Goal: Task Accomplishment & Management: Manage account settings

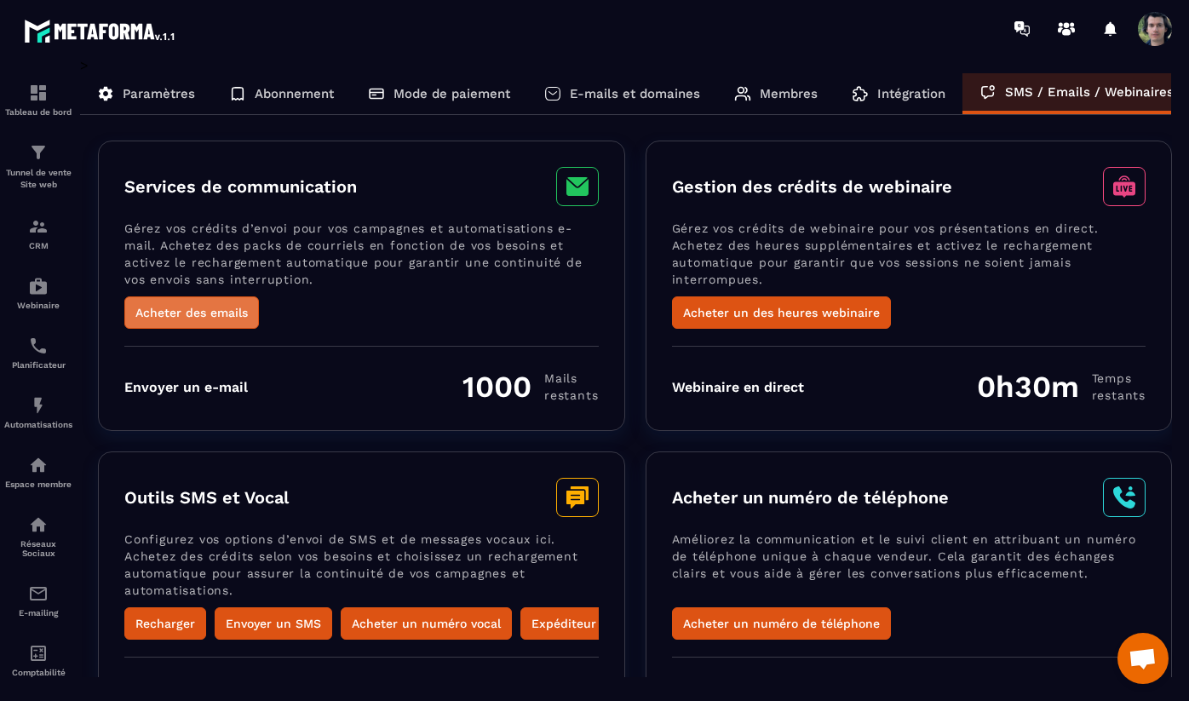
click at [187, 312] on button "Acheter des emails" at bounding box center [191, 312] width 135 height 32
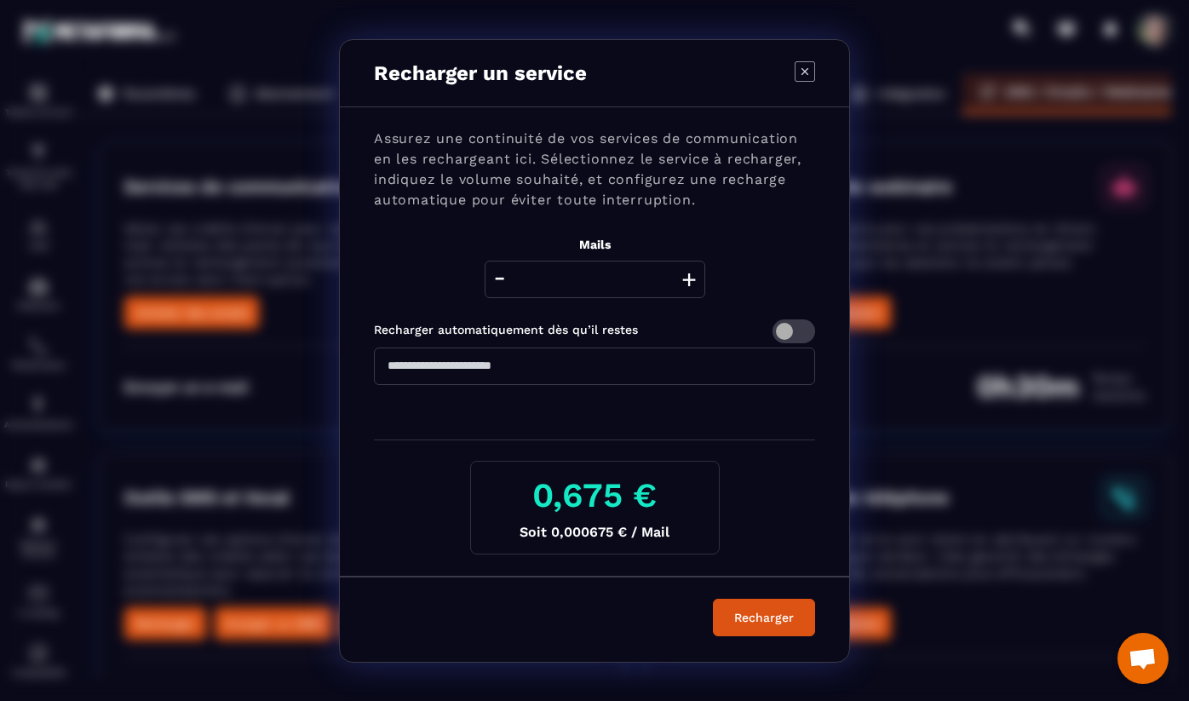
click at [690, 279] on button "+" at bounding box center [689, 279] width 24 height 37
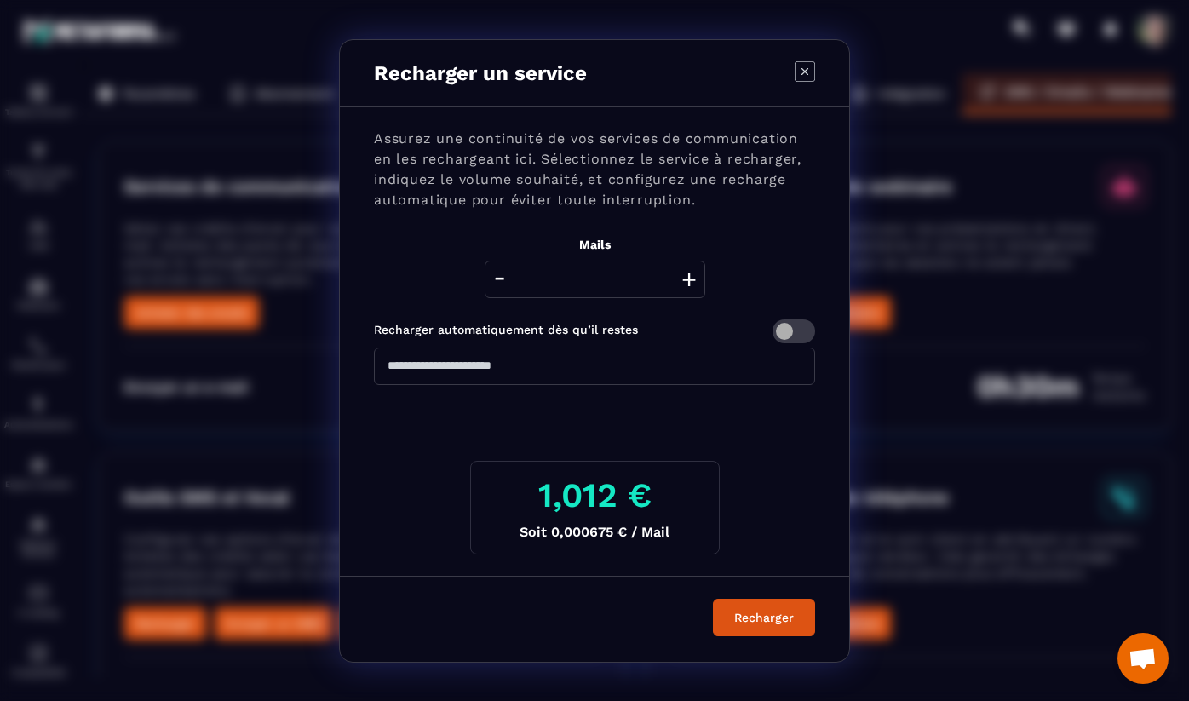
click at [690, 279] on button "+" at bounding box center [689, 279] width 24 height 37
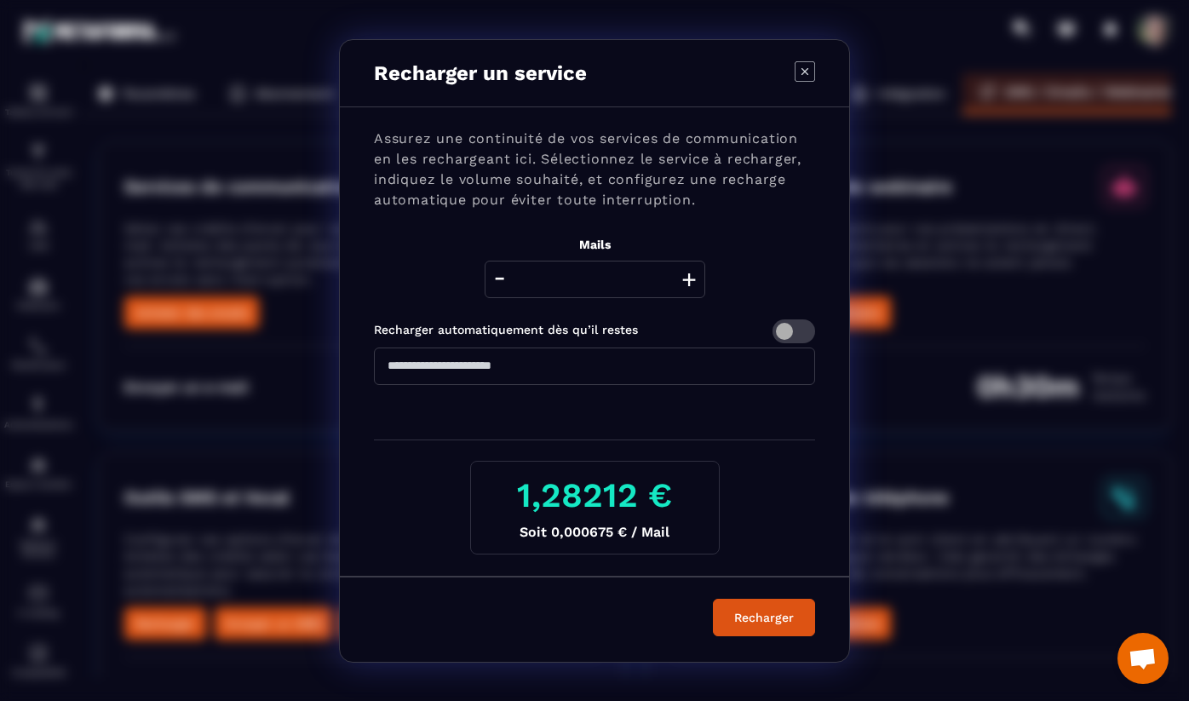
click at [690, 279] on button "+" at bounding box center [689, 279] width 24 height 37
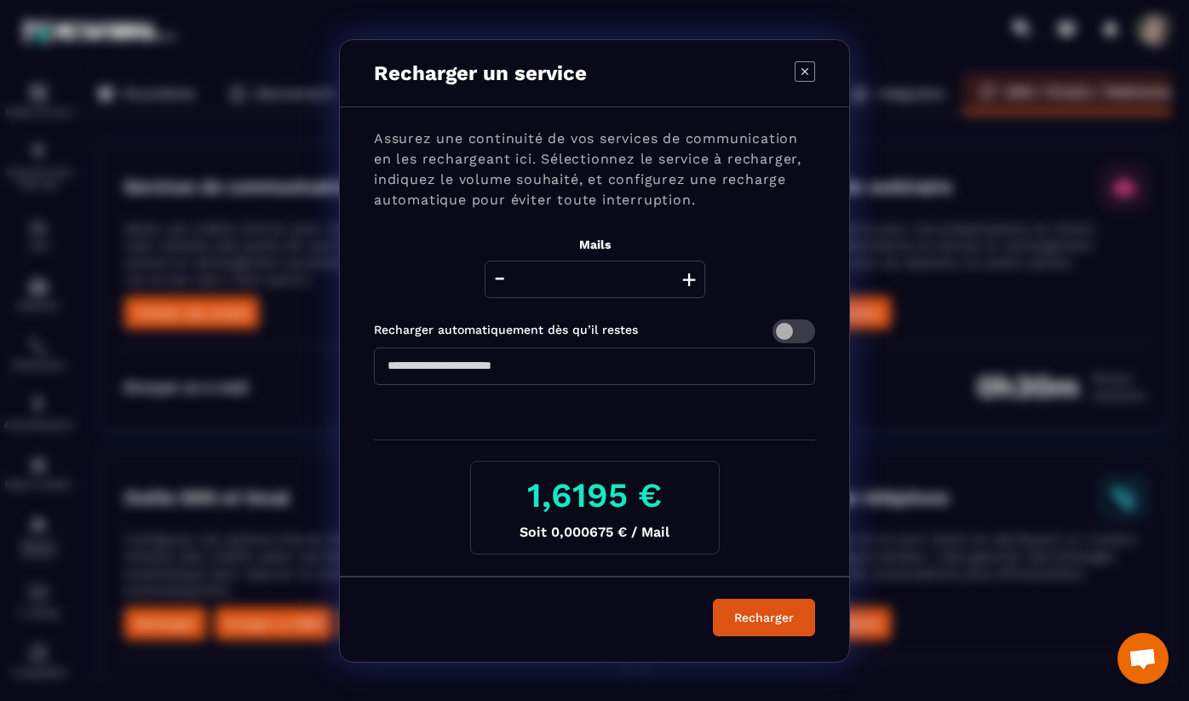
click at [690, 279] on button "+" at bounding box center [689, 279] width 24 height 37
drag, startPoint x: 641, startPoint y: 277, endPoint x: 549, endPoint y: 277, distance: 92.0
click at [550, 277] on input "****" at bounding box center [595, 279] width 221 height 37
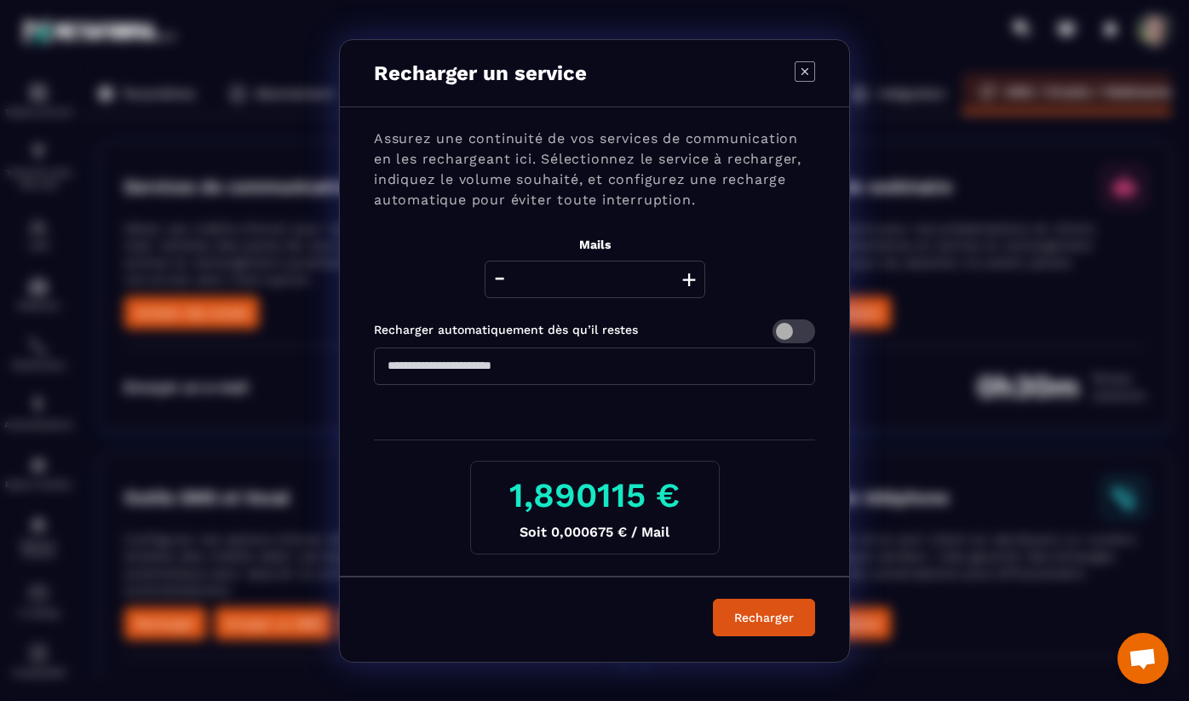
type input "*"
click at [574, 315] on div "Assurez une continuité de vos services de communication en les rechargeant ici.…" at bounding box center [594, 341] width 509 height 469
click at [806, 74] on icon "Modal window" at bounding box center [805, 71] width 20 height 20
type input "****"
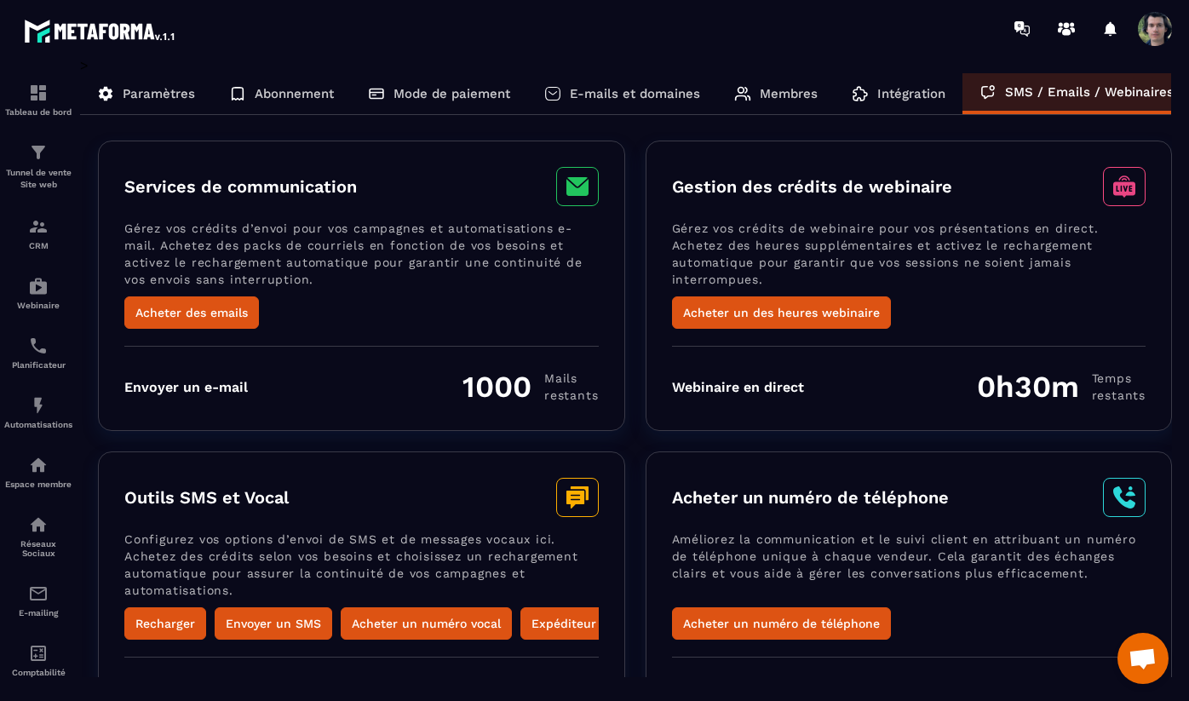
scroll to position [137, 0]
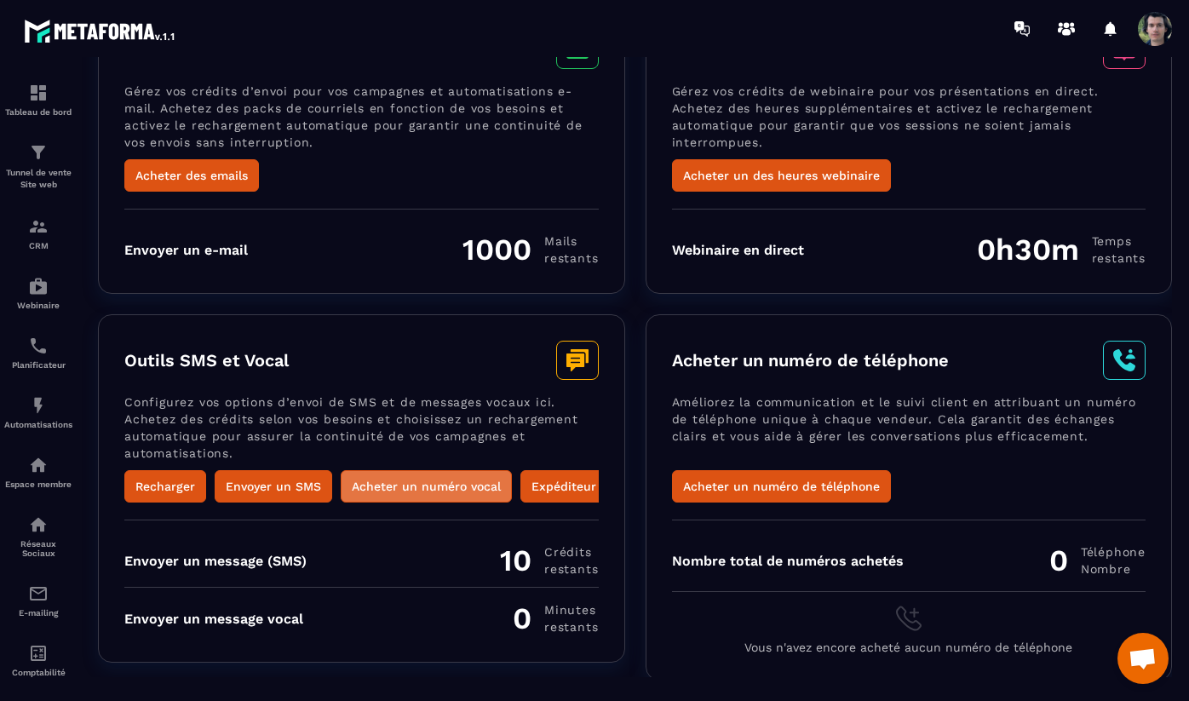
click at [437, 486] on button "Acheter un numéro vocal" at bounding box center [426, 486] width 171 height 32
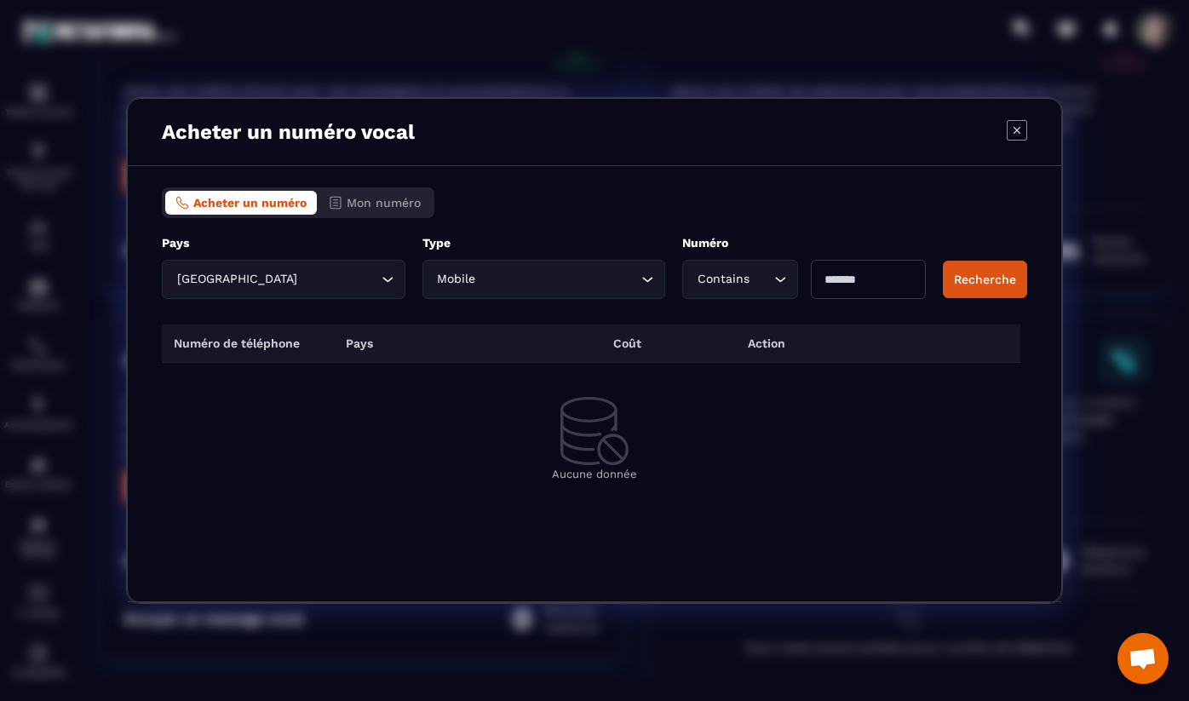
click at [401, 190] on div "Acheter un numéro Mon numéro" at bounding box center [298, 202] width 273 height 31
click at [397, 204] on span "Mon numéro" at bounding box center [384, 203] width 74 height 14
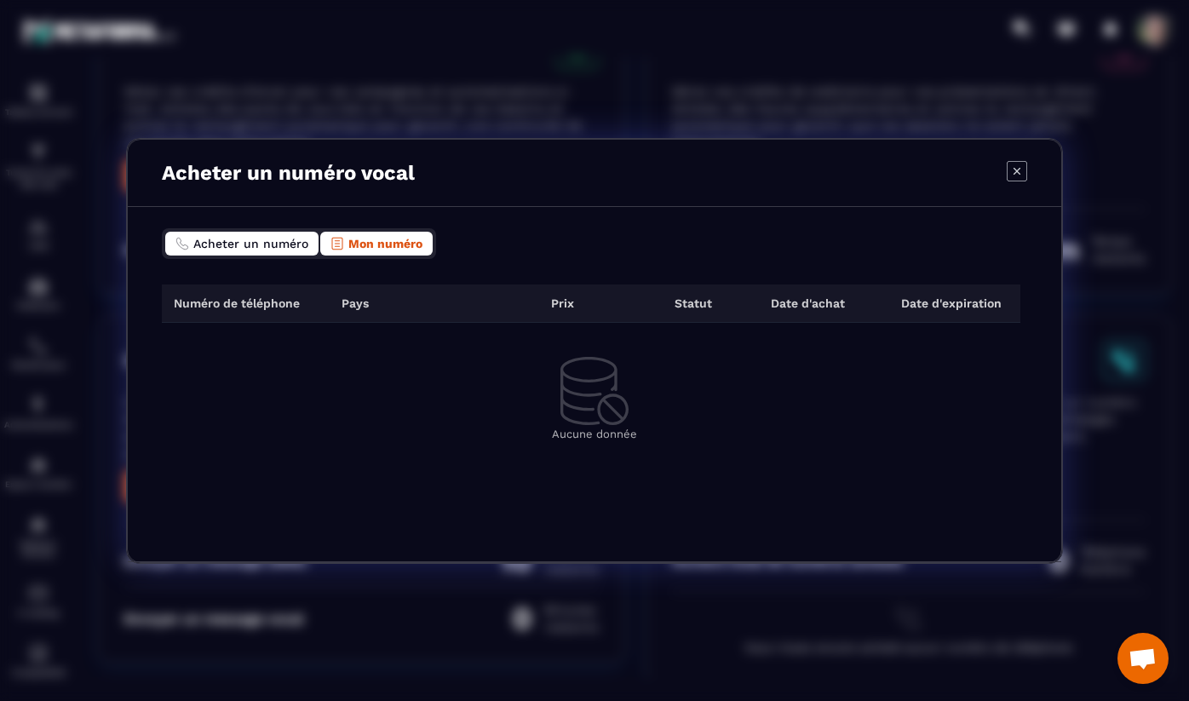
click at [236, 243] on span "Acheter un numéro" at bounding box center [250, 244] width 115 height 14
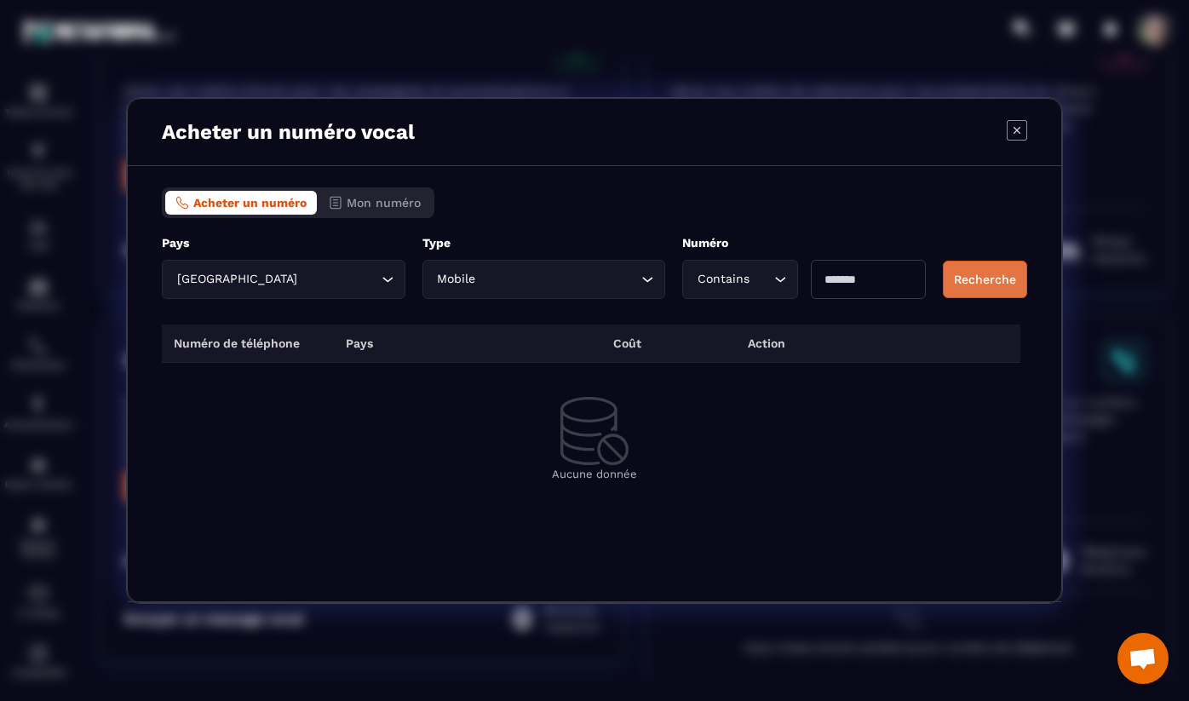
click at [978, 282] on button "Recherche" at bounding box center [985, 279] width 84 height 37
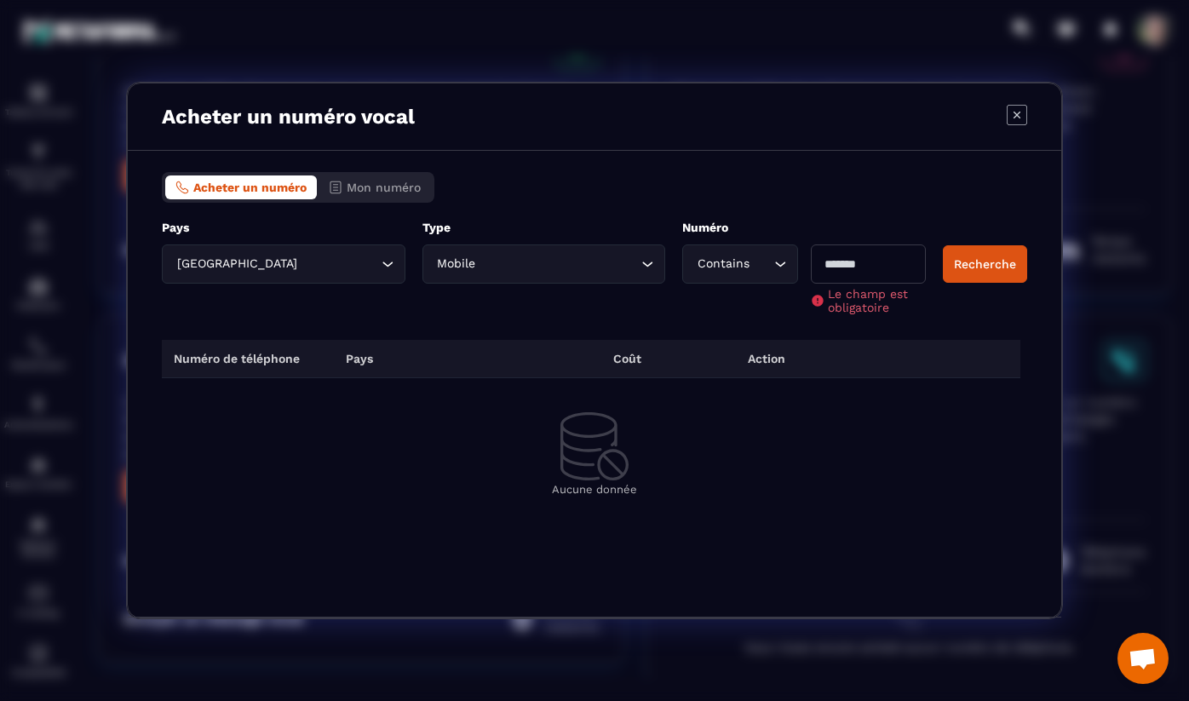
click at [893, 264] on input "Modal window" at bounding box center [868, 264] width 115 height 39
type input "****"
click at [978, 267] on button "Recherche" at bounding box center [985, 263] width 84 height 37
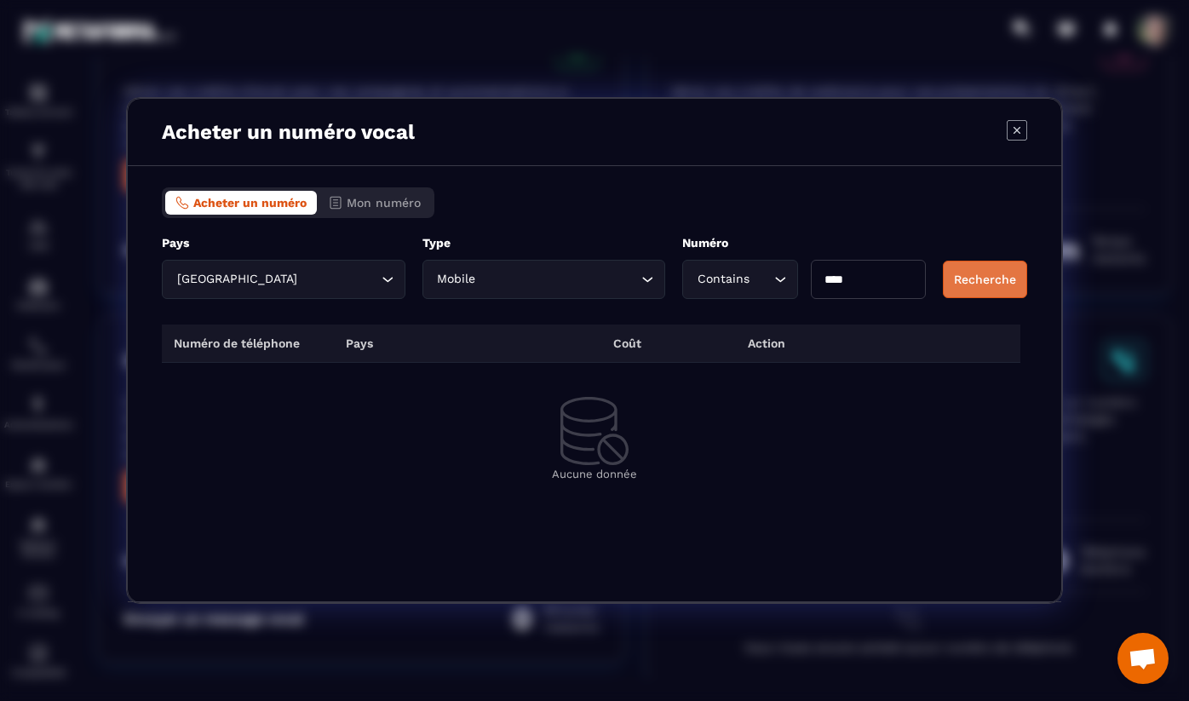
click at [988, 284] on button "Recherche" at bounding box center [985, 279] width 84 height 37
click at [786, 279] on icon "Search for option" at bounding box center [780, 279] width 17 height 17
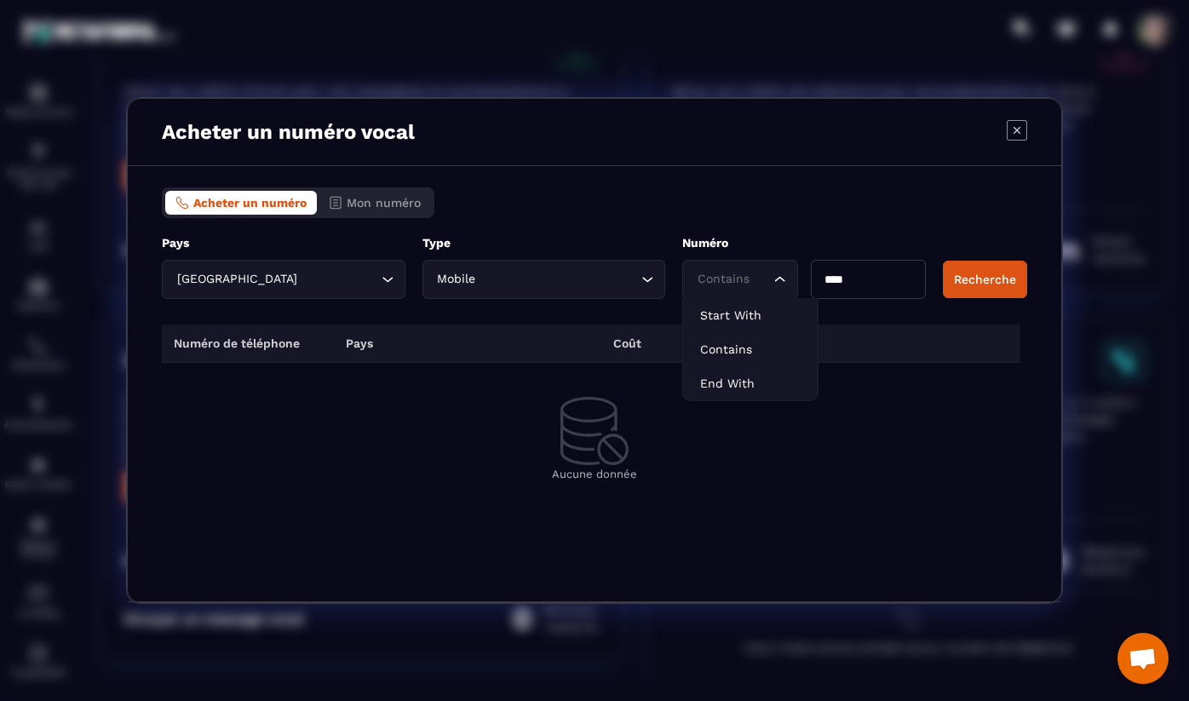
click at [619, 206] on div "Acheter un numéro Mon numéro" at bounding box center [595, 202] width 866 height 31
click at [604, 288] on input "Search for option" at bounding box center [559, 279] width 158 height 19
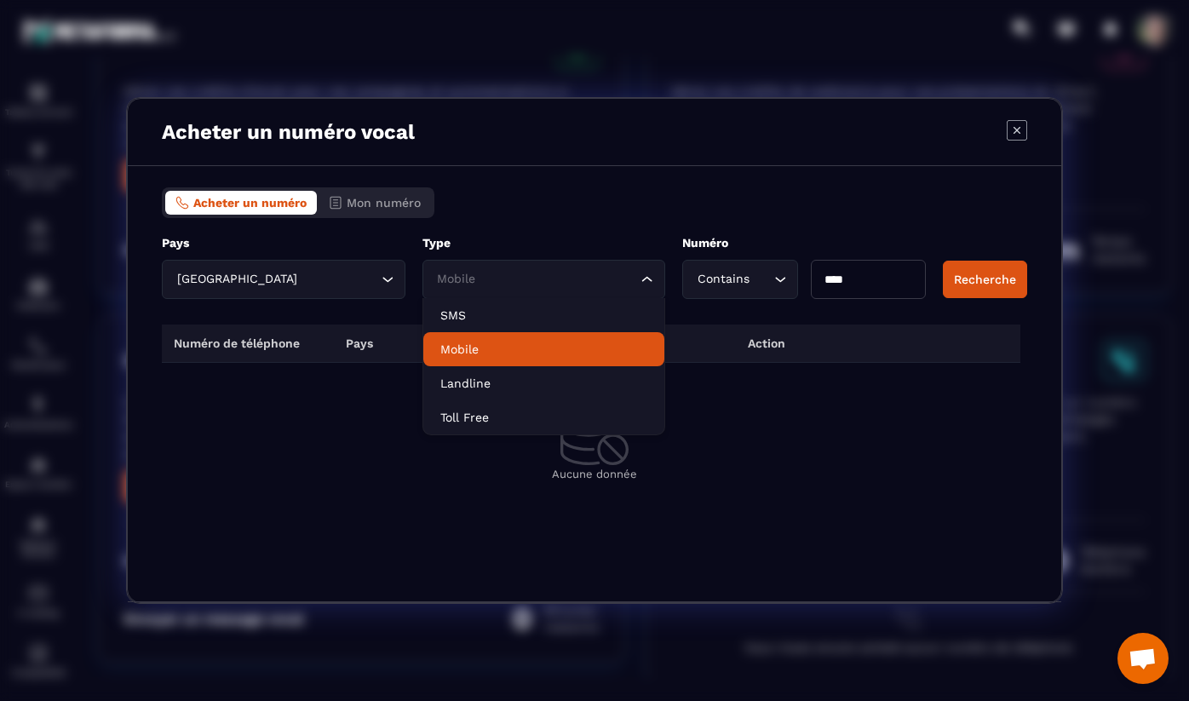
click at [544, 341] on p "Mobile" at bounding box center [544, 349] width 208 height 17
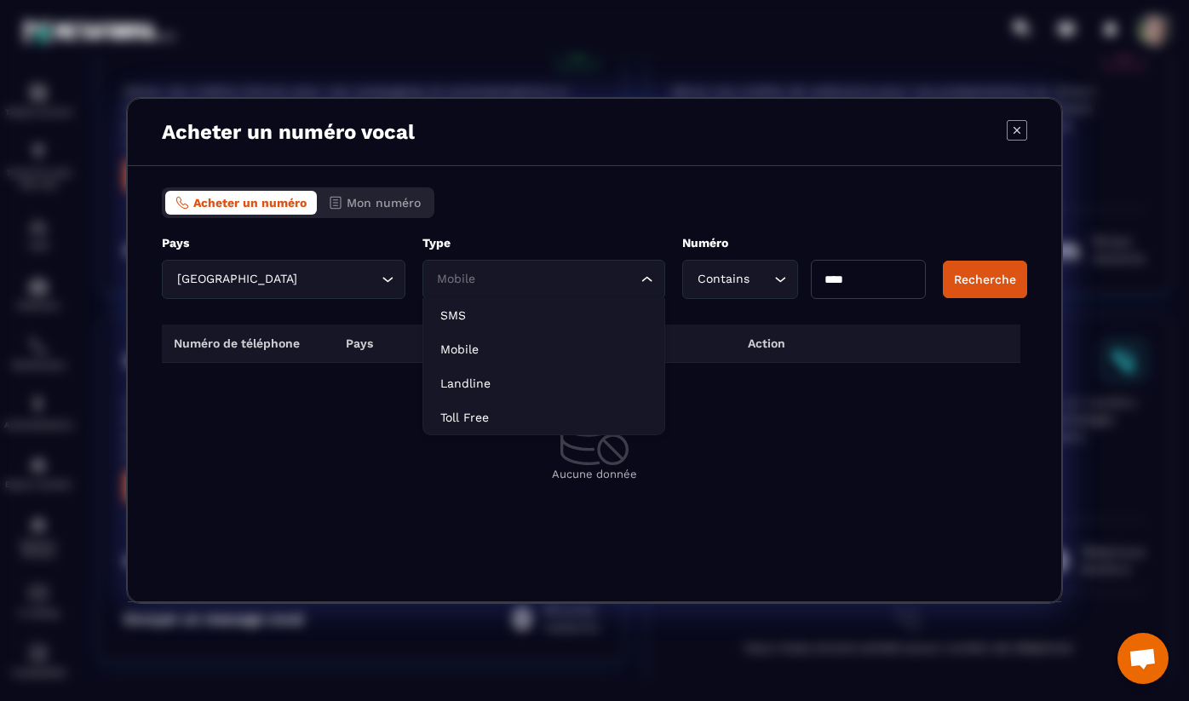
click at [589, 298] on div "Mobile Loading..." at bounding box center [545, 279] width 244 height 39
click at [547, 371] on li "Landline" at bounding box center [544, 383] width 242 height 34
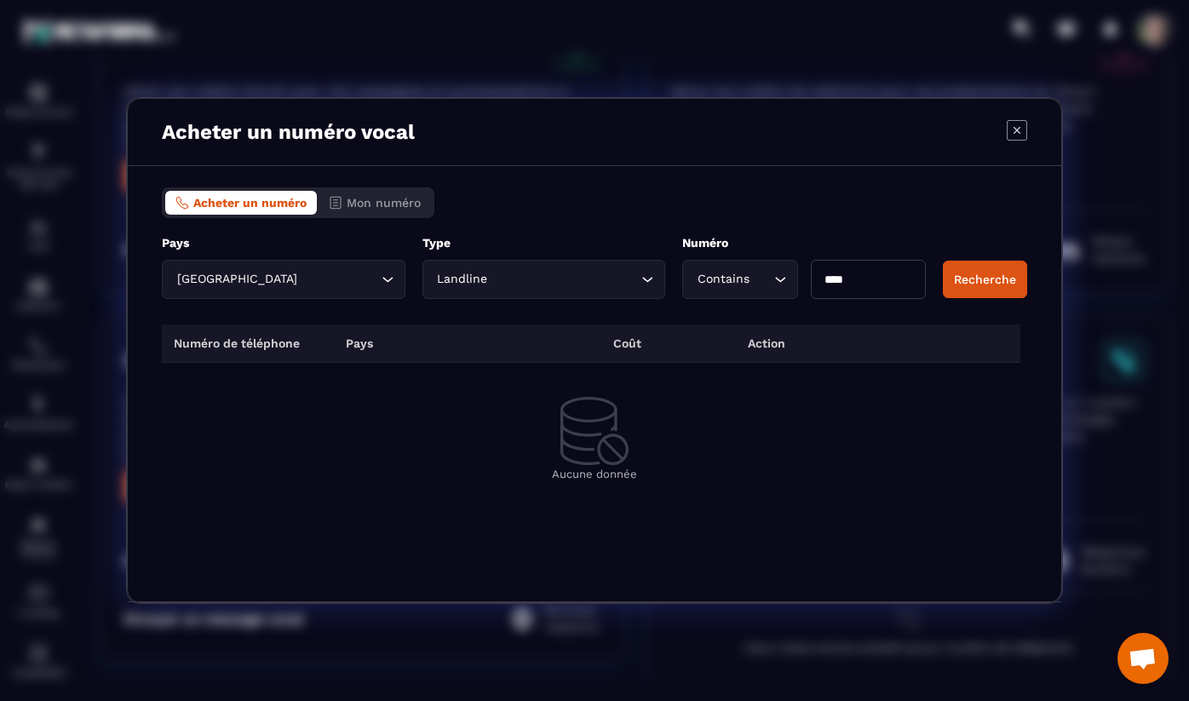
click at [642, 231] on div "Acheter un numéro Mon numéro Pays France Loading... ***** Type Landline Loading…" at bounding box center [595, 384] width 934 height 436
click at [983, 277] on button "Recherche" at bounding box center [985, 279] width 84 height 37
click at [907, 282] on input "****" at bounding box center [868, 279] width 115 height 39
click at [788, 275] on icon "Search for option" at bounding box center [780, 279] width 17 height 17
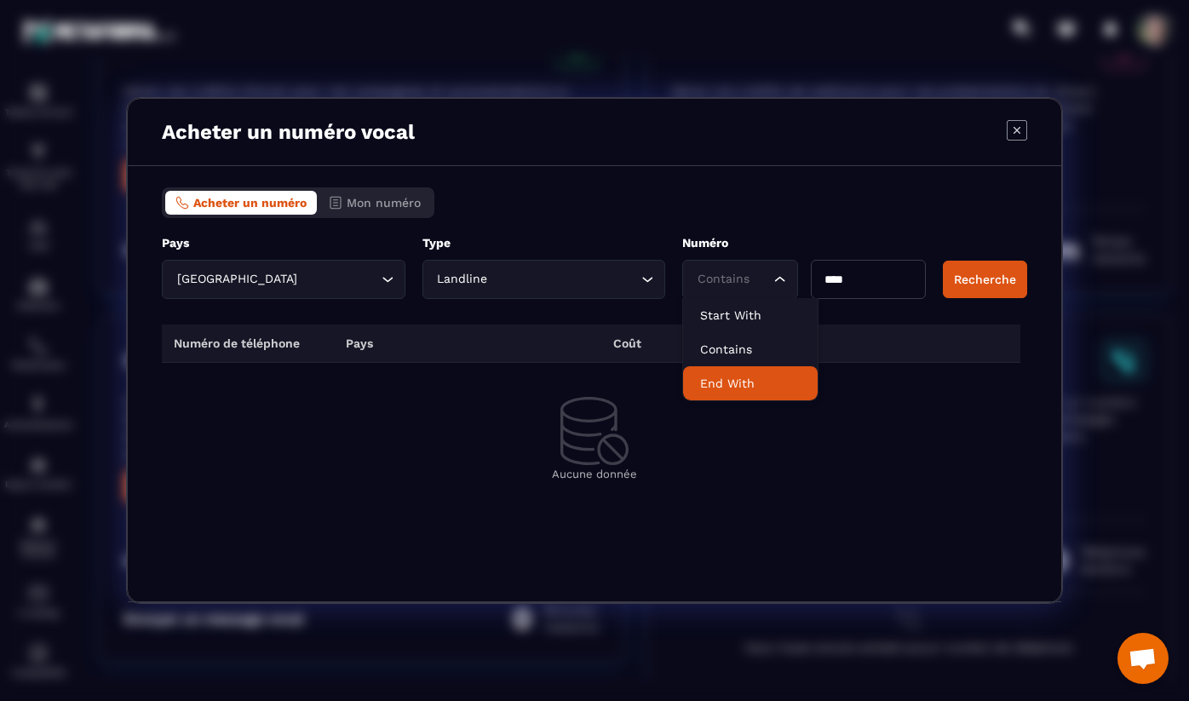
click at [747, 383] on p "End With" at bounding box center [750, 383] width 101 height 17
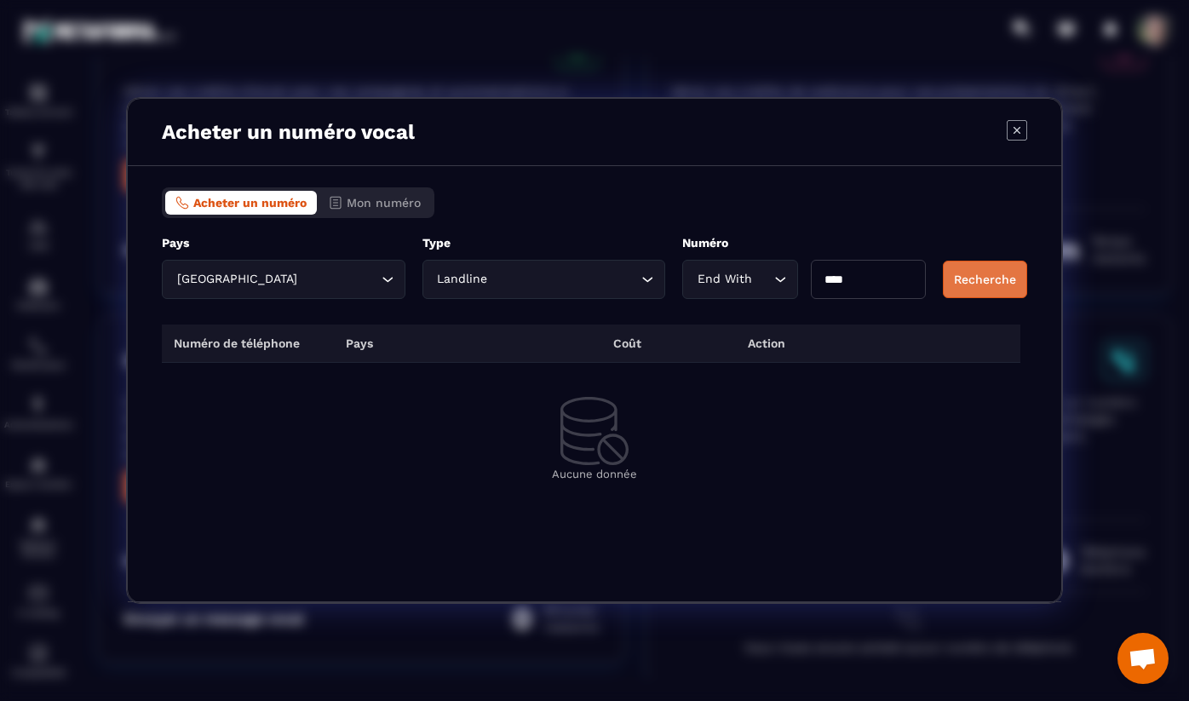
click at [1001, 284] on button "Recherche" at bounding box center [985, 279] width 84 height 37
click at [750, 275] on div "End With" at bounding box center [731, 279] width 79 height 19
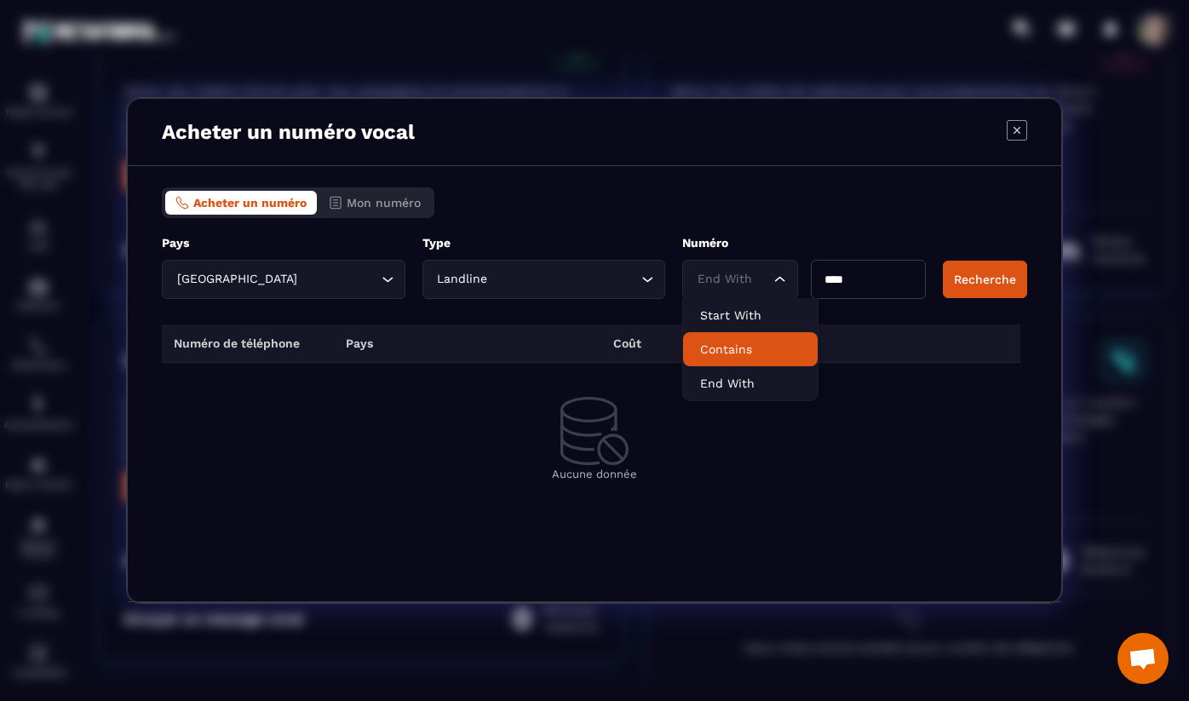
click at [737, 357] on p "Contains" at bounding box center [750, 349] width 101 height 17
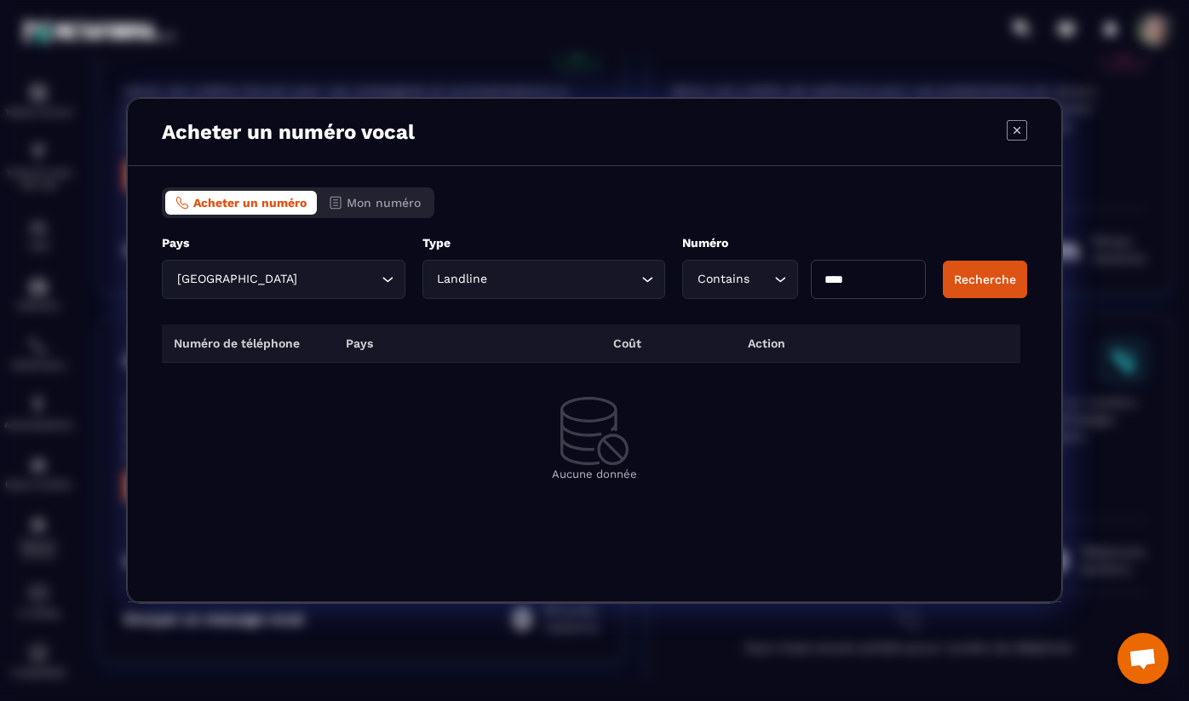
click at [753, 430] on div "Aucune donnée" at bounding box center [594, 438] width 797 height 83
click at [1019, 120] on icon "Modal window" at bounding box center [1017, 130] width 20 height 20
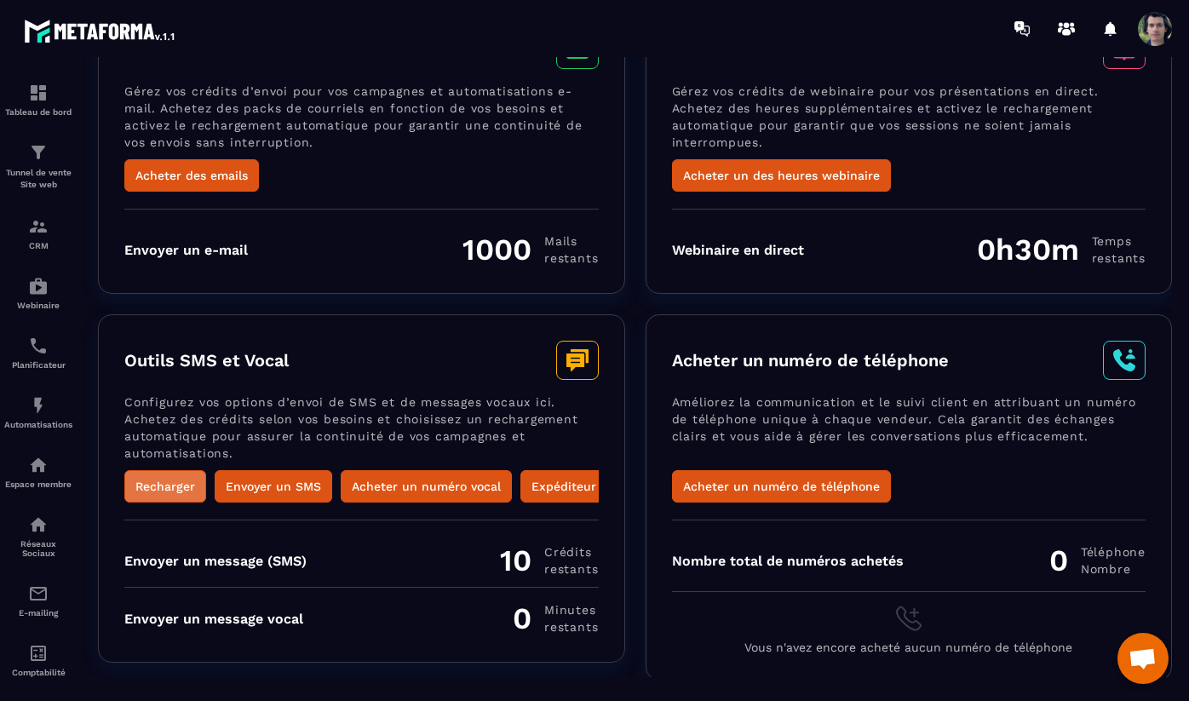
click at [147, 486] on button "Recharger" at bounding box center [165, 486] width 82 height 32
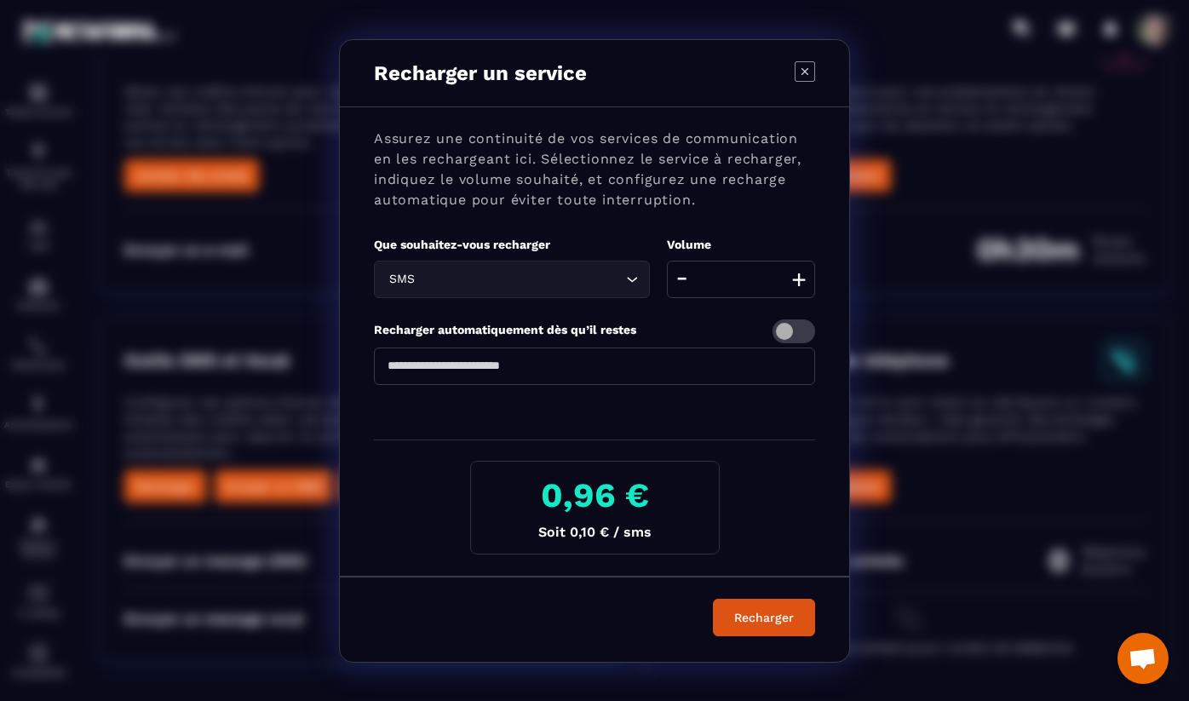
click at [757, 277] on input "**" at bounding box center [741, 279] width 148 height 37
click at [736, 313] on div "Assurez une continuité de vos services de communication en les rechargeant ici.…" at bounding box center [594, 341] width 509 height 469
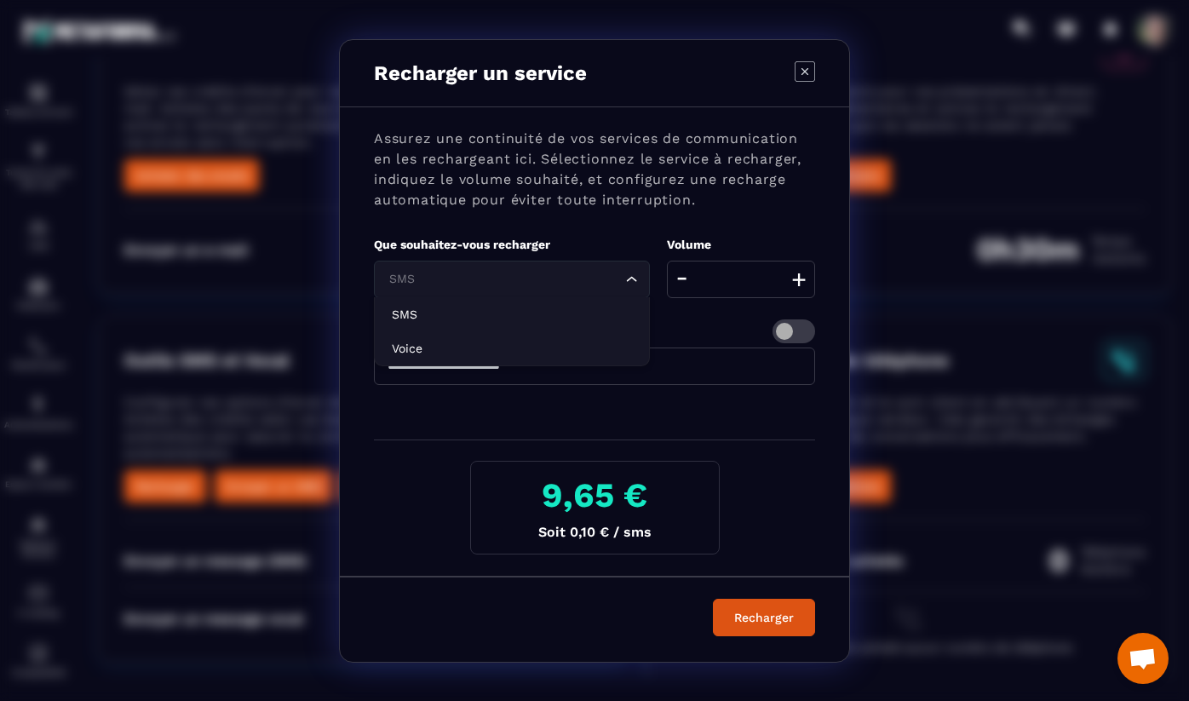
click at [619, 268] on div "SMS Loading..." at bounding box center [512, 279] width 276 height 37
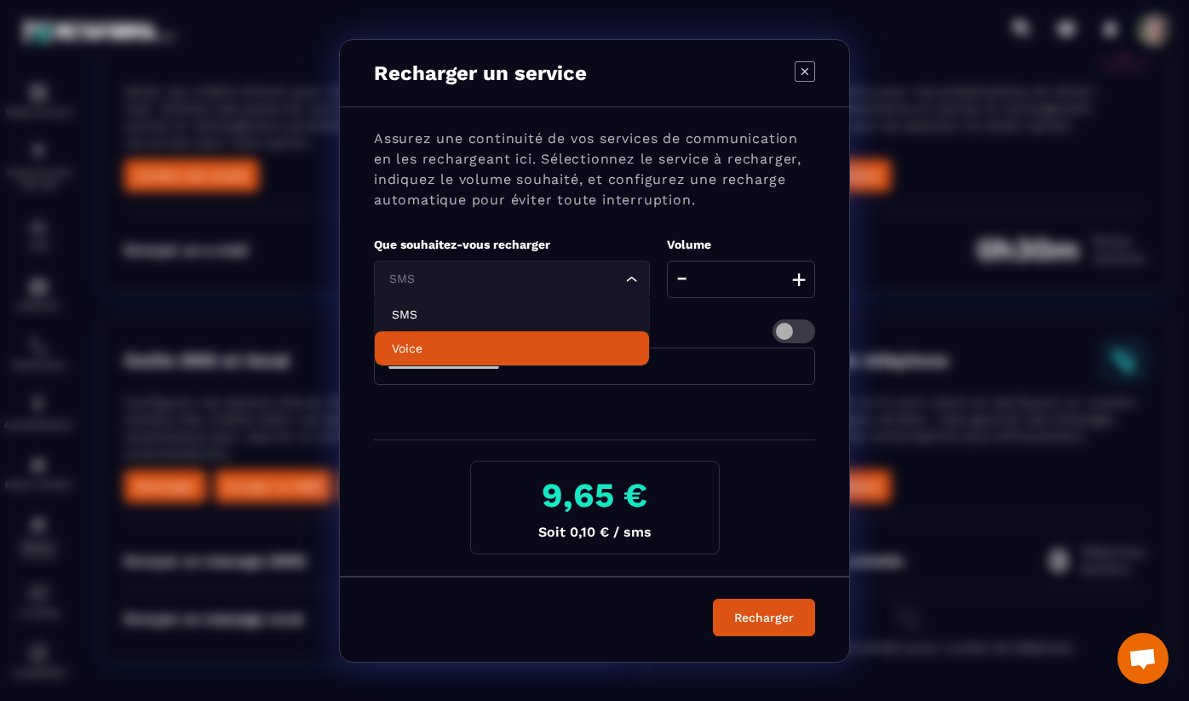
click at [547, 360] on li "Voice" at bounding box center [512, 348] width 274 height 34
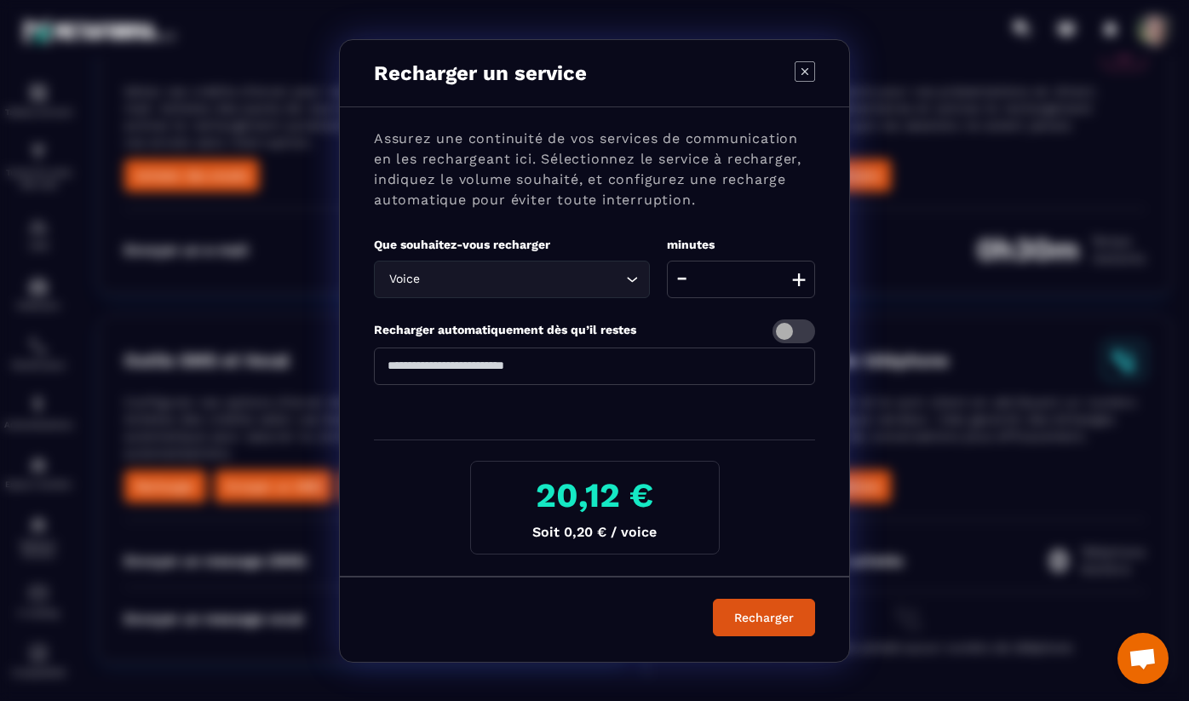
click at [804, 69] on icon "Modal window" at bounding box center [805, 71] width 20 height 20
type input "**"
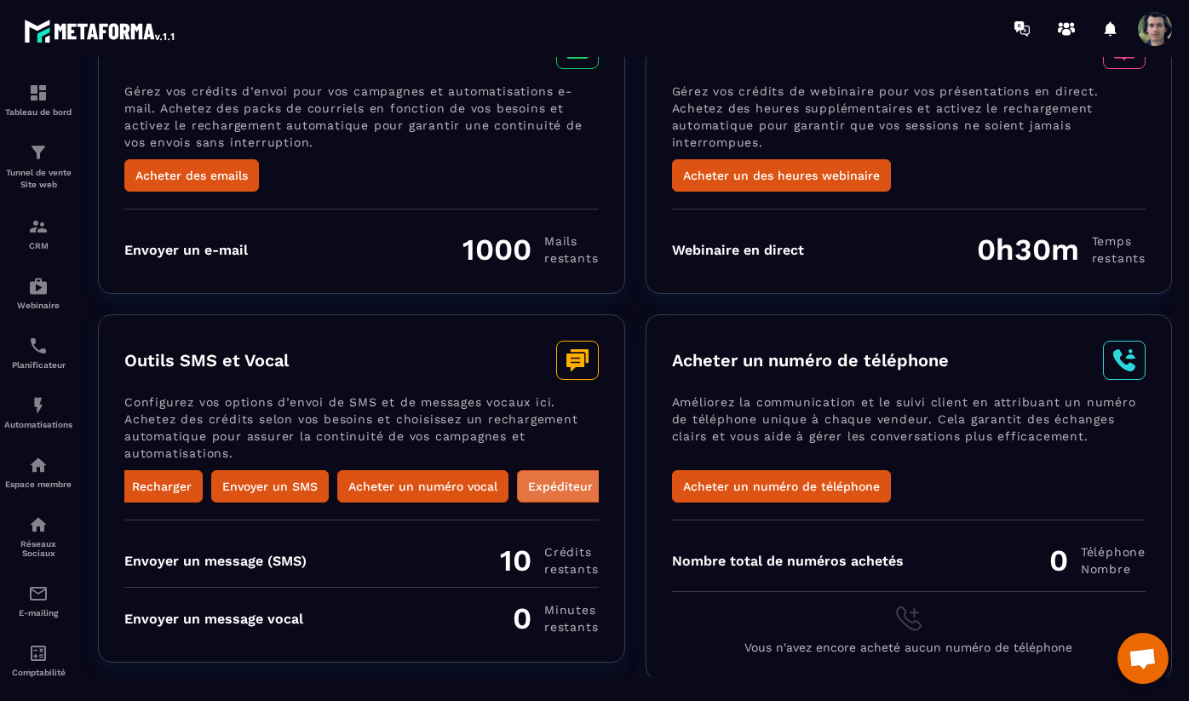
scroll to position [0, 0]
click at [561, 485] on button "Expéditeur" at bounding box center [564, 486] width 87 height 32
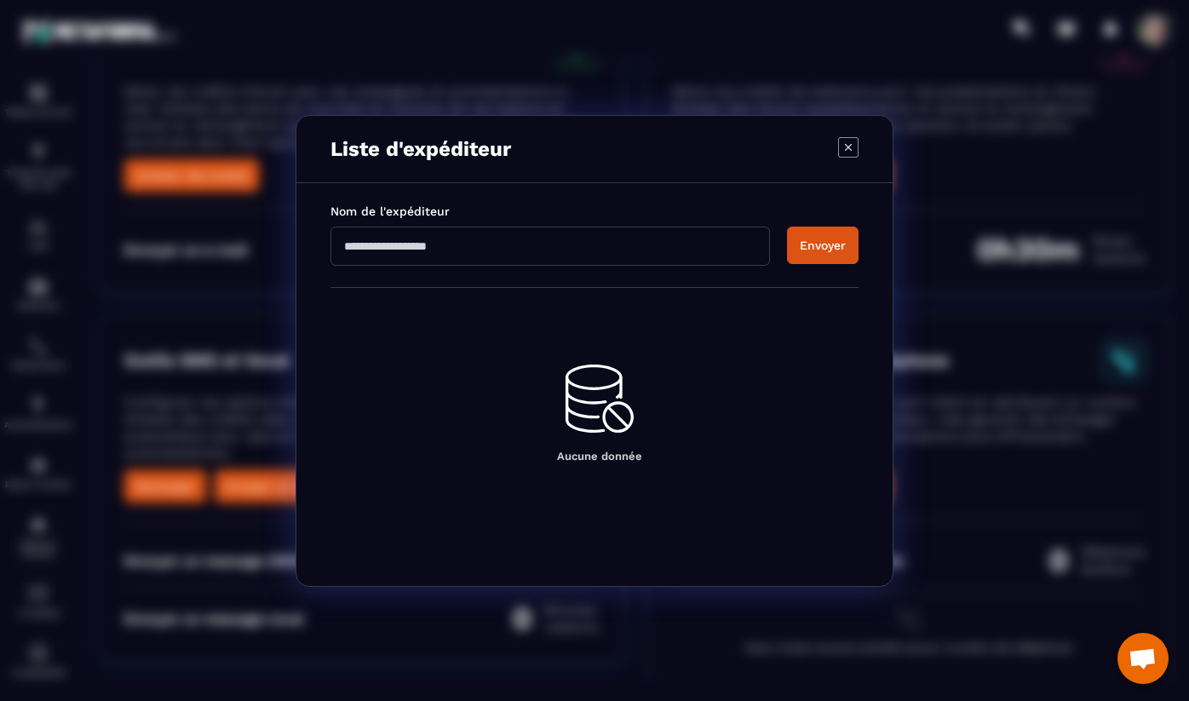
click at [557, 260] on input "Modal window" at bounding box center [551, 246] width 440 height 39
click at [820, 246] on button "Envoyer" at bounding box center [823, 245] width 72 height 37
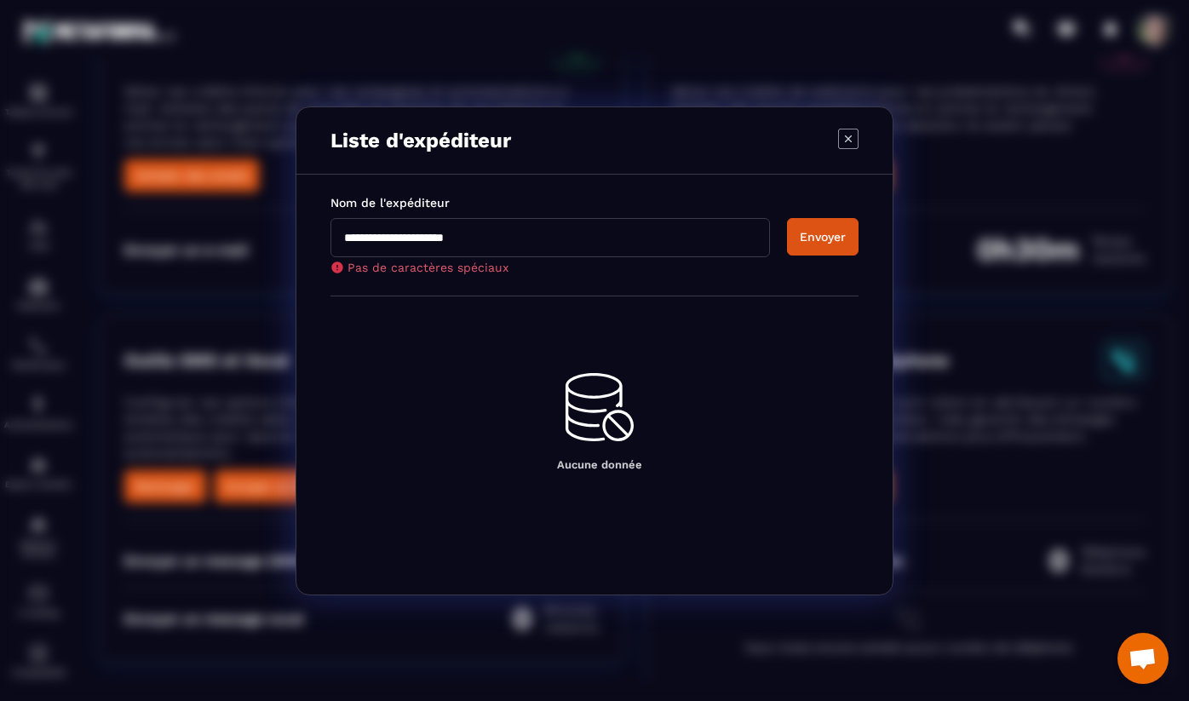
click at [456, 233] on input "**********" at bounding box center [551, 237] width 440 height 39
click at [829, 233] on button "Envoyer" at bounding box center [823, 236] width 72 height 37
click at [379, 239] on input "**********" at bounding box center [551, 237] width 440 height 39
click at [812, 249] on button "Envoyer" at bounding box center [823, 236] width 72 height 37
click at [403, 233] on input "**********" at bounding box center [551, 237] width 440 height 39
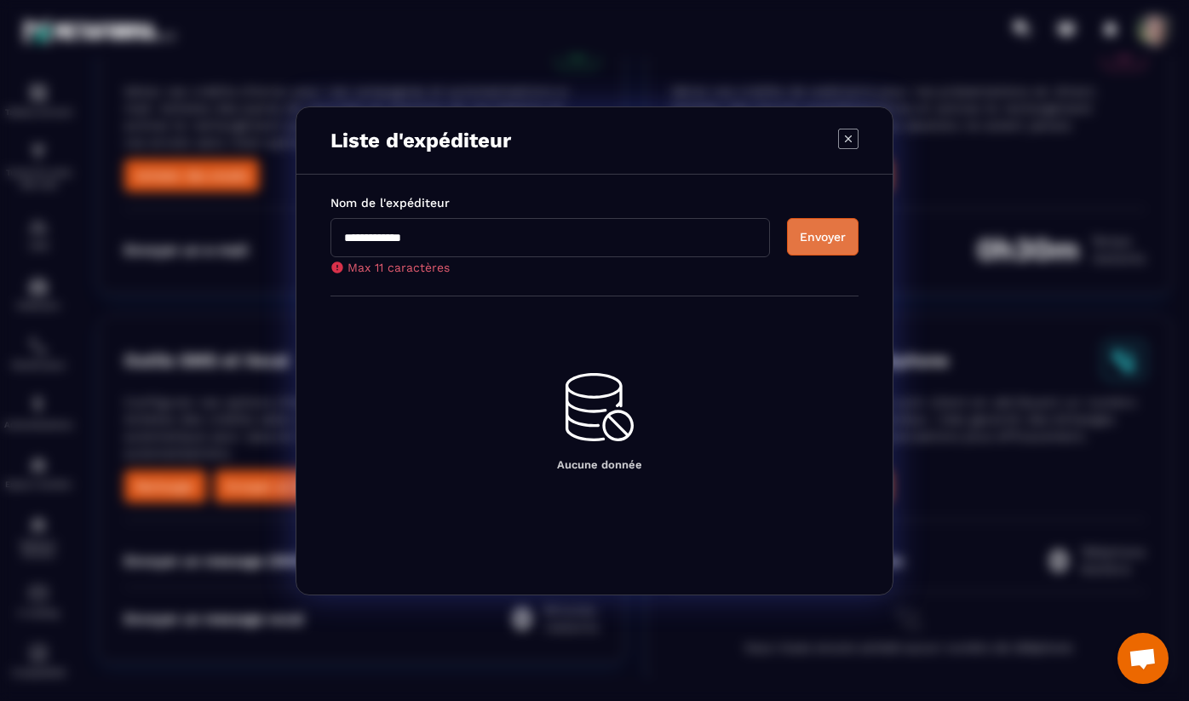
type input "**********"
click at [828, 244] on button "Envoyer" at bounding box center [823, 236] width 72 height 37
click at [513, 237] on input "**********" at bounding box center [551, 237] width 440 height 39
click at [851, 136] on icon "Modal window" at bounding box center [848, 139] width 20 height 20
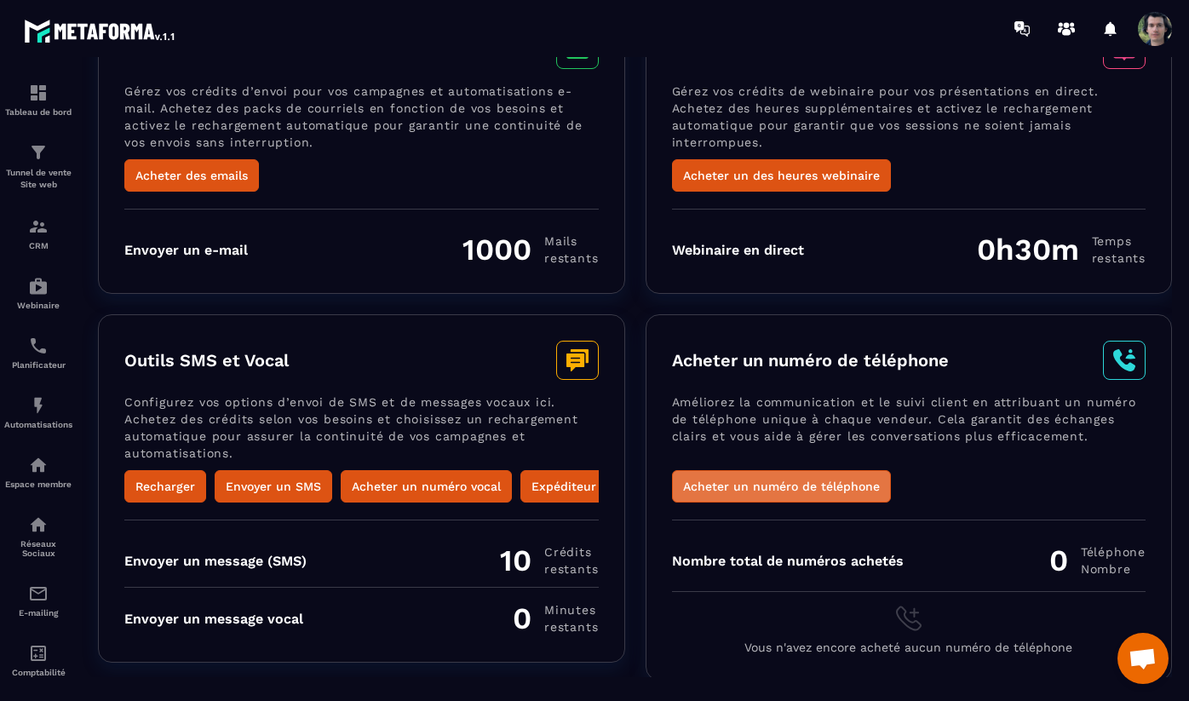
click at [757, 486] on button "Acheter un numéro de téléphone" at bounding box center [781, 486] width 219 height 32
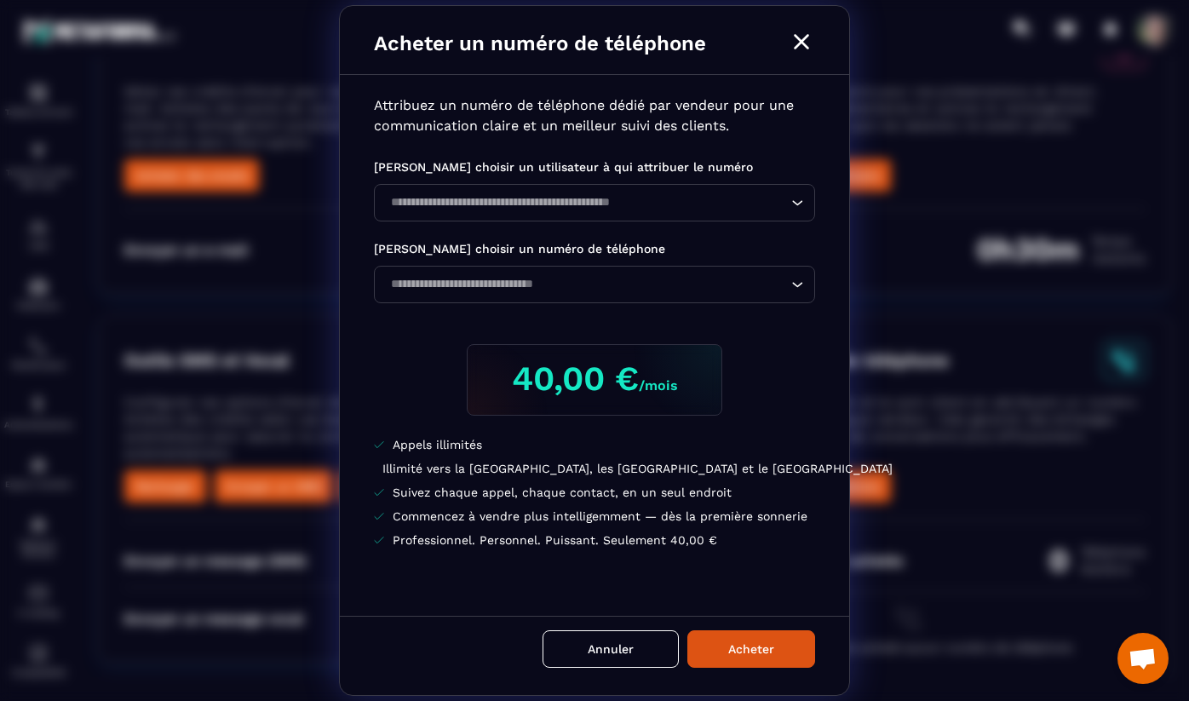
click at [723, 198] on input "Search for option" at bounding box center [586, 202] width 402 height 19
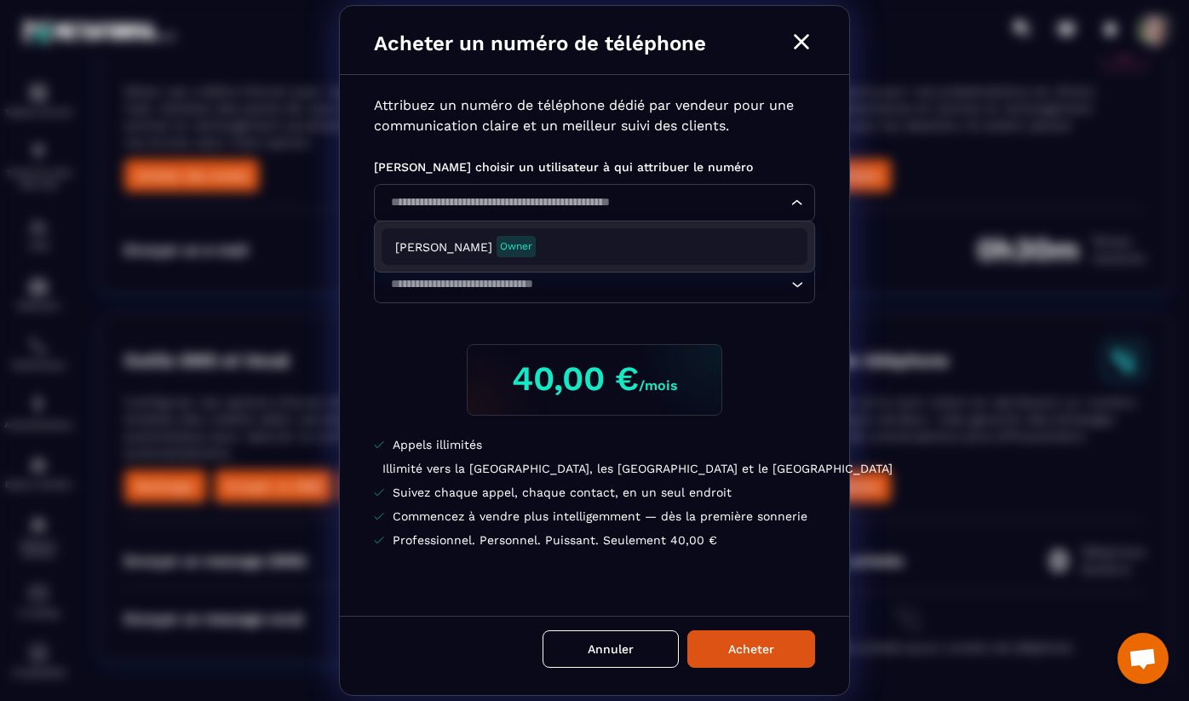
click at [692, 255] on div "[PERSON_NAME] Owner" at bounding box center [594, 246] width 399 height 21
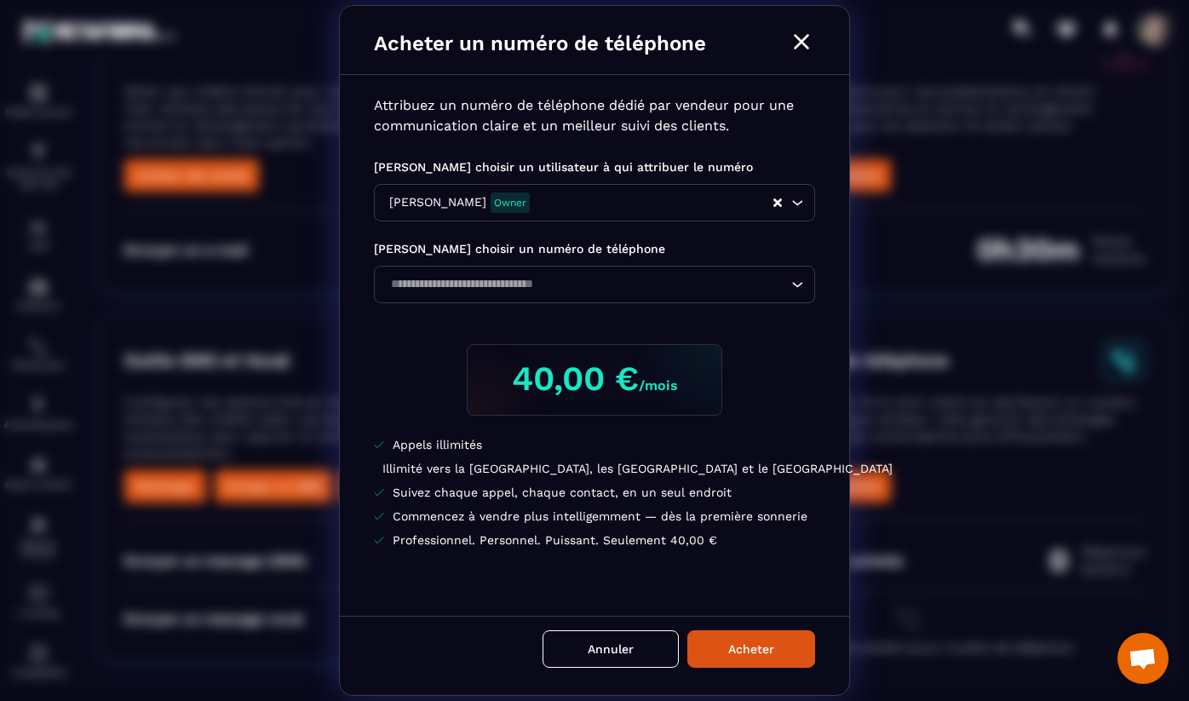
click at [692, 291] on input "Search for option" at bounding box center [586, 284] width 402 height 19
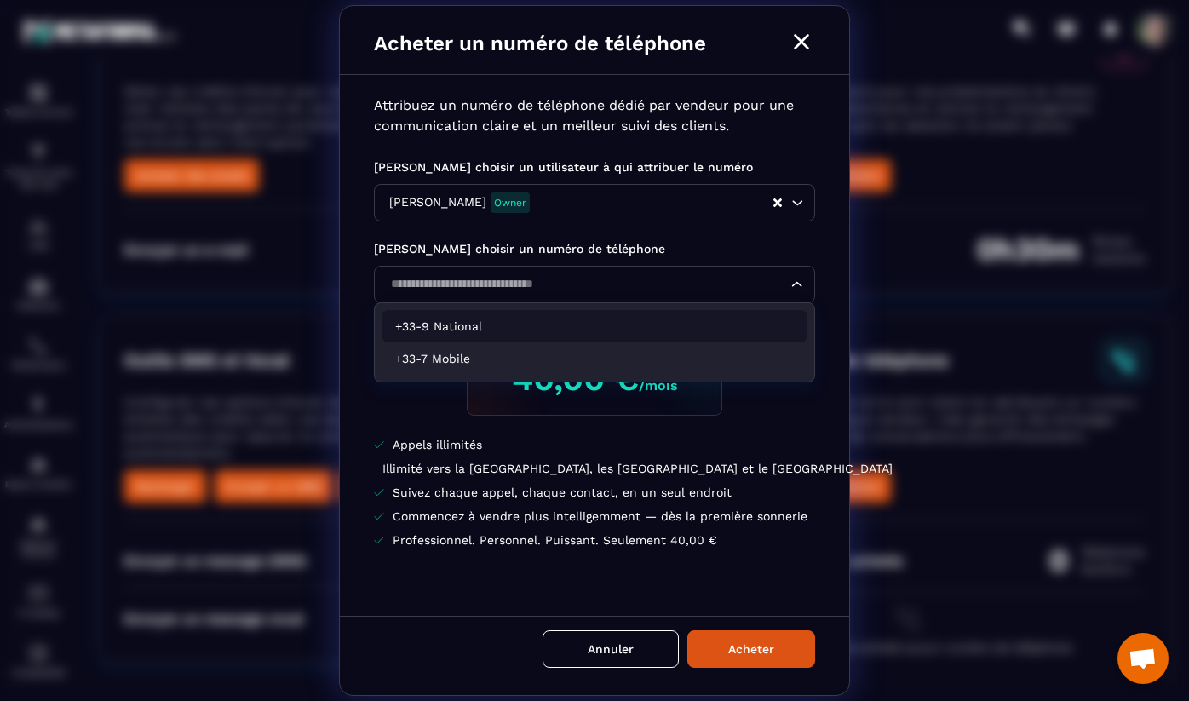
click at [615, 331] on p "+33-9 National" at bounding box center [594, 326] width 399 height 17
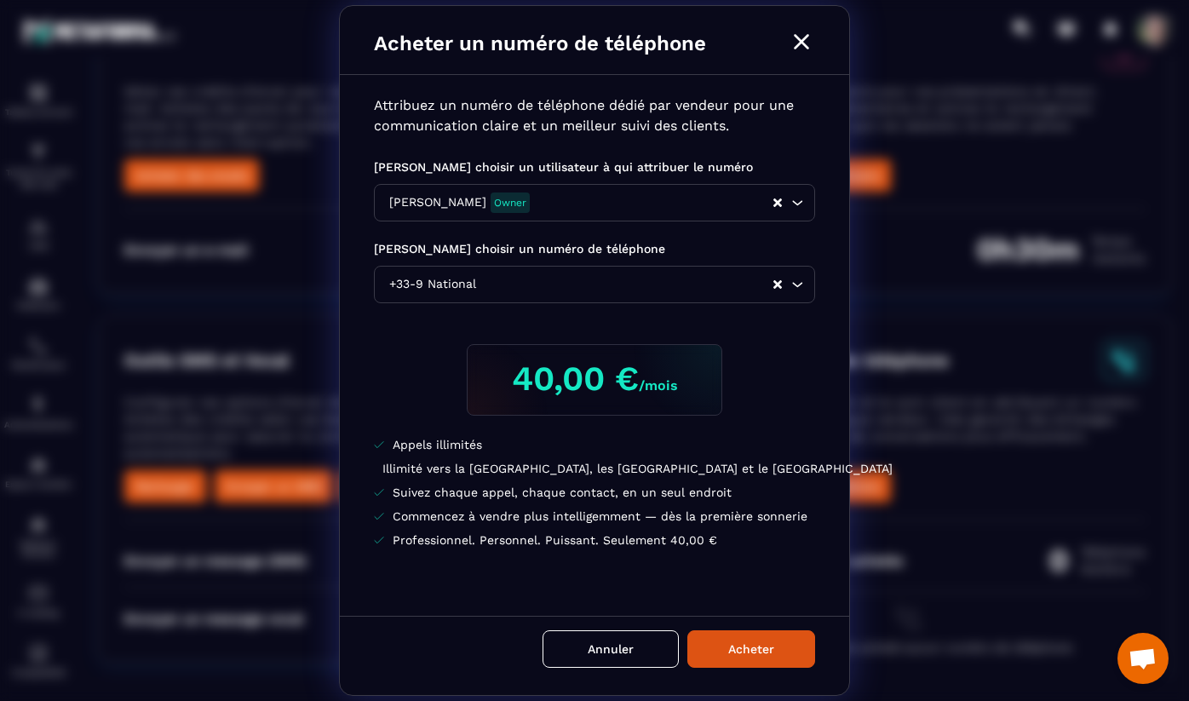
click at [757, 329] on div "Attribuez un numéro de téléphone dédié par vendeur pour une communication clair…" at bounding box center [594, 346] width 509 height 542
click at [620, 645] on button "Annuler" at bounding box center [611, 648] width 136 height 37
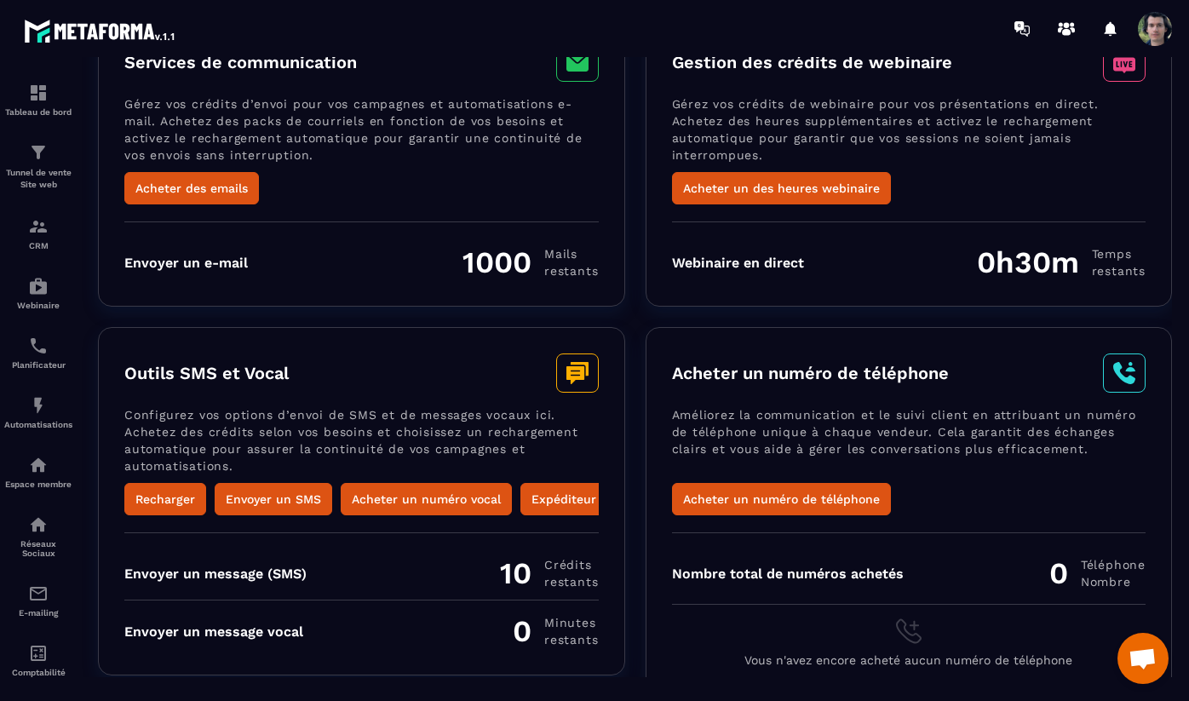
scroll to position [137, 0]
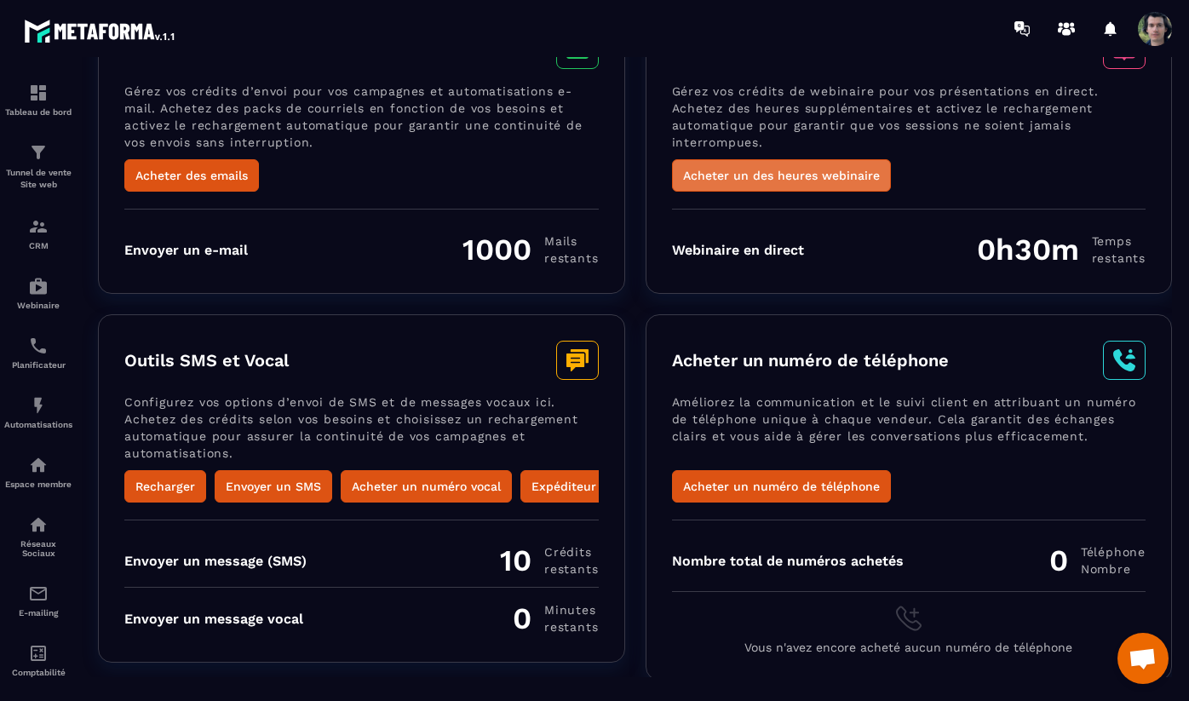
click at [794, 171] on button "Acheter un des heures webinaire" at bounding box center [781, 175] width 219 height 32
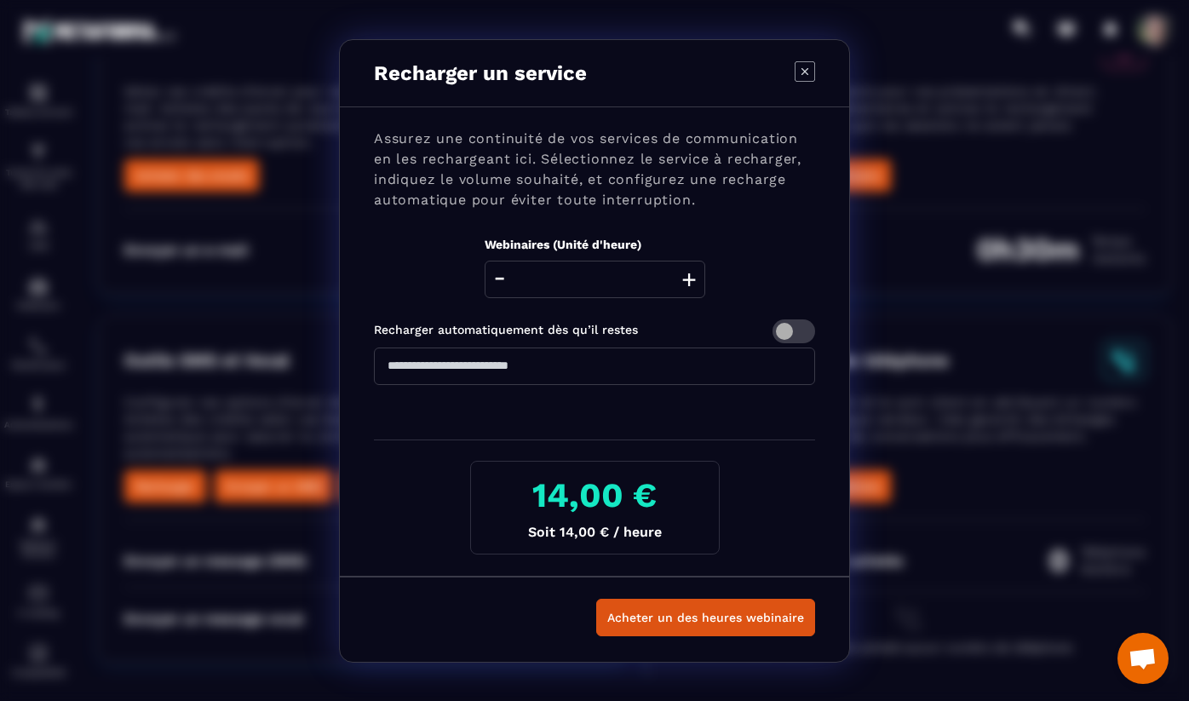
click at [693, 286] on button "+" at bounding box center [689, 279] width 24 height 37
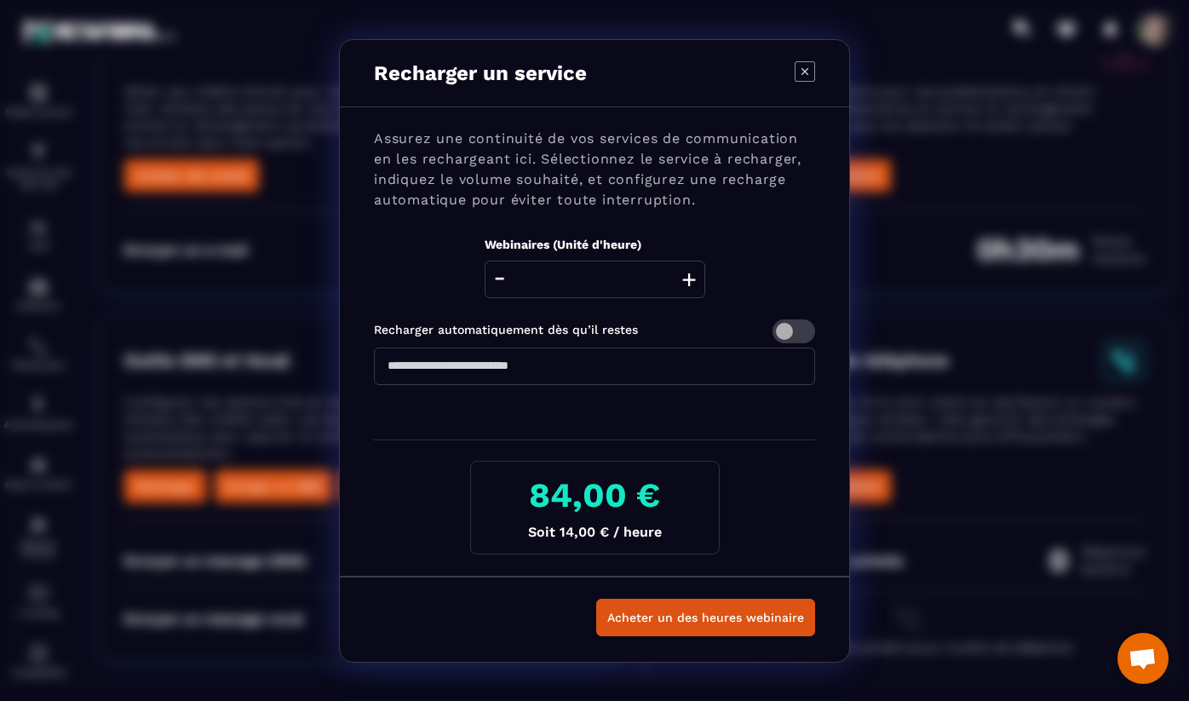
click at [693, 286] on button "+" at bounding box center [689, 279] width 24 height 37
click at [510, 284] on input "*" at bounding box center [595, 279] width 221 height 37
click at [506, 284] on button "-" at bounding box center [499, 279] width 21 height 37
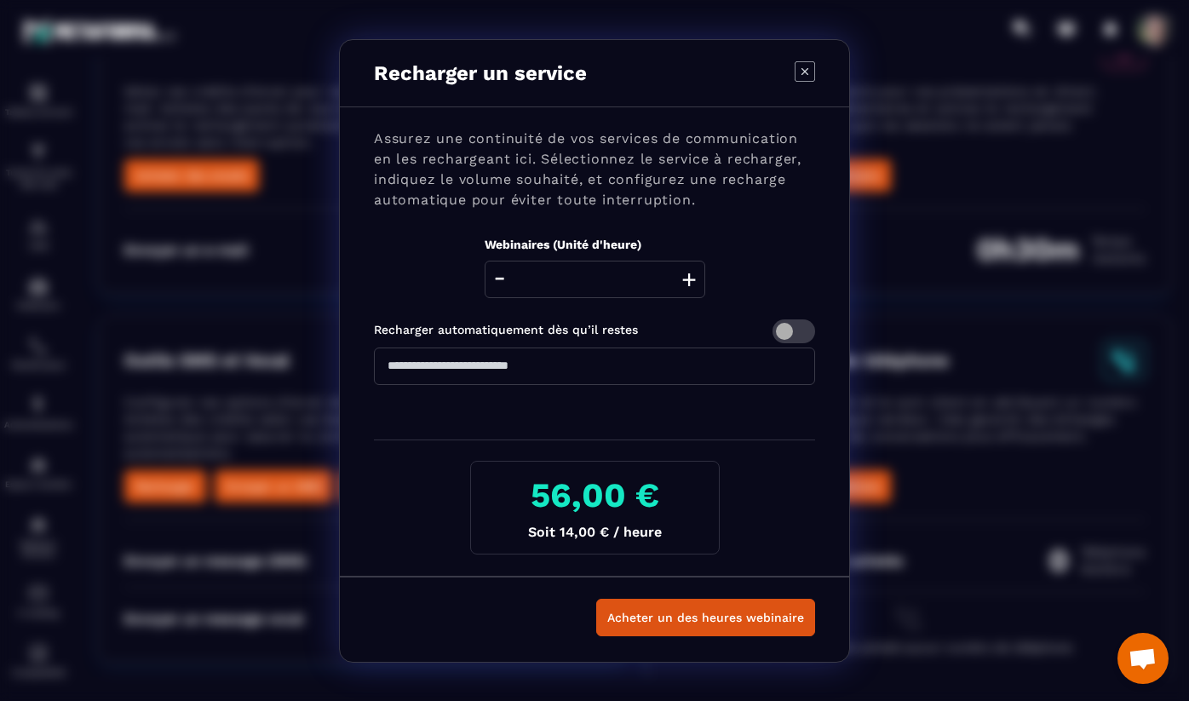
click at [506, 284] on button "-" at bounding box center [499, 279] width 21 height 37
type input "*"
click at [506, 284] on button "-" at bounding box center [499, 279] width 21 height 37
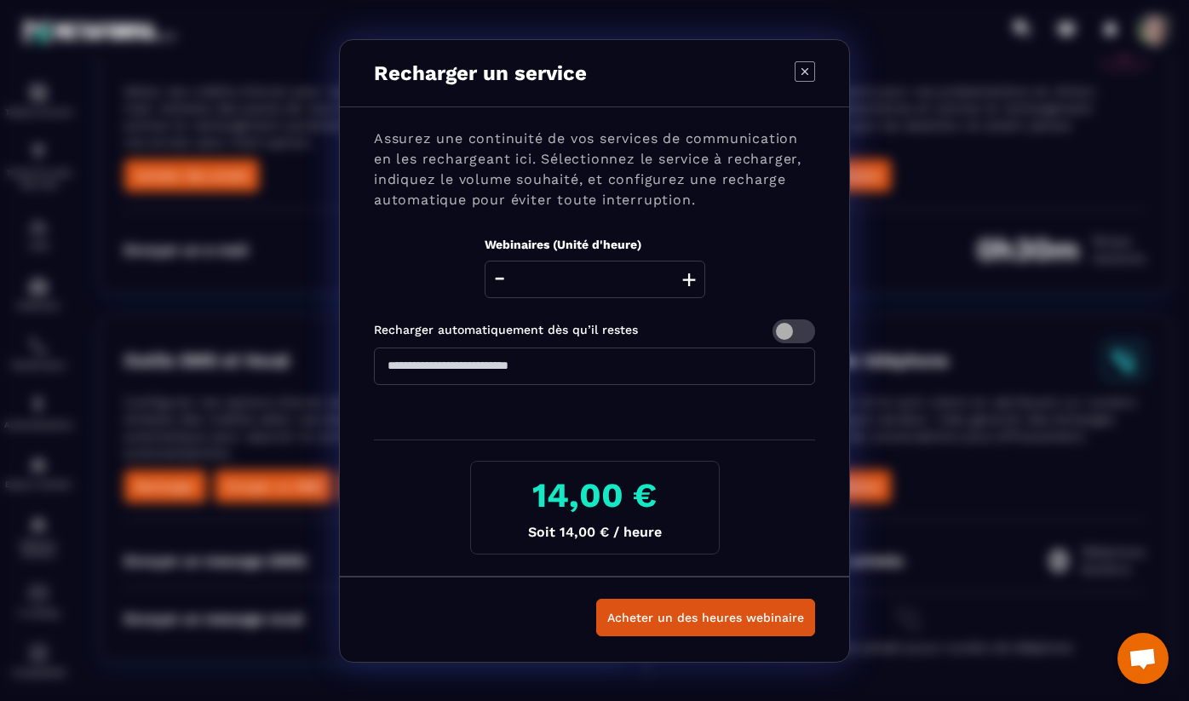
click at [506, 284] on button "-" at bounding box center [499, 279] width 21 height 37
click at [806, 68] on icon "Modal window" at bounding box center [805, 71] width 20 height 20
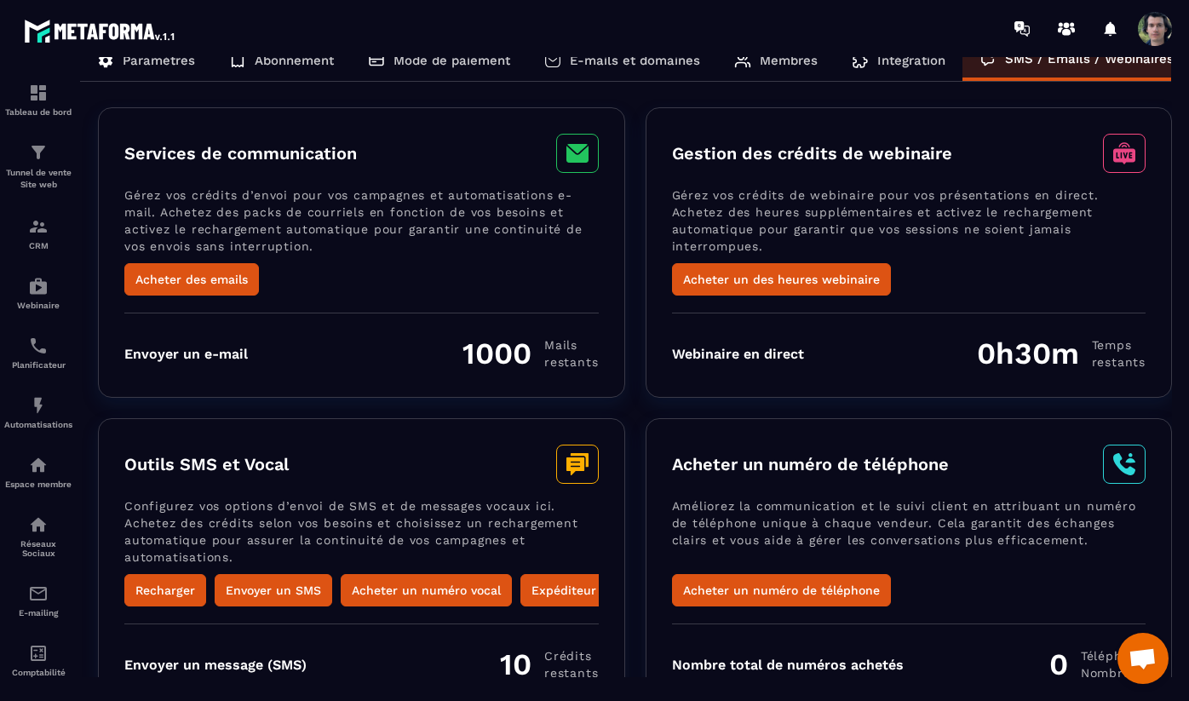
scroll to position [0, 0]
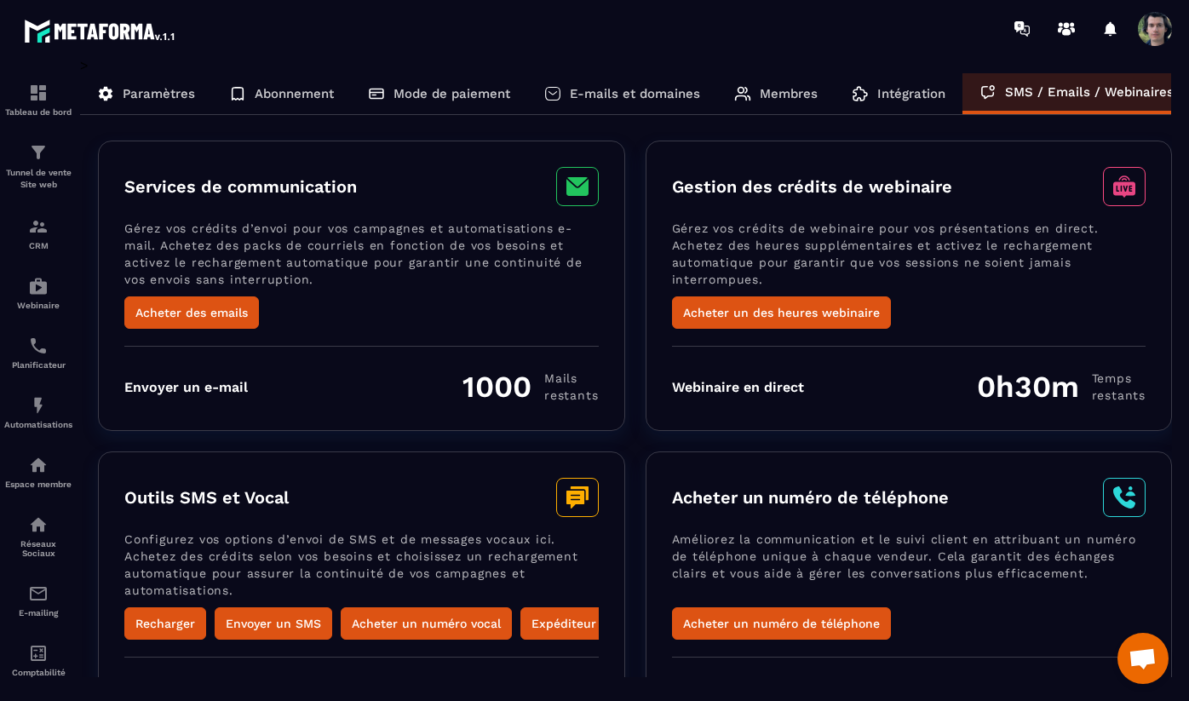
click at [891, 92] on p "Intégration" at bounding box center [912, 93] width 68 height 15
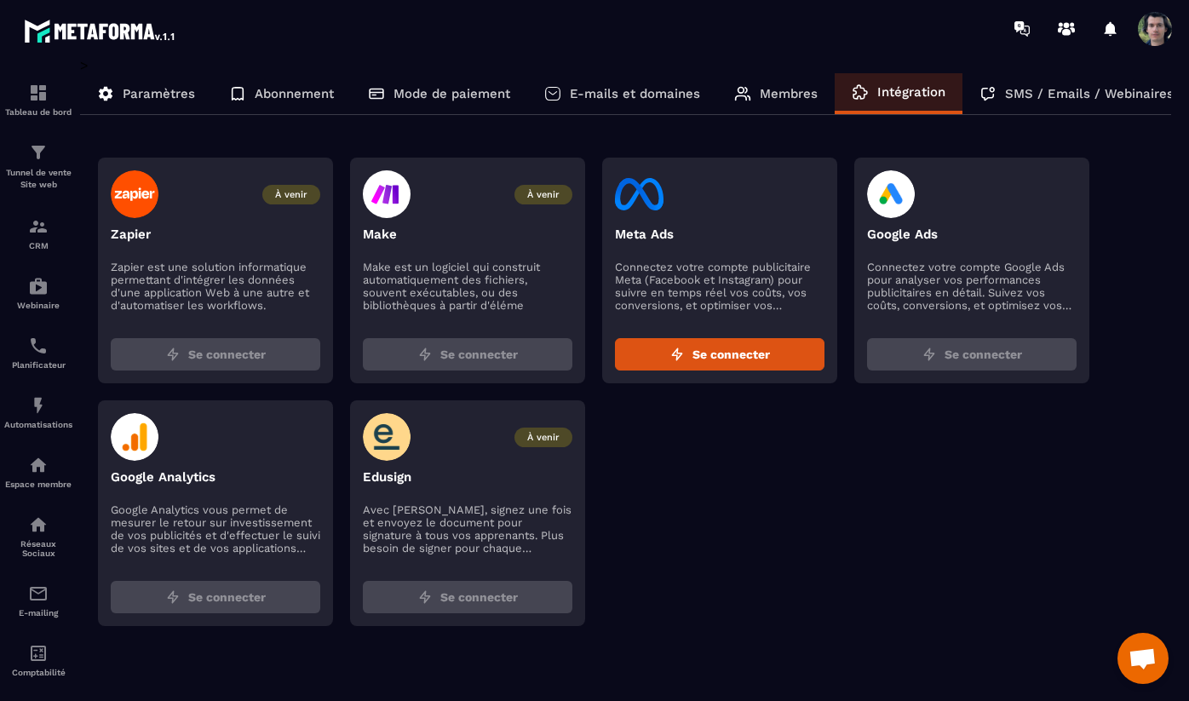
click at [785, 96] on p "Membres" at bounding box center [789, 93] width 58 height 15
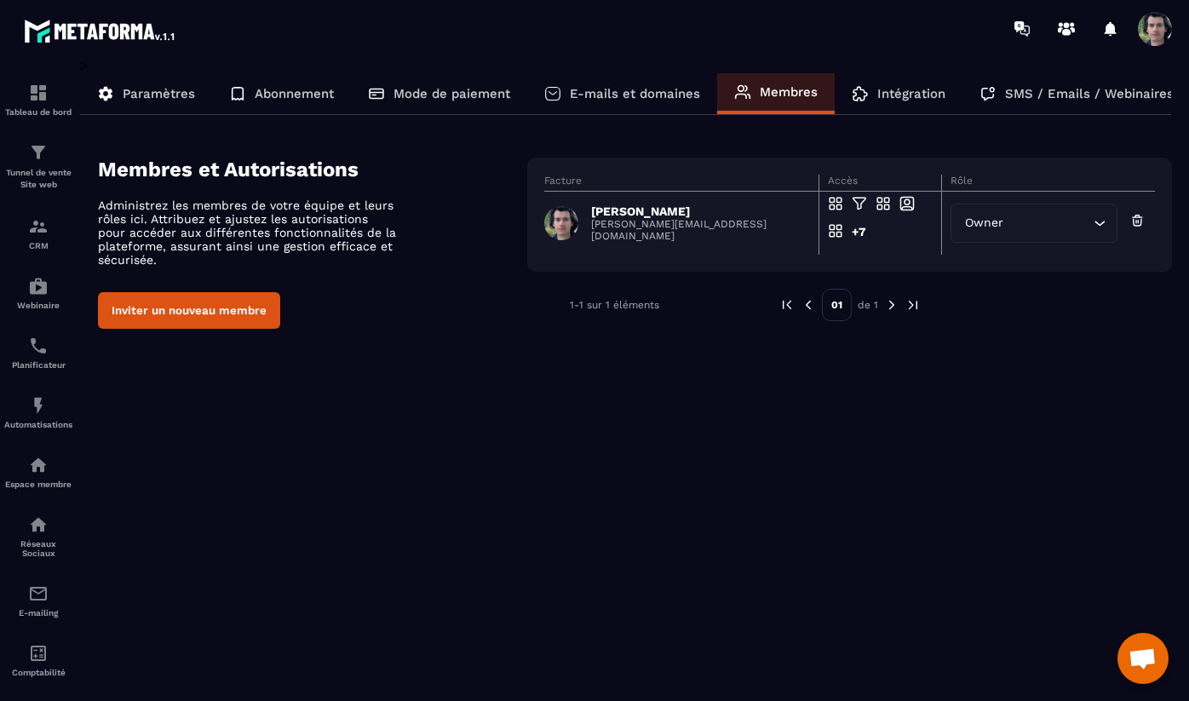
click at [662, 101] on p "E-mails et domaines" at bounding box center [635, 93] width 130 height 15
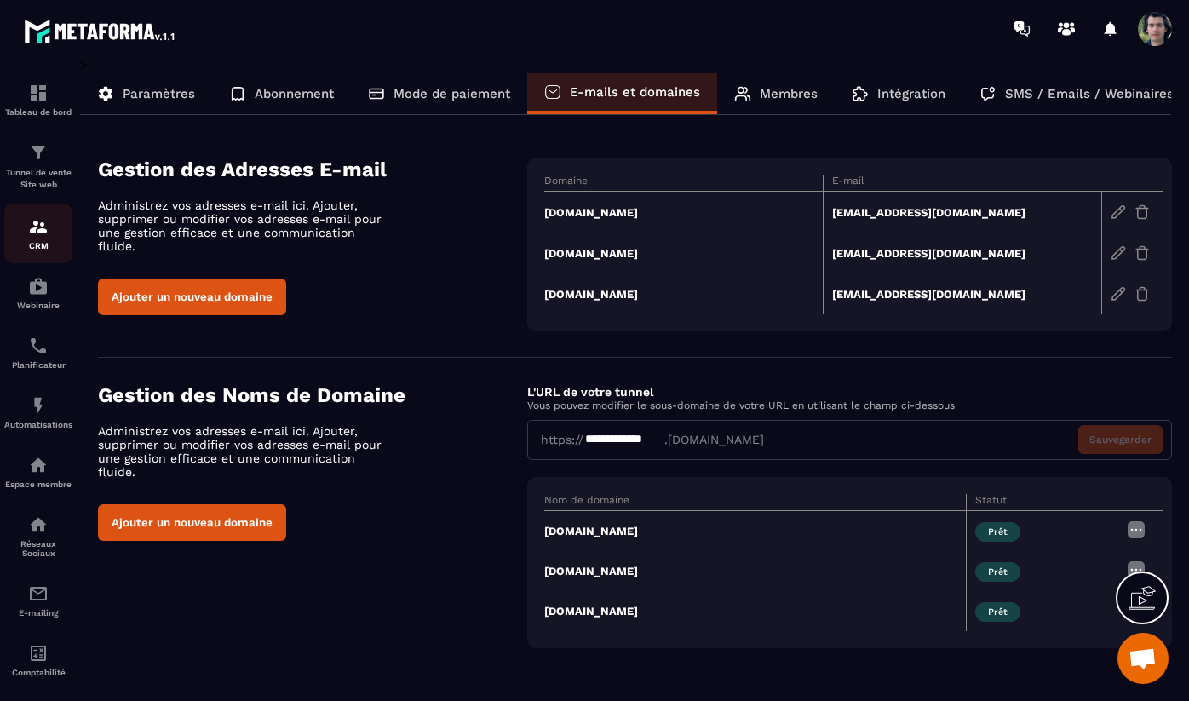
click at [39, 233] on img at bounding box center [38, 226] width 20 height 20
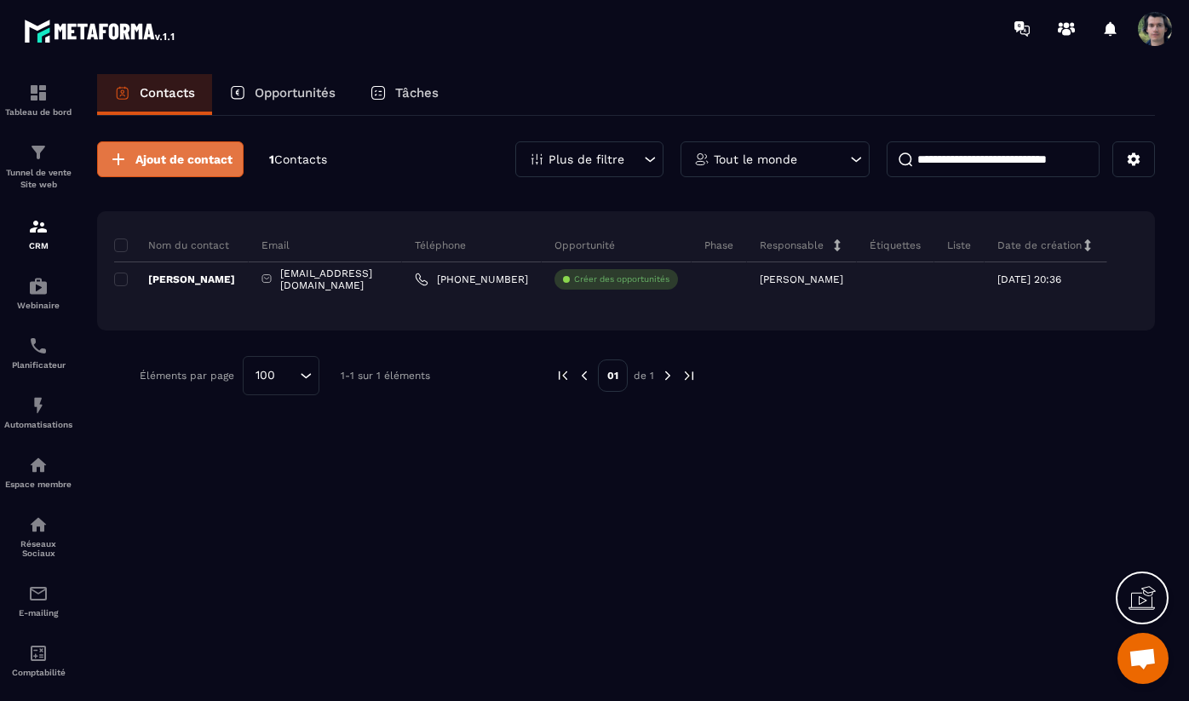
click at [195, 152] on span "Ajout de contact" at bounding box center [183, 159] width 97 height 17
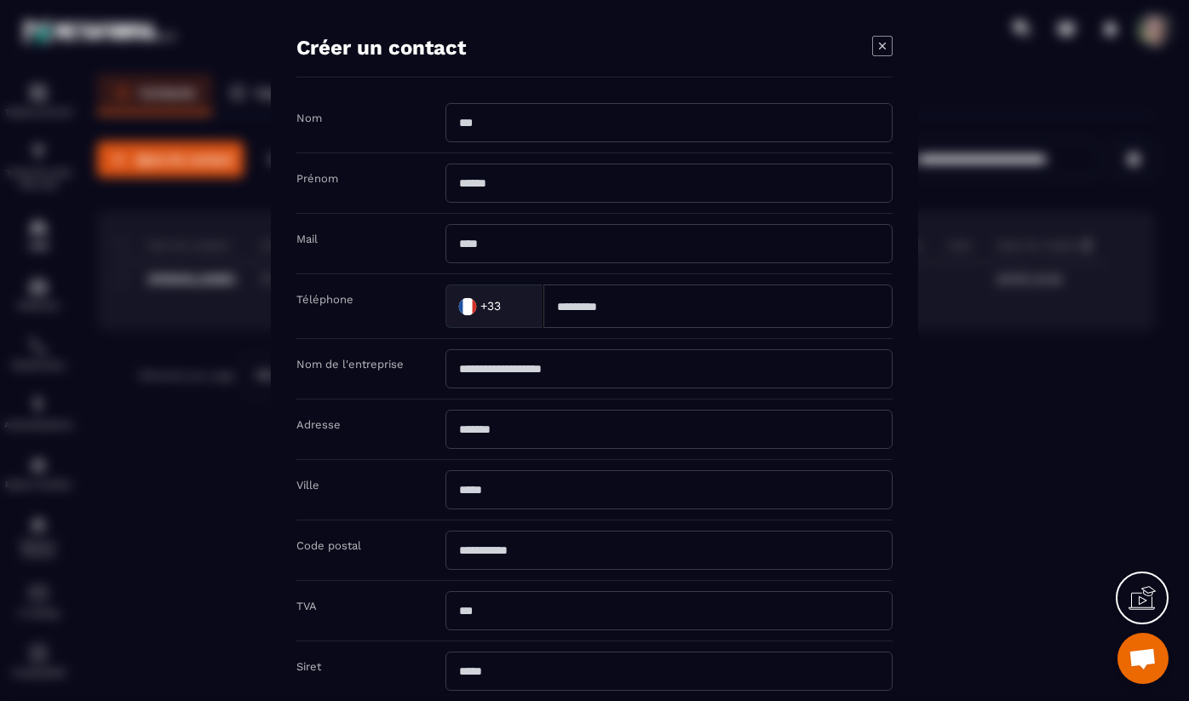
click at [883, 39] on icon "Modal window" at bounding box center [882, 45] width 20 height 20
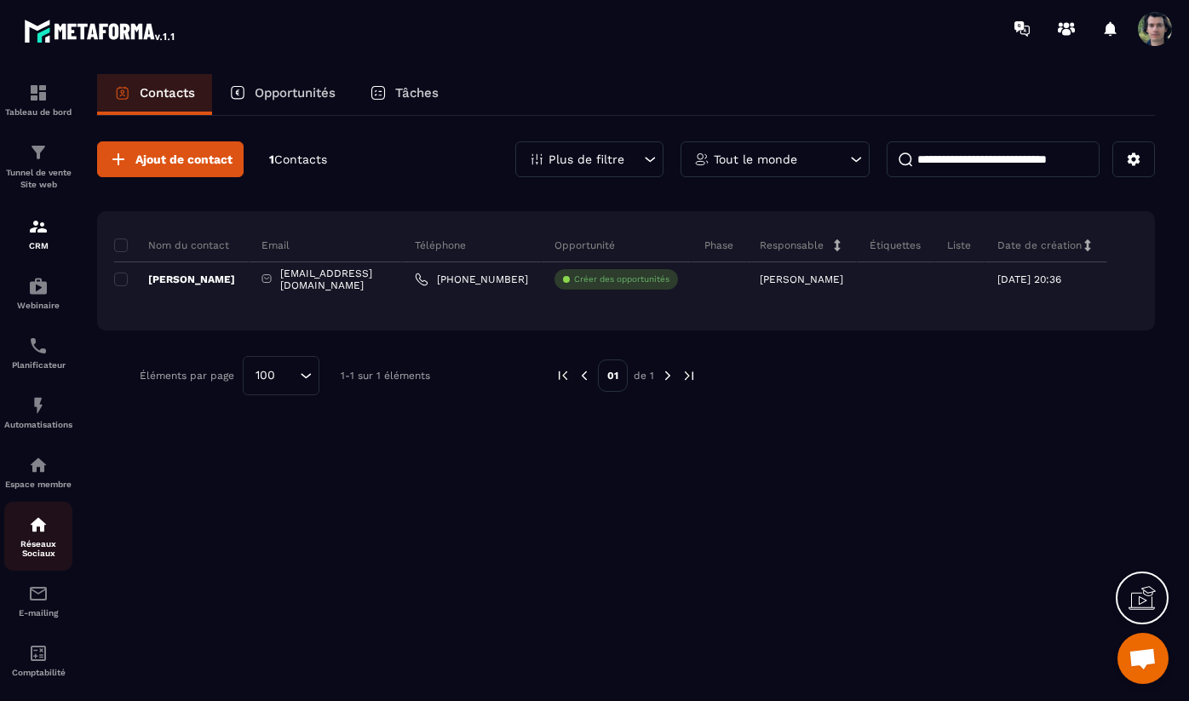
scroll to position [86, 0]
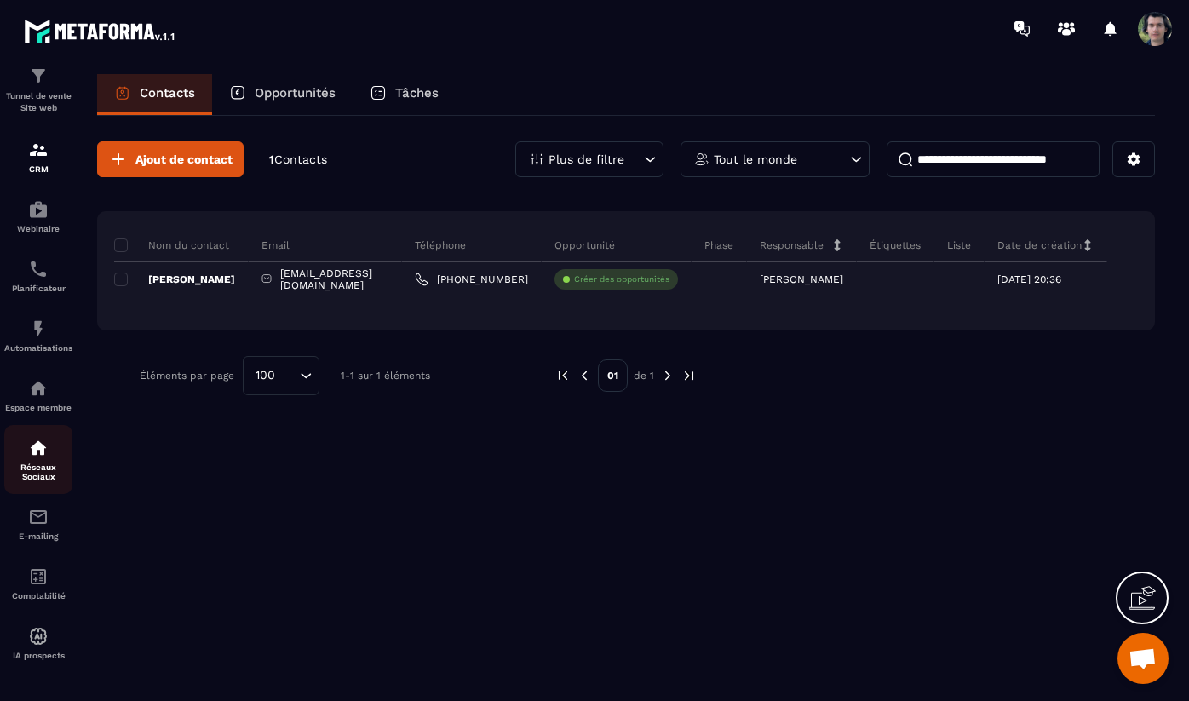
click at [55, 544] on link "E-mailing" at bounding box center [38, 524] width 68 height 60
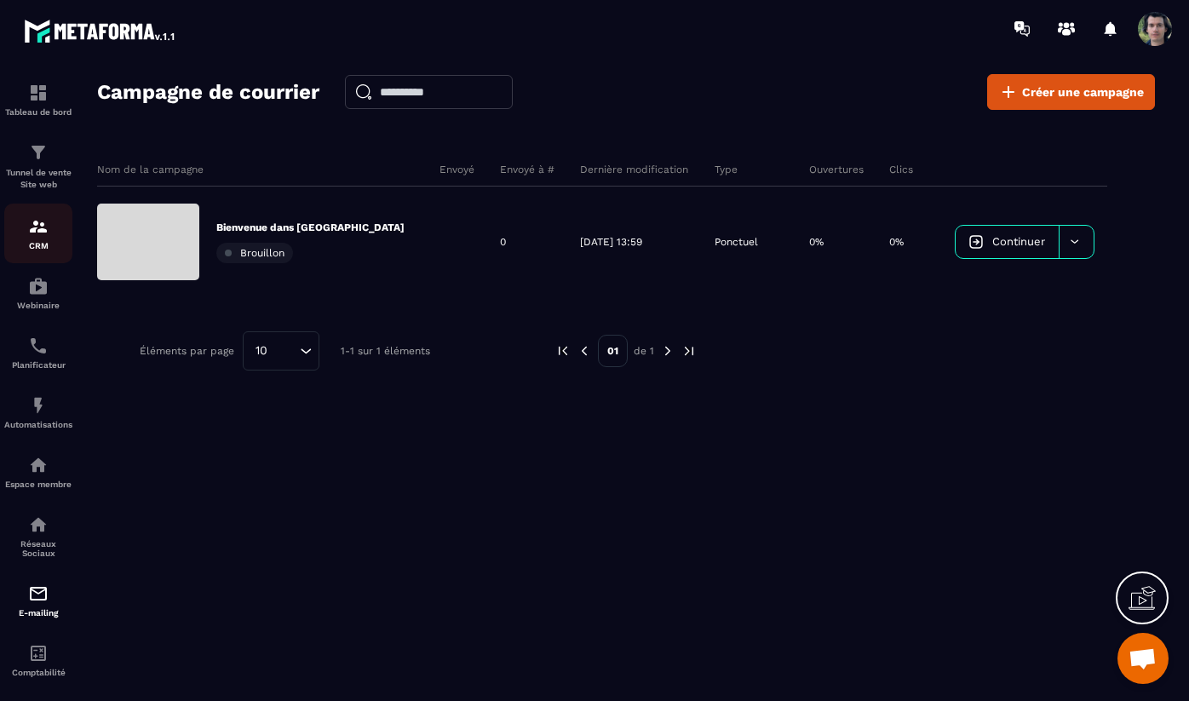
click at [31, 233] on img at bounding box center [38, 226] width 20 height 20
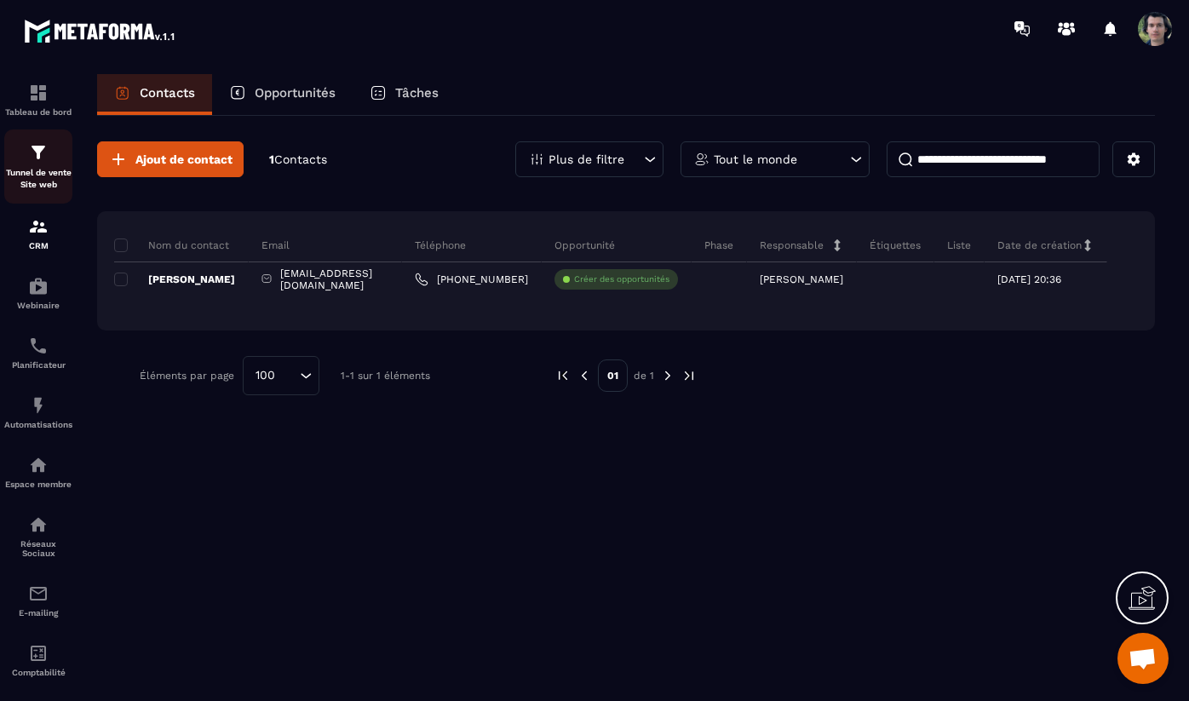
click at [39, 172] on p "Tunnel de vente Site web" at bounding box center [38, 179] width 68 height 24
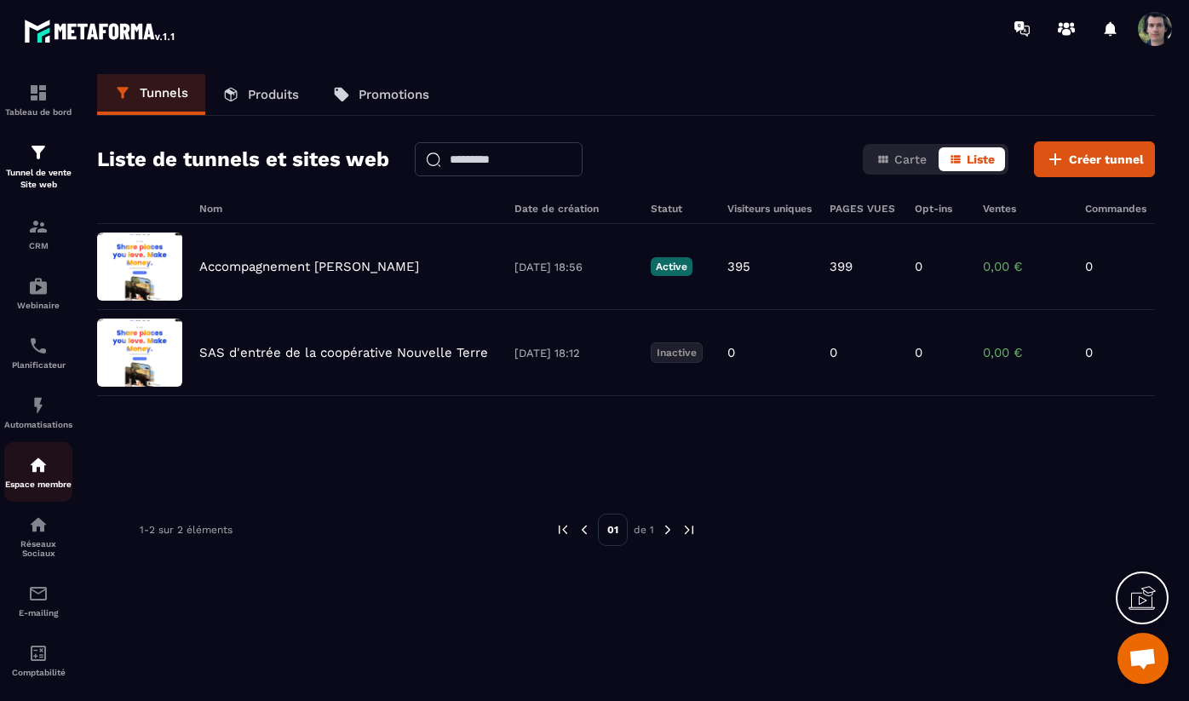
scroll to position [86, 0]
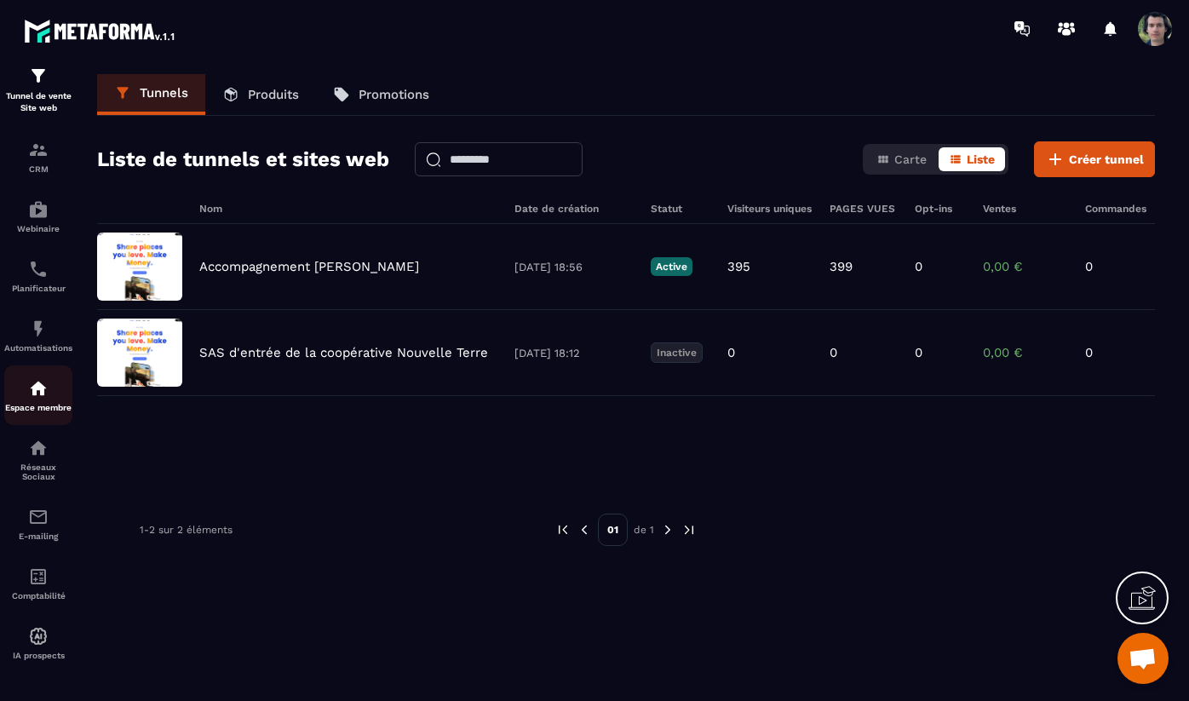
click at [50, 394] on div "Espace membre" at bounding box center [38, 395] width 68 height 34
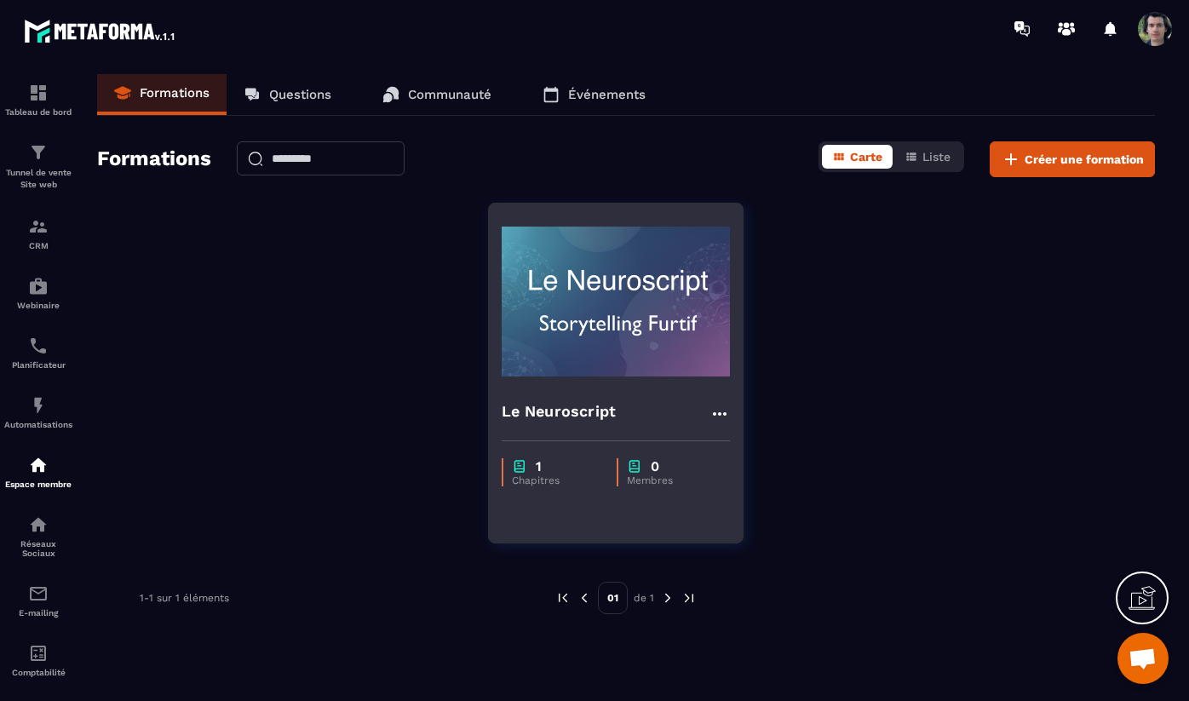
click at [642, 308] on img at bounding box center [616, 301] width 228 height 170
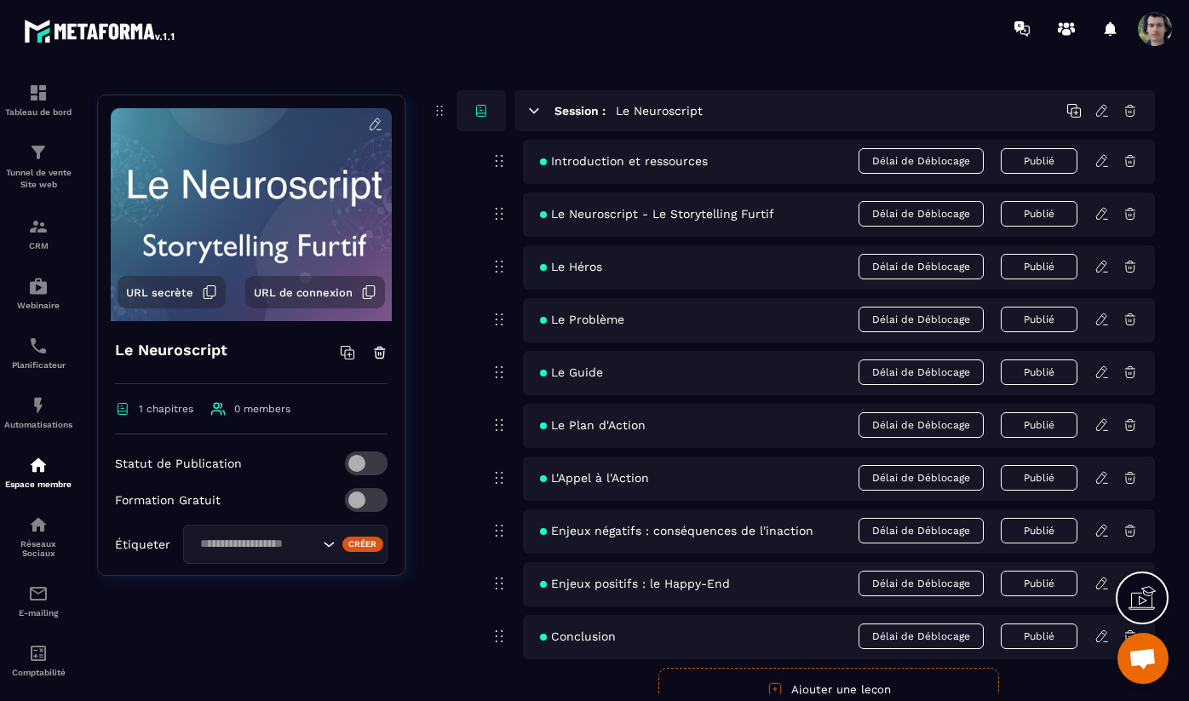
scroll to position [200, 0]
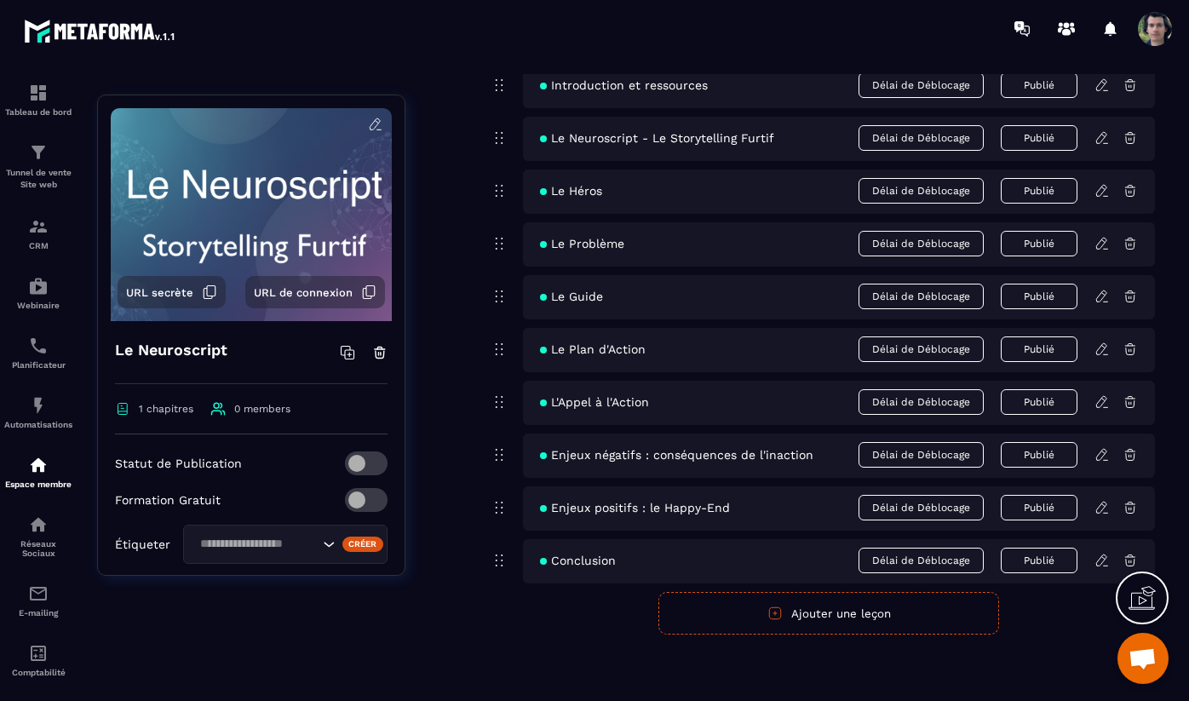
click at [1149, 24] on span at bounding box center [1155, 29] width 34 height 34
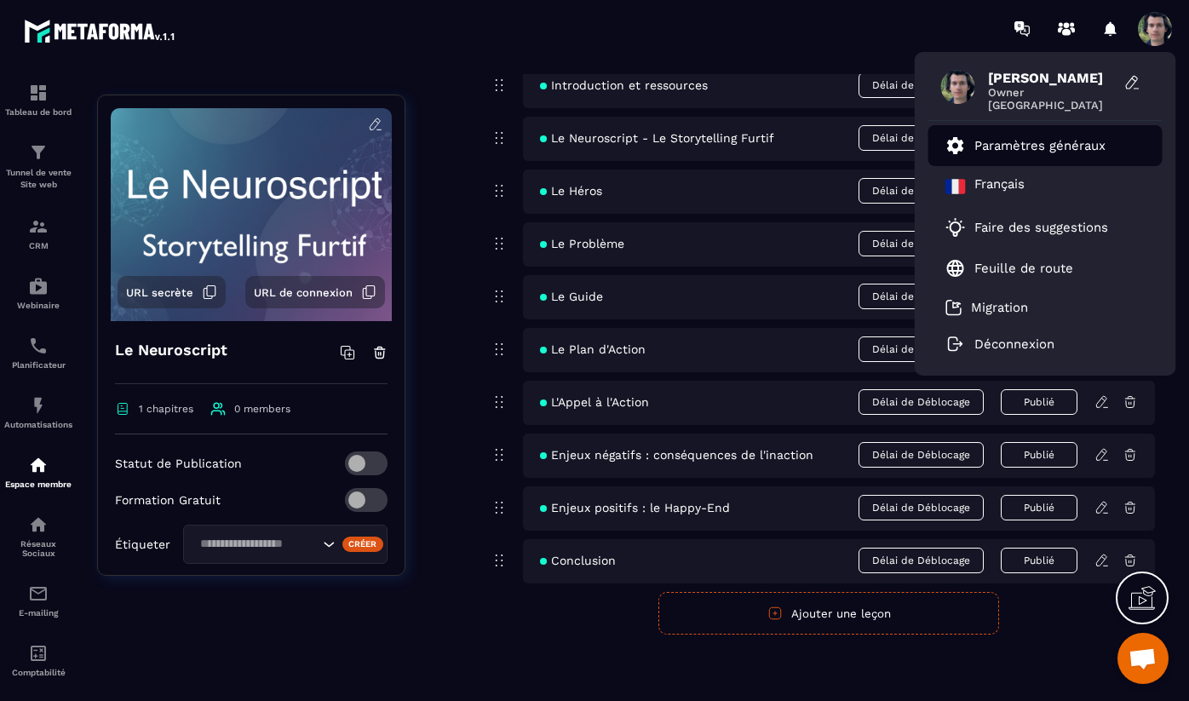
click at [1022, 141] on p "Paramètres généraux" at bounding box center [1040, 145] width 131 height 15
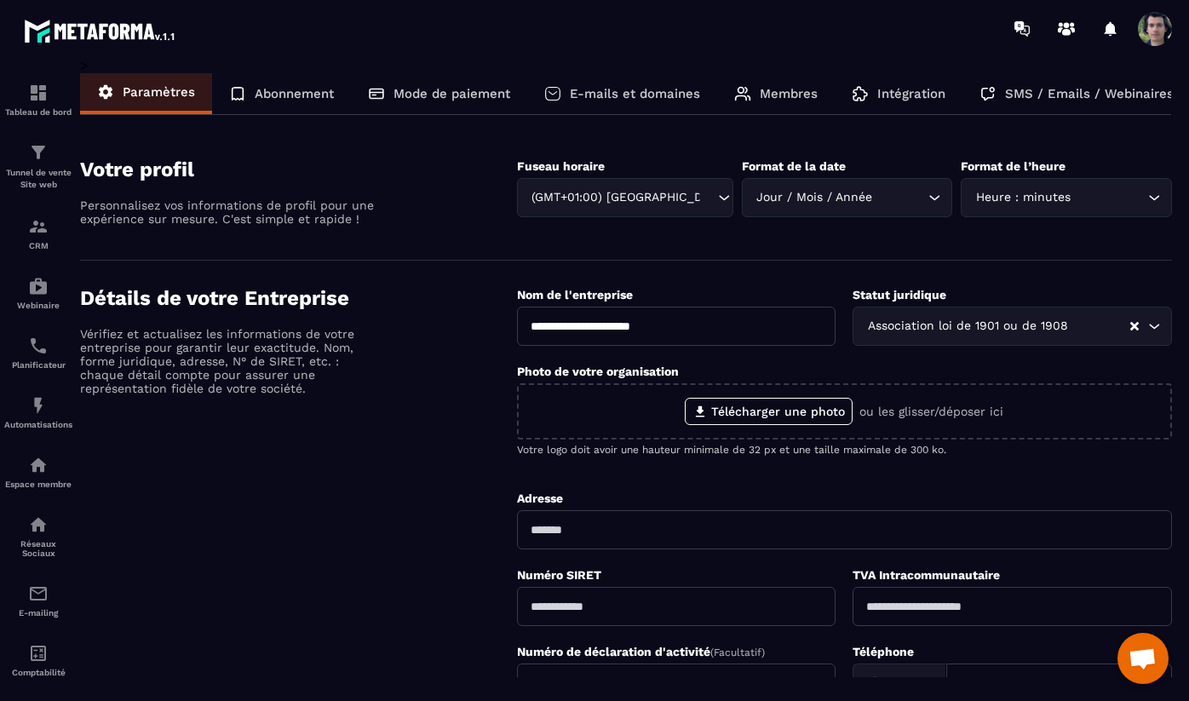
click at [659, 89] on p "E-mails et domaines" at bounding box center [635, 93] width 130 height 15
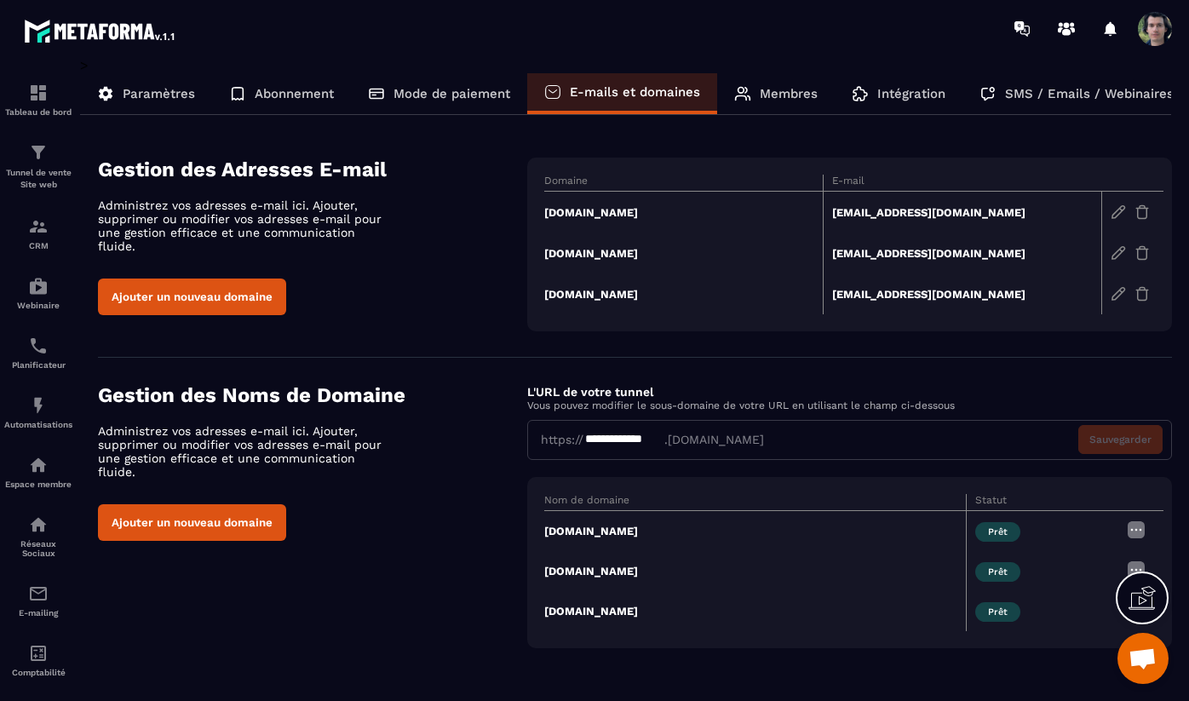
click at [1138, 532] on img at bounding box center [1136, 530] width 20 height 20
click at [1073, 525] on td "Prêt" at bounding box center [1042, 530] width 152 height 41
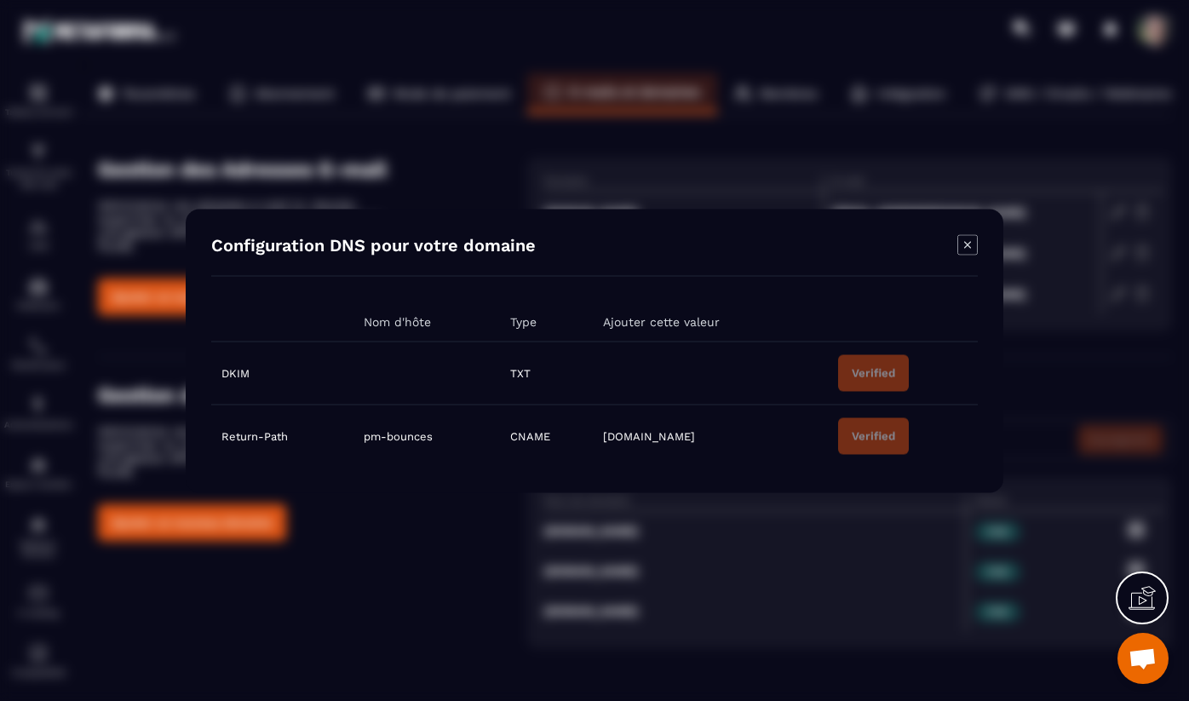
click at [971, 246] on icon "Modal window" at bounding box center [968, 244] width 20 height 20
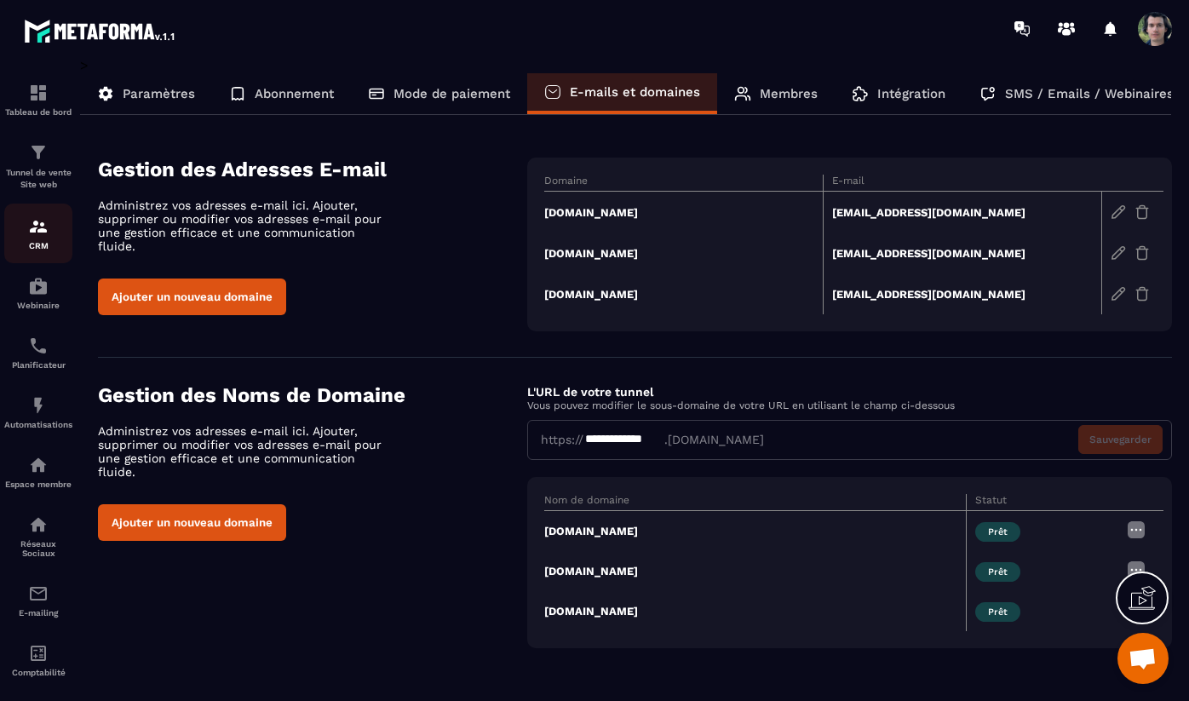
click at [38, 228] on img at bounding box center [38, 226] width 20 height 20
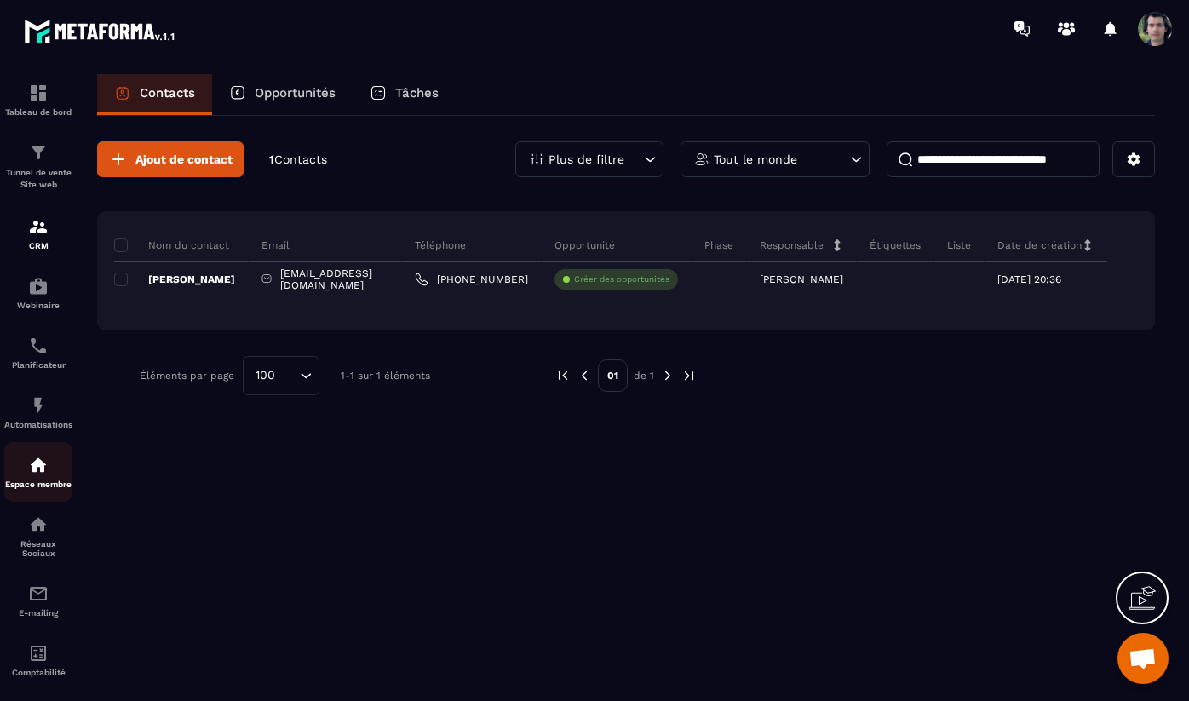
click at [41, 475] on img at bounding box center [38, 465] width 20 height 20
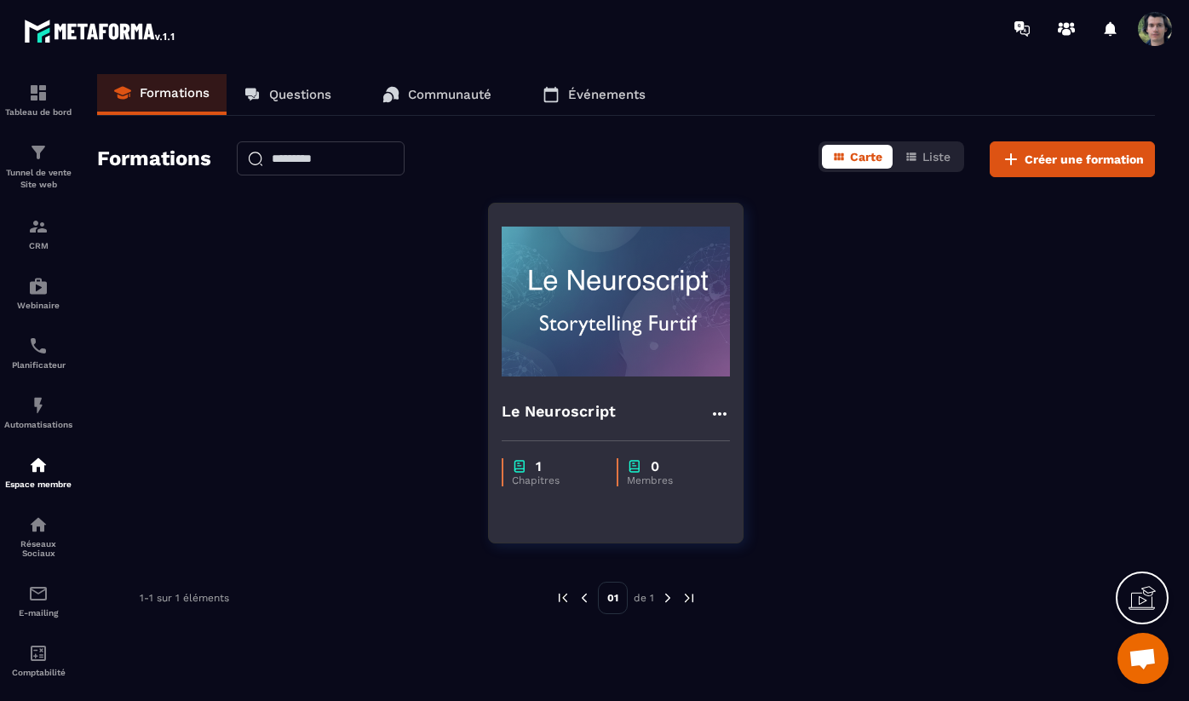
click at [612, 287] on img at bounding box center [616, 301] width 228 height 170
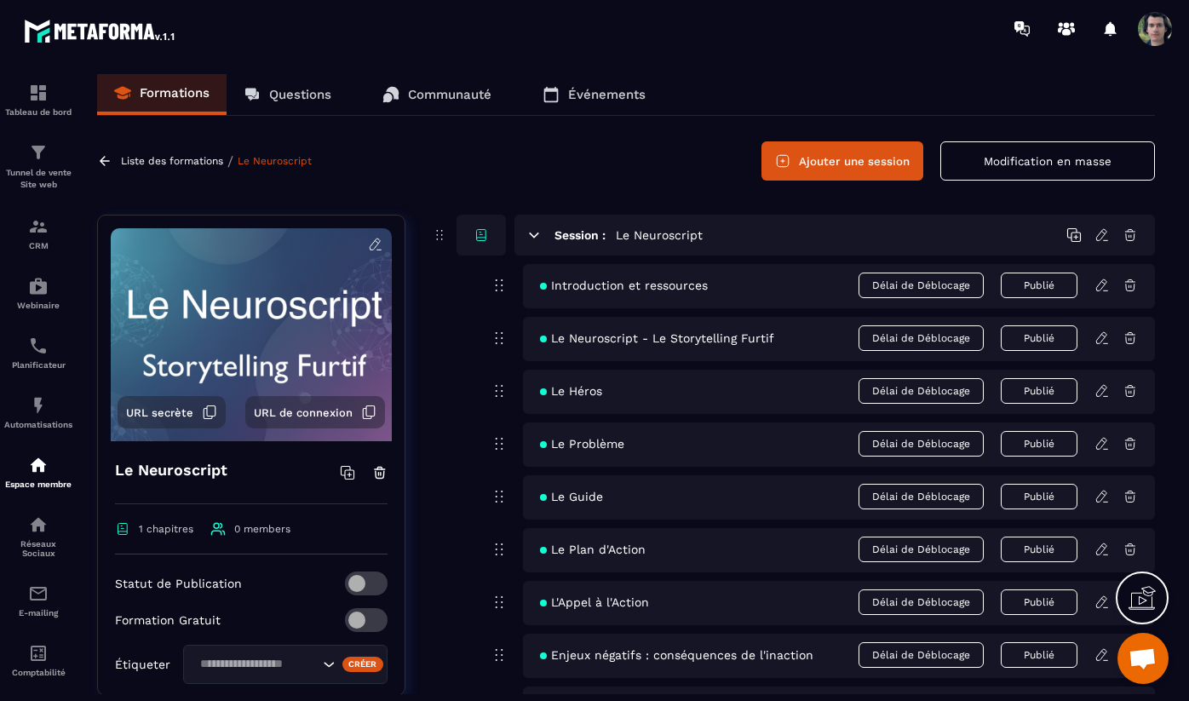
click at [161, 413] on span "URL secrète" at bounding box center [159, 412] width 67 height 13
click at [310, 412] on span "URL de connexion" at bounding box center [303, 412] width 99 height 13
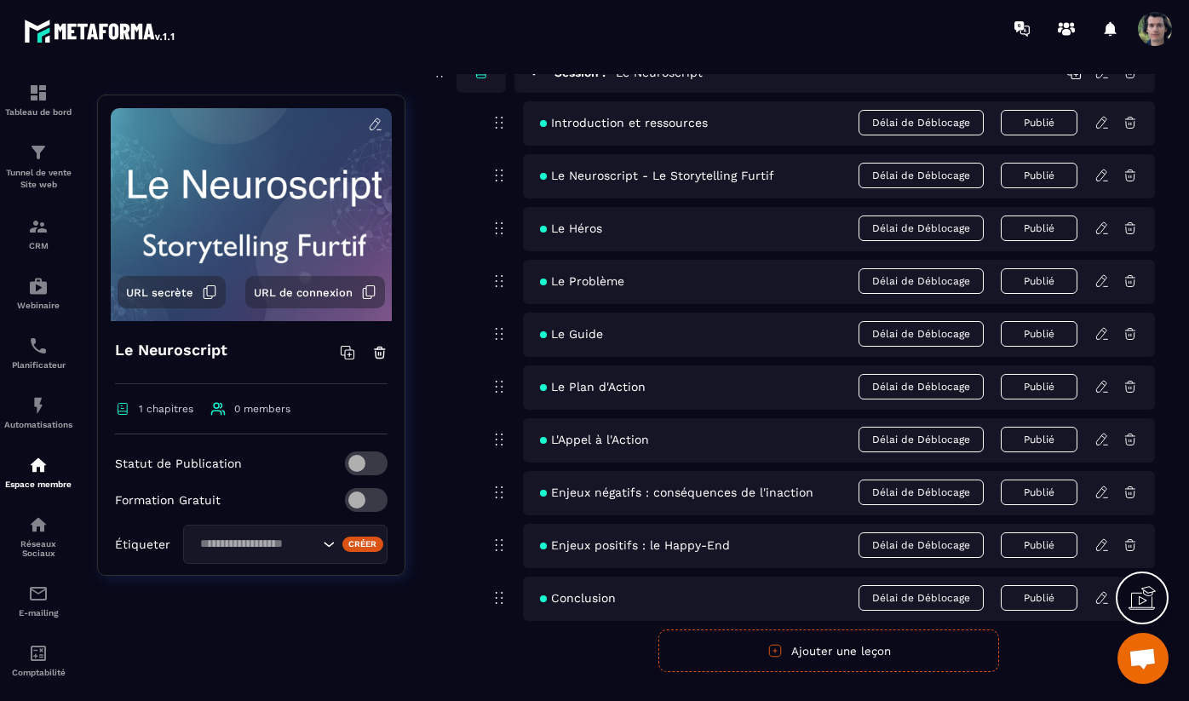
scroll to position [200, 0]
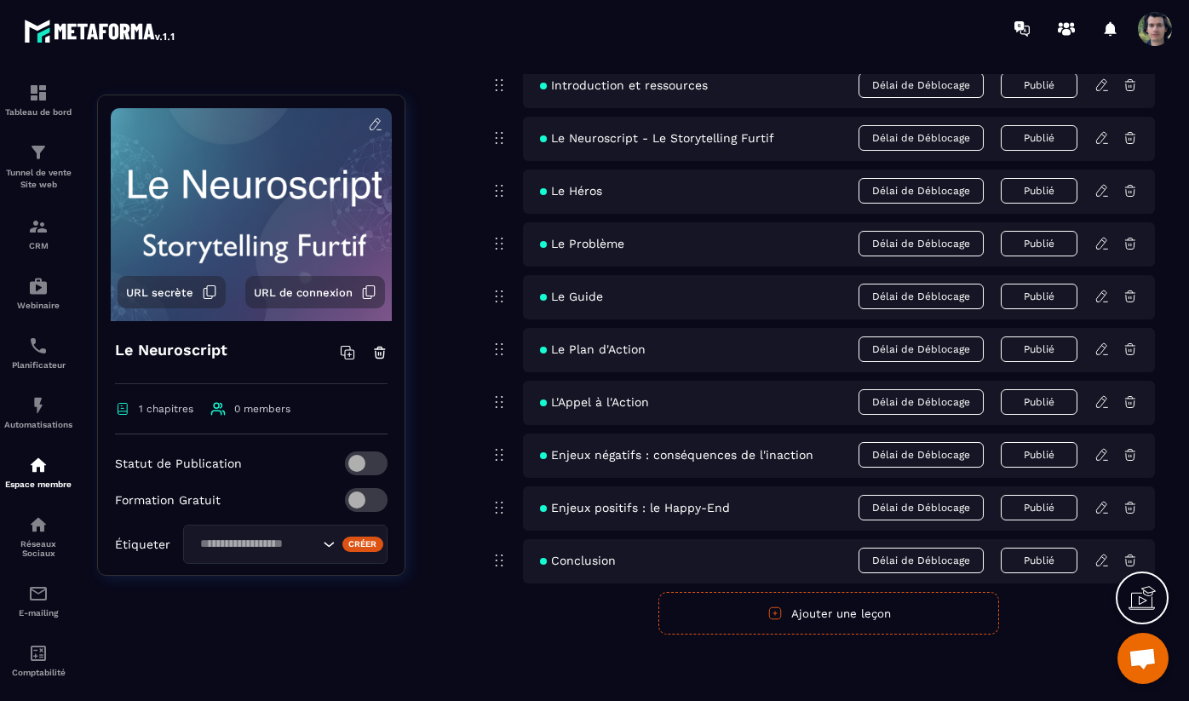
click at [367, 498] on span at bounding box center [366, 500] width 43 height 24
click at [370, 494] on span at bounding box center [366, 500] width 43 height 24
click at [358, 507] on span at bounding box center [366, 500] width 43 height 24
click at [359, 499] on span at bounding box center [366, 500] width 43 height 24
click at [324, 544] on icon "Search for option" at bounding box center [328, 544] width 17 height 17
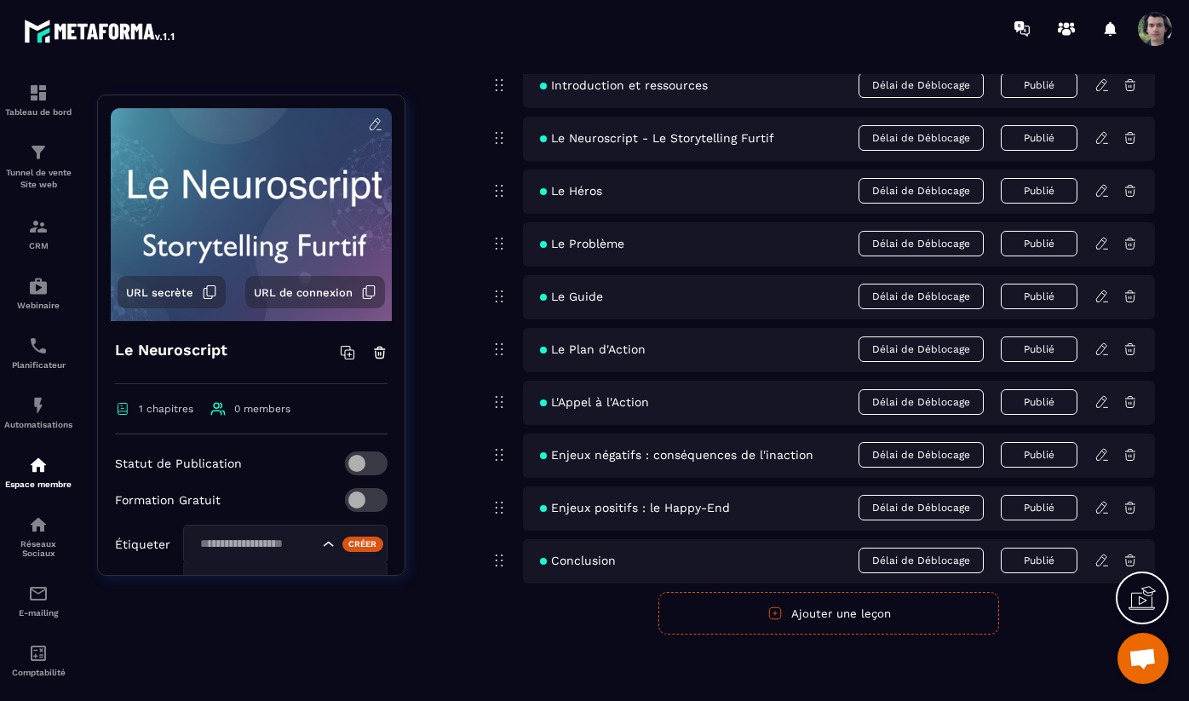
click at [364, 544] on div "Créer" at bounding box center [363, 544] width 42 height 15
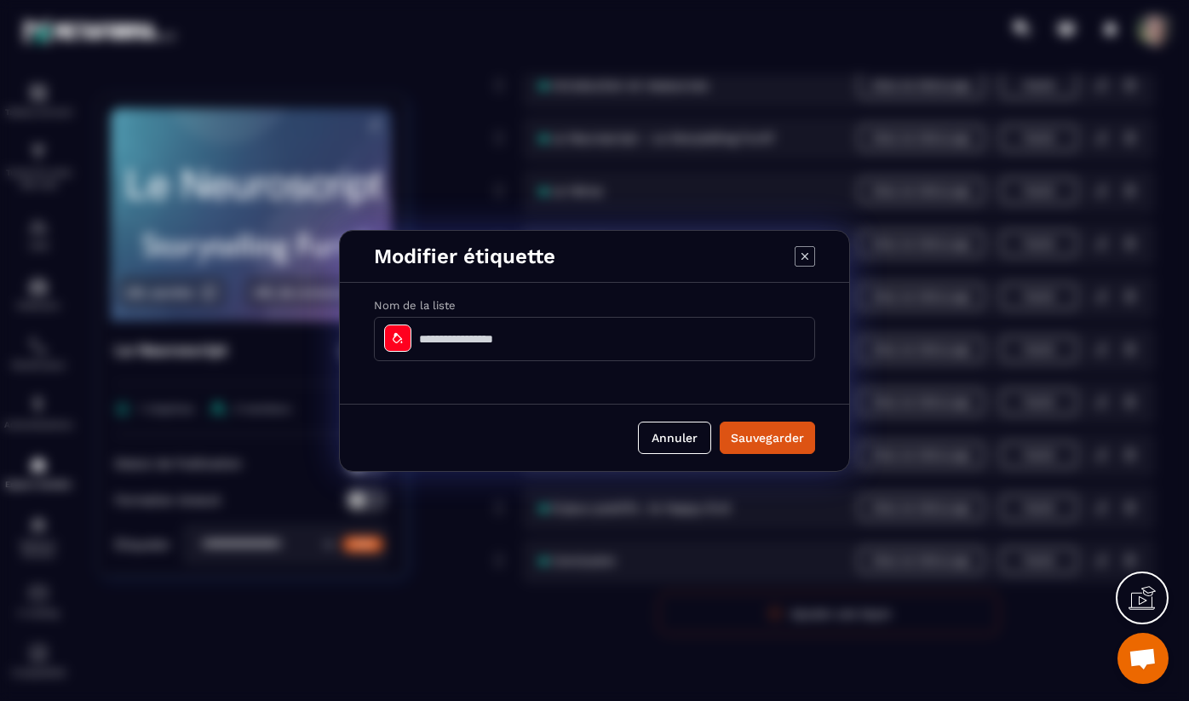
click at [486, 340] on input "Modal window" at bounding box center [594, 339] width 441 height 44
click at [397, 340] on div "Modal window" at bounding box center [397, 338] width 27 height 27
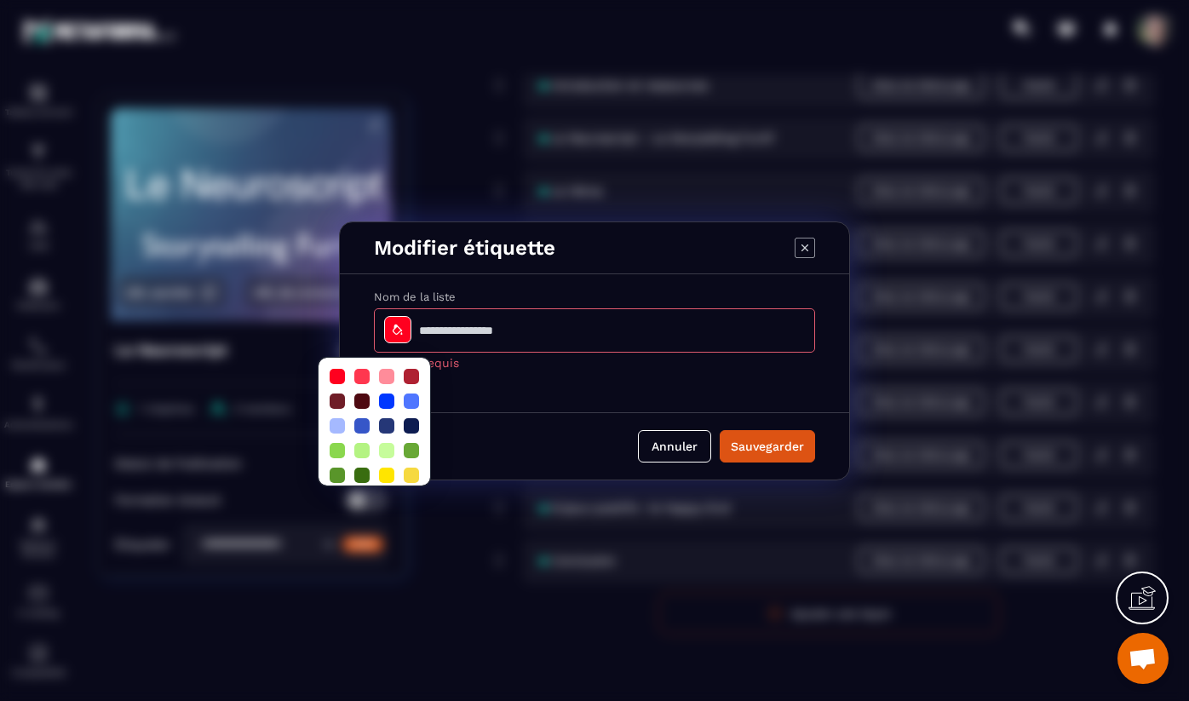
click at [464, 332] on input "Modal window" at bounding box center [594, 330] width 441 height 44
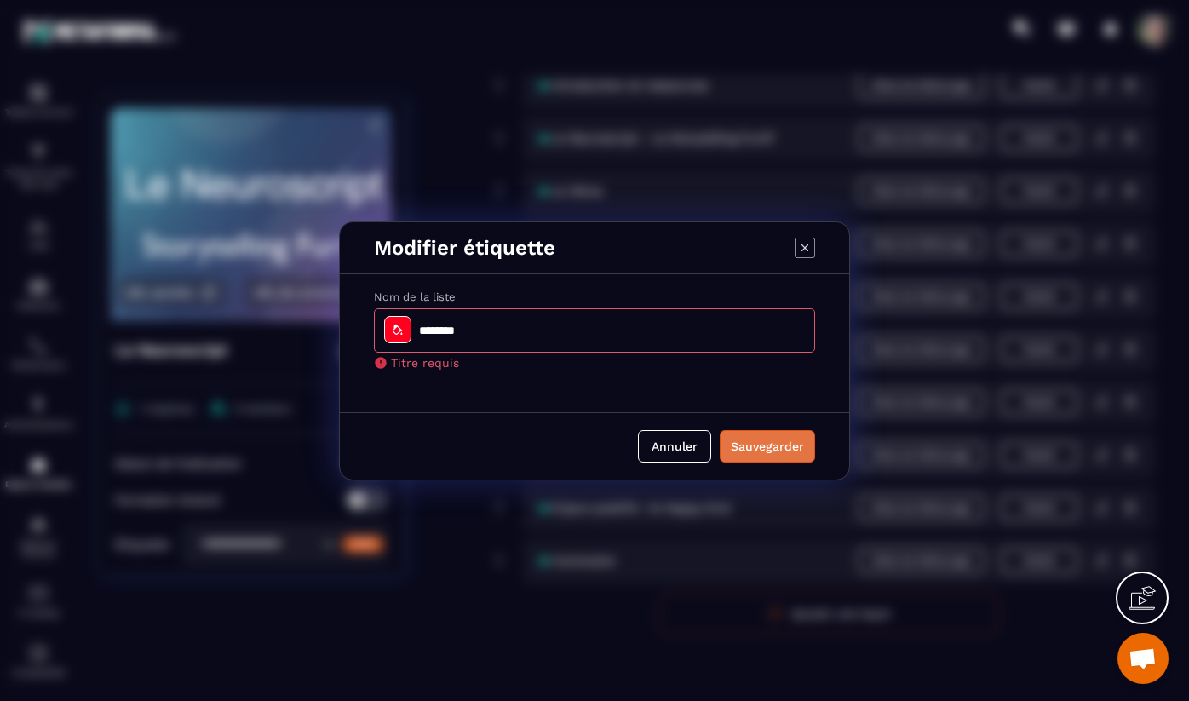
type input "********"
click at [760, 443] on button "Sauvegarder" at bounding box center [767, 446] width 95 height 32
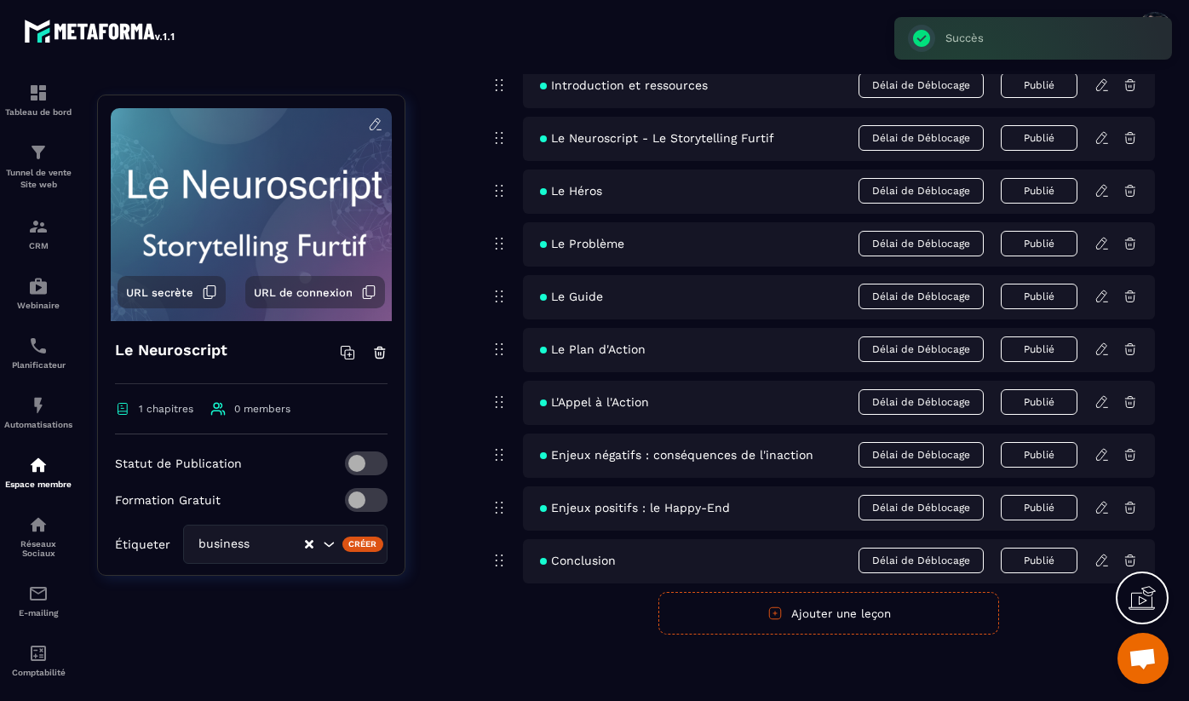
click at [365, 544] on div "Créer" at bounding box center [363, 544] width 42 height 15
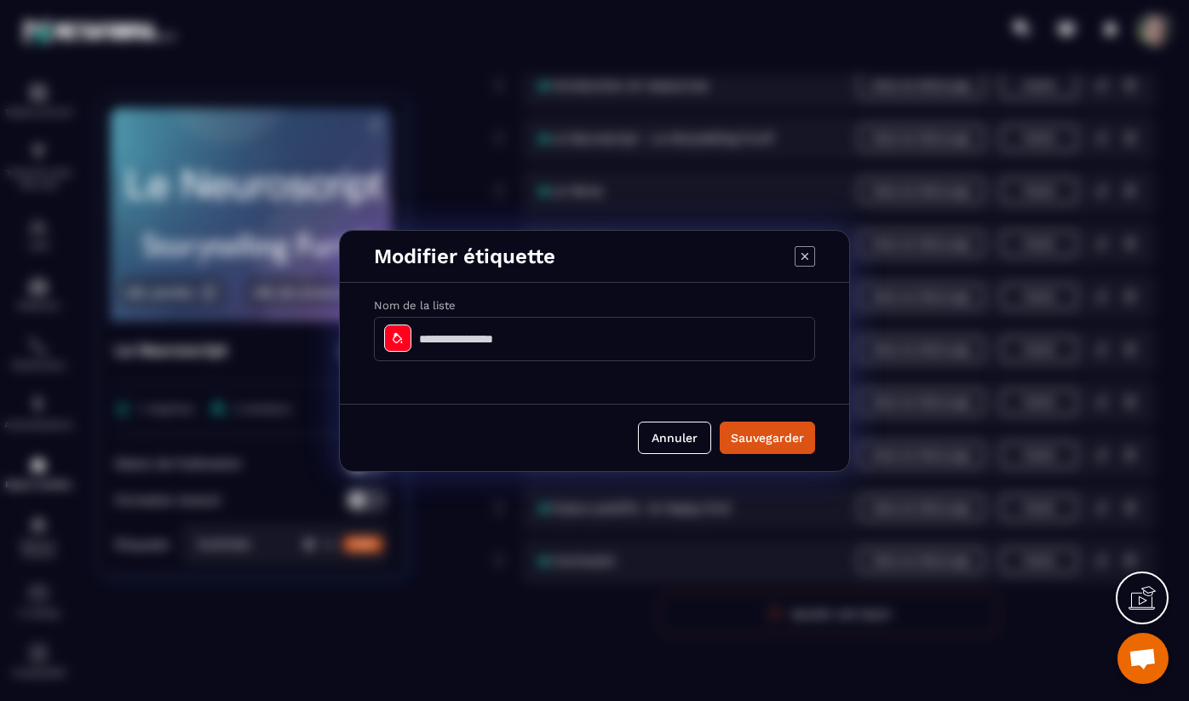
click at [804, 259] on icon "Modal window" at bounding box center [805, 256] width 20 height 20
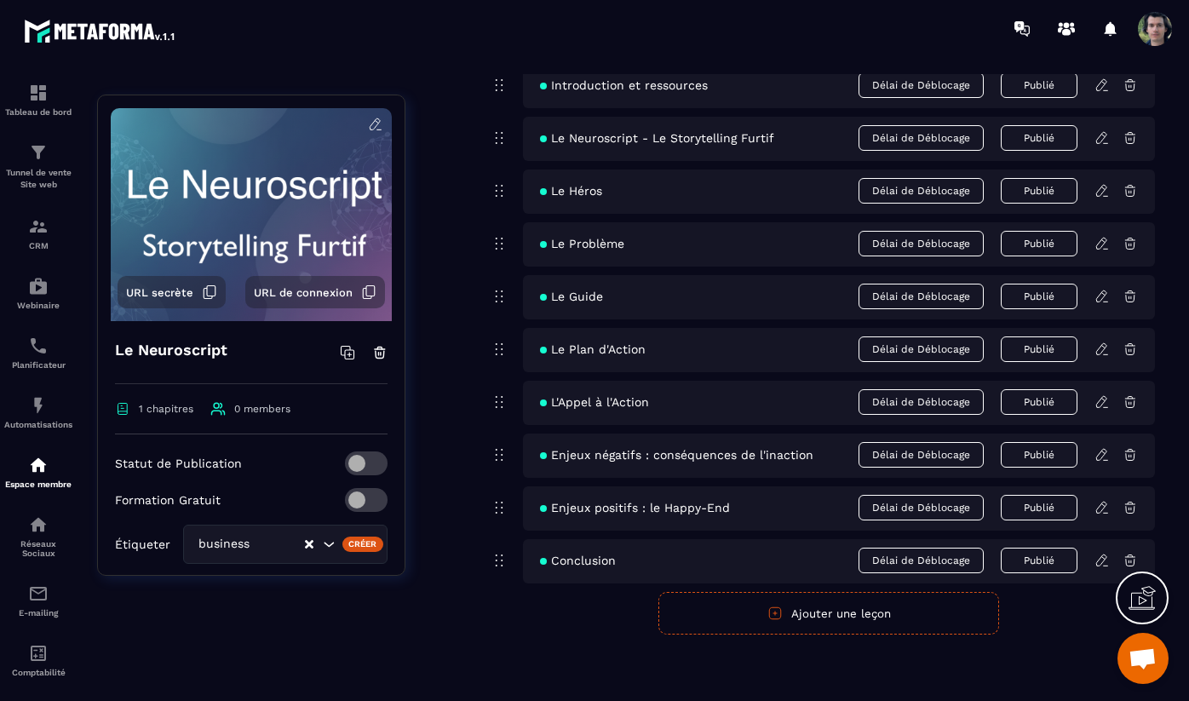
click at [258, 545] on input "Search for option" at bounding box center [278, 544] width 49 height 19
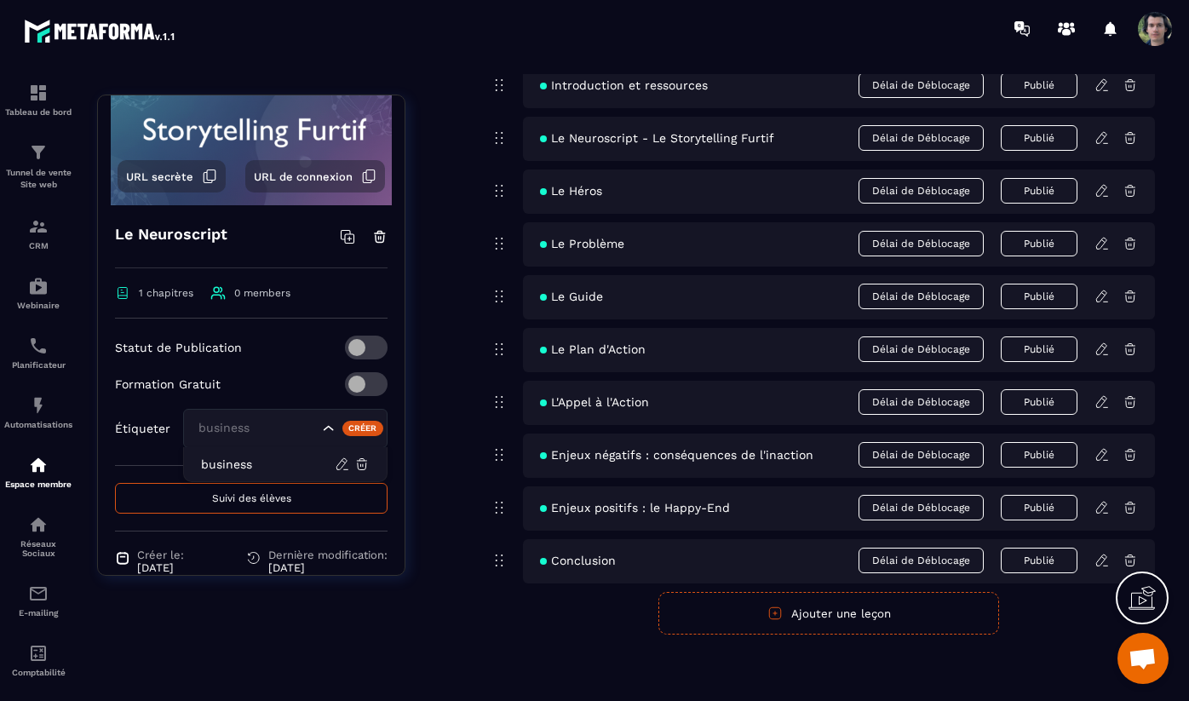
scroll to position [121, 0]
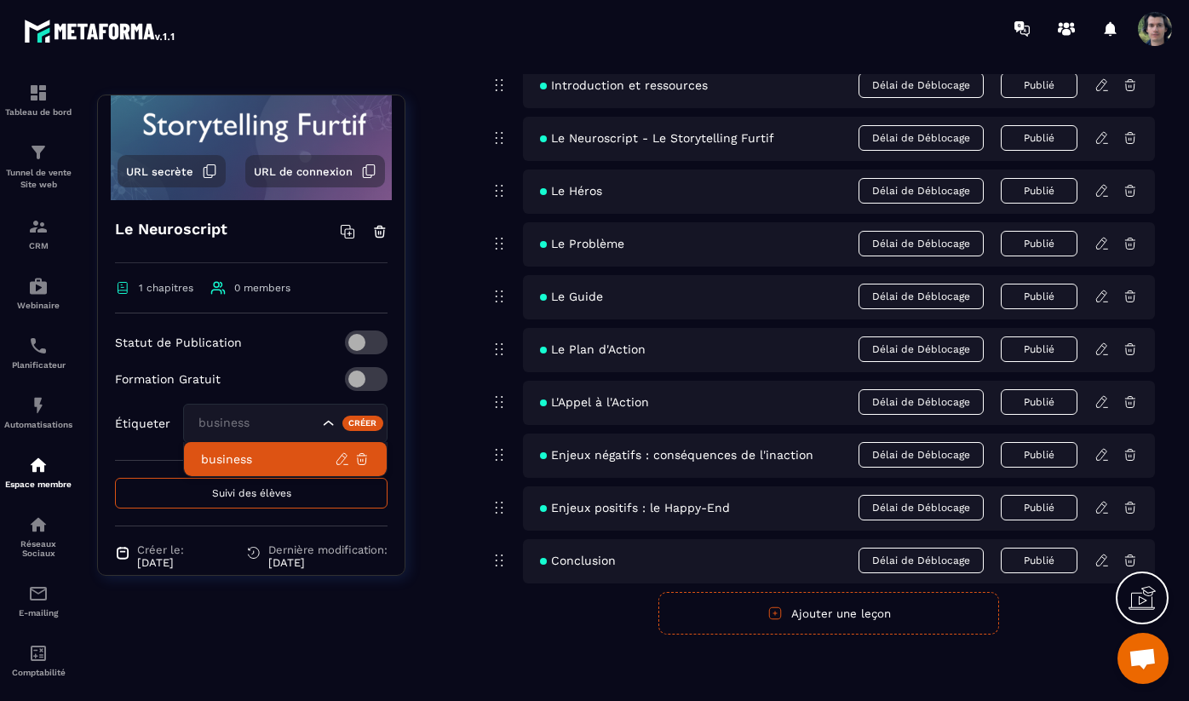
click at [296, 452] on p "business" at bounding box center [268, 459] width 134 height 17
click at [401, 460] on div "Le Neuroscript 1 chapitres 0 members Statut de Publication Formation Gratuit Ét…" at bounding box center [251, 423] width 307 height 446
click at [308, 424] on icon "Clear Selected" at bounding box center [309, 423] width 9 height 9
click at [369, 388] on span at bounding box center [366, 379] width 43 height 24
click at [1023, 24] on icon at bounding box center [1019, 26] width 9 height 11
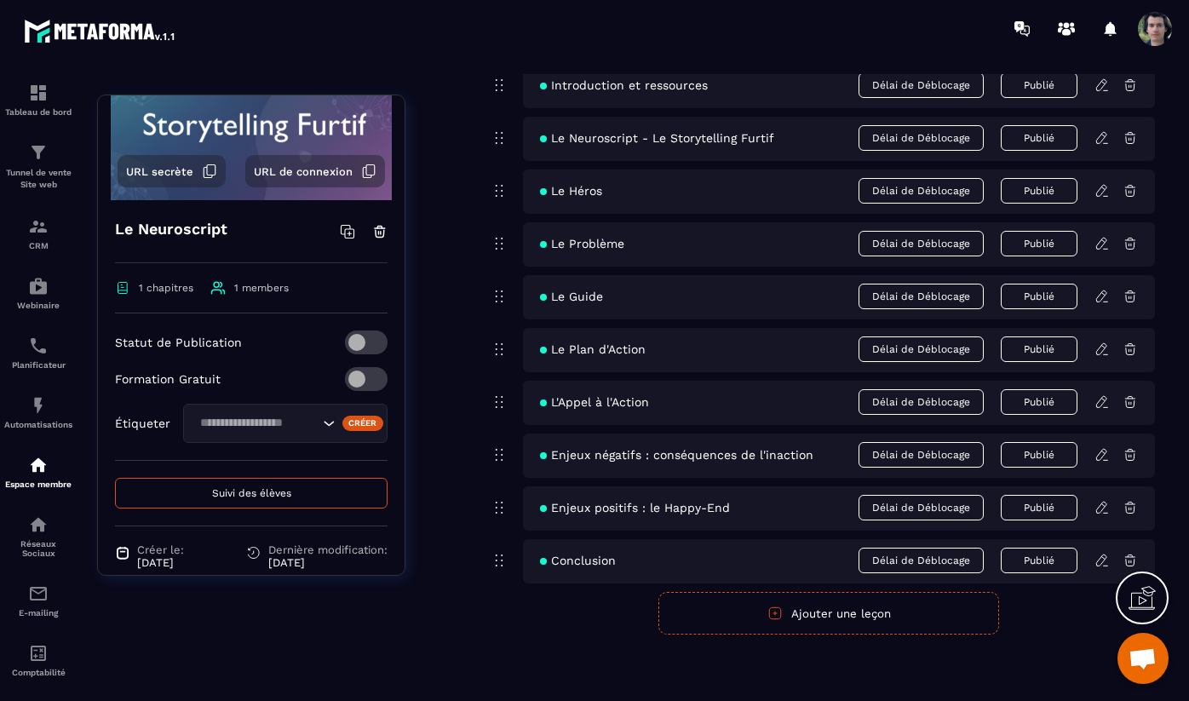
click at [247, 500] on button "Suivi des élèves" at bounding box center [251, 493] width 273 height 31
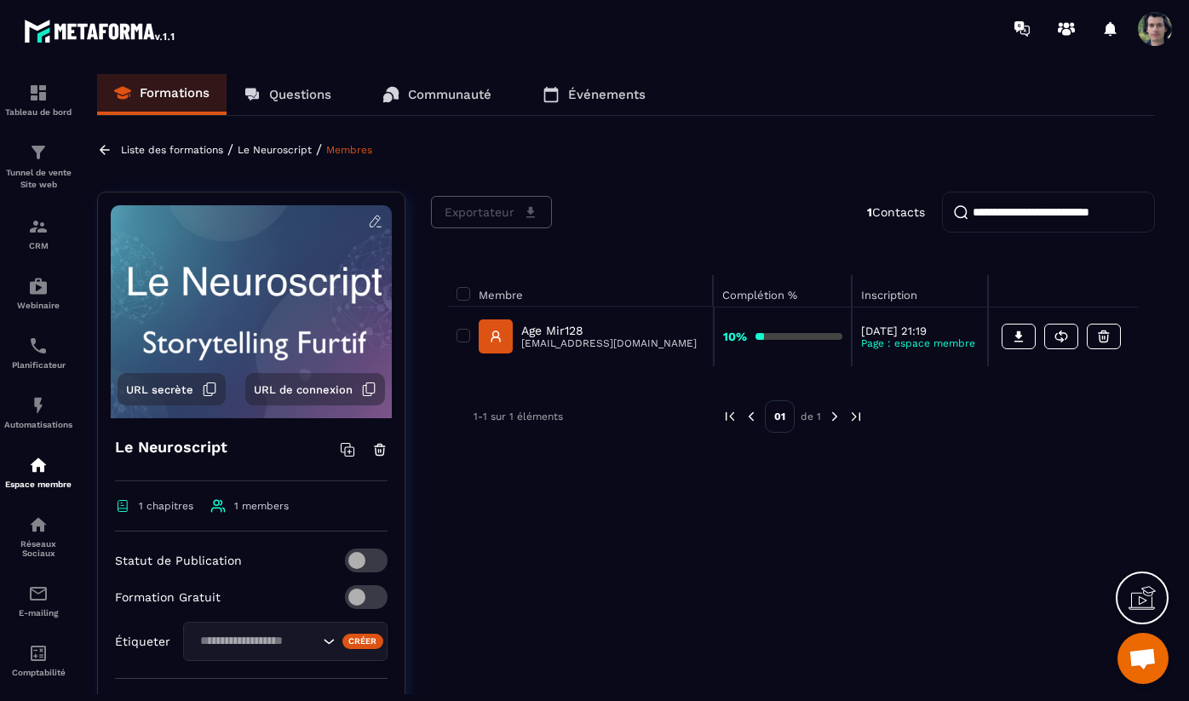
click at [861, 340] on p "Page : espace membre" at bounding box center [920, 343] width 118 height 12
click at [1022, 336] on icon at bounding box center [1019, 336] width 9 height 11
click at [1068, 406] on div at bounding box center [1000, 416] width 223 height 32
click at [1065, 337] on icon at bounding box center [1061, 336] width 15 height 15
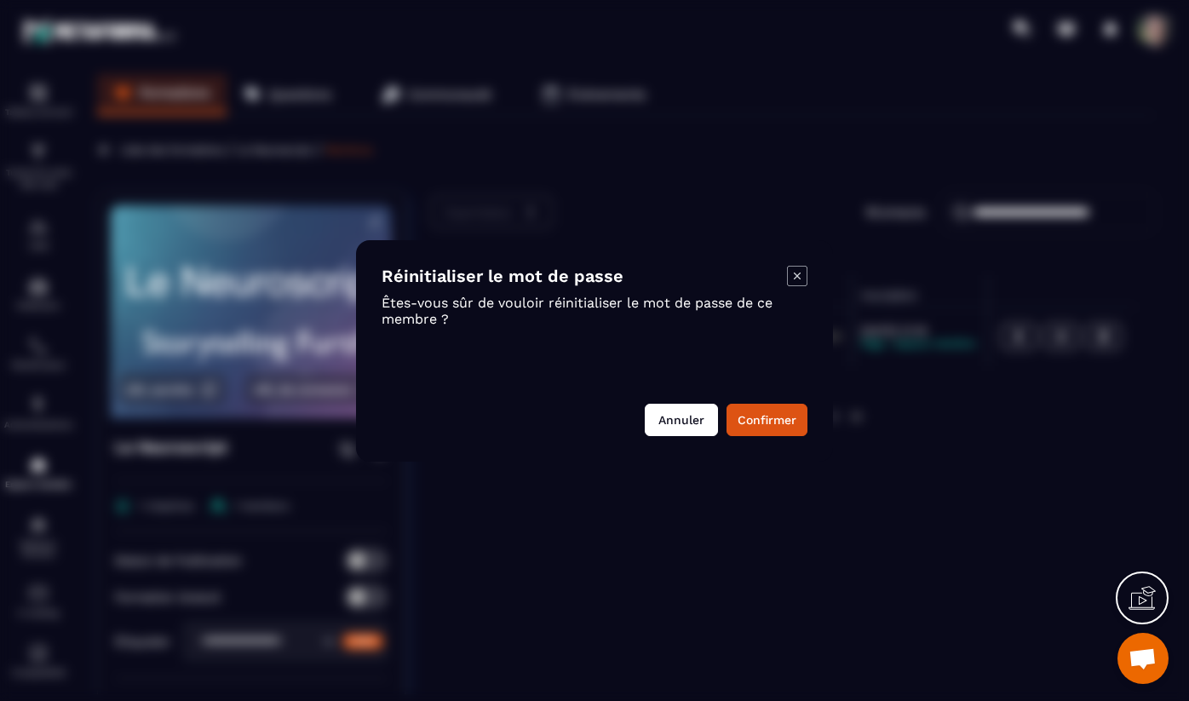
click at [677, 423] on button "Annuler" at bounding box center [681, 420] width 73 height 32
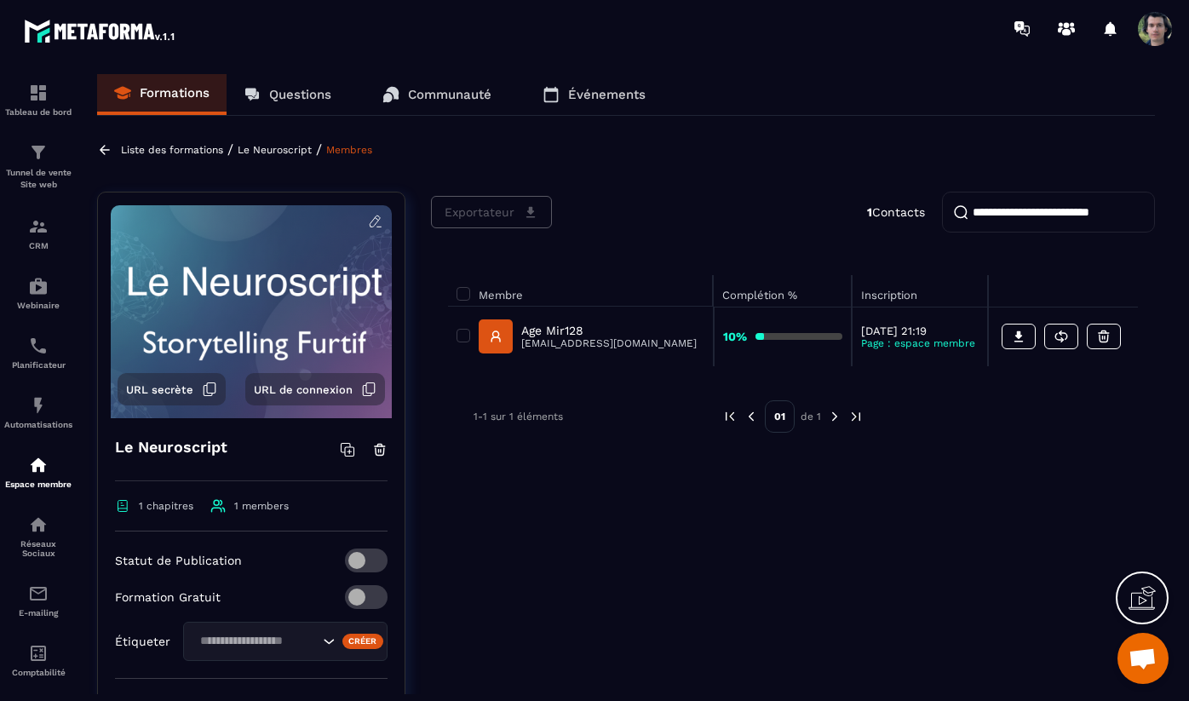
click at [796, 499] on div "Exportateur 1 Contacts Membre Complétion % Inscription Age Mir128 [EMAIL_ADDRES…" at bounding box center [793, 541] width 724 height 699
click at [372, 599] on span at bounding box center [366, 597] width 43 height 24
click at [44, 239] on div "CRM" at bounding box center [38, 233] width 68 height 34
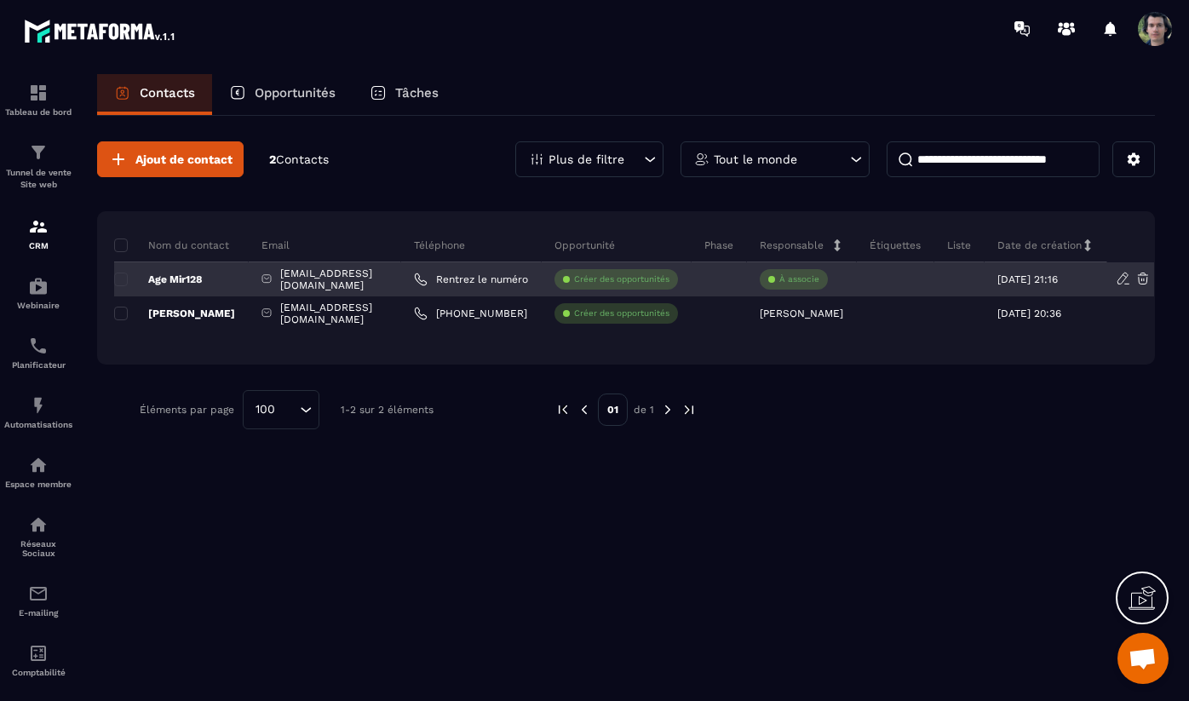
click at [820, 279] on p "À associe" at bounding box center [800, 279] width 40 height 12
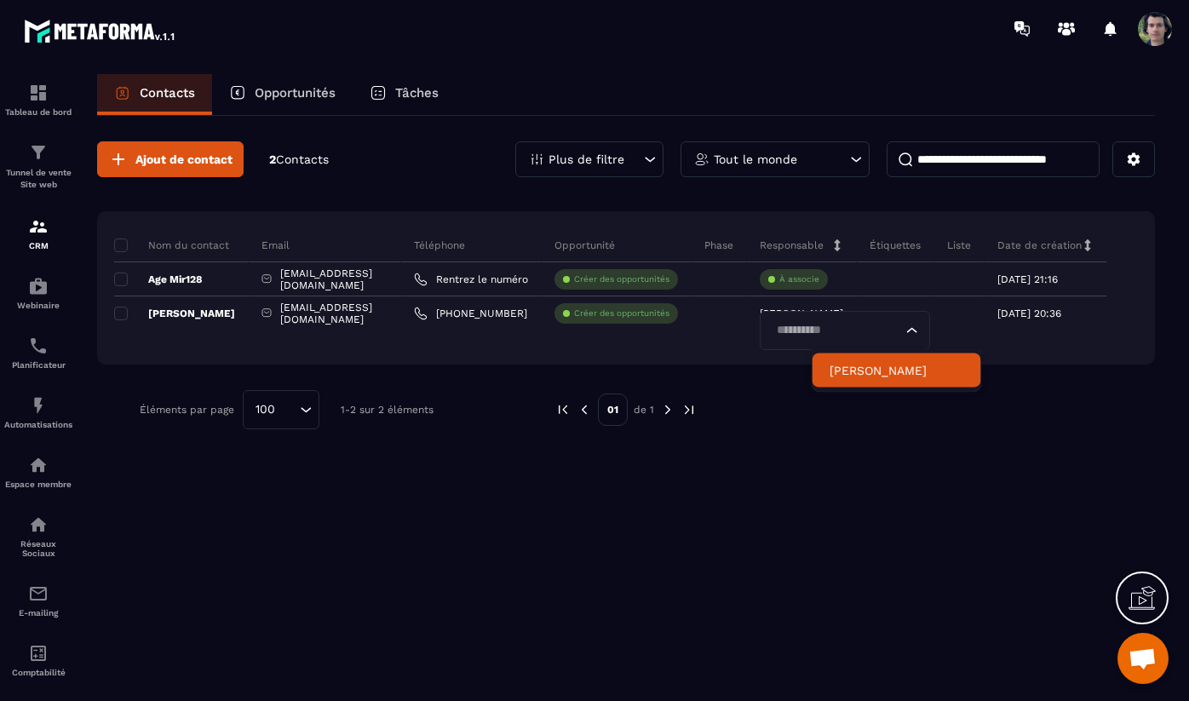
click at [854, 383] on li "[PERSON_NAME]" at bounding box center [897, 371] width 169 height 34
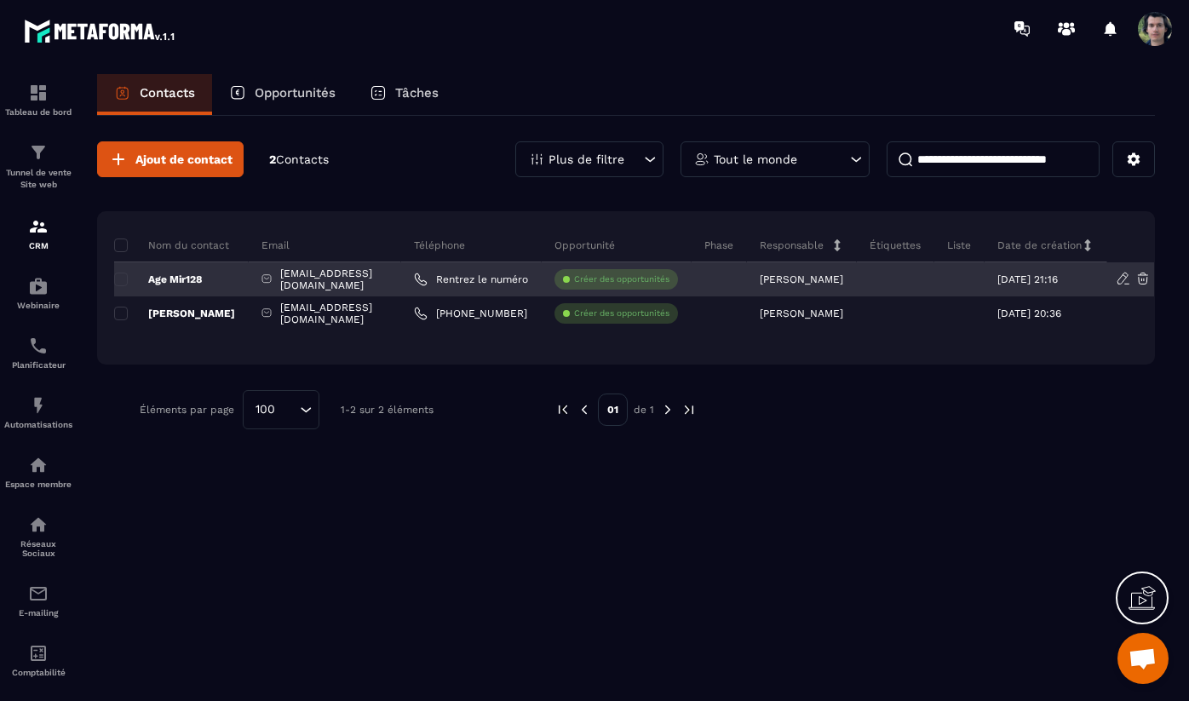
click at [213, 273] on div "Age Mir128" at bounding box center [181, 279] width 135 height 34
